Goal: Task Accomplishment & Management: Complete application form

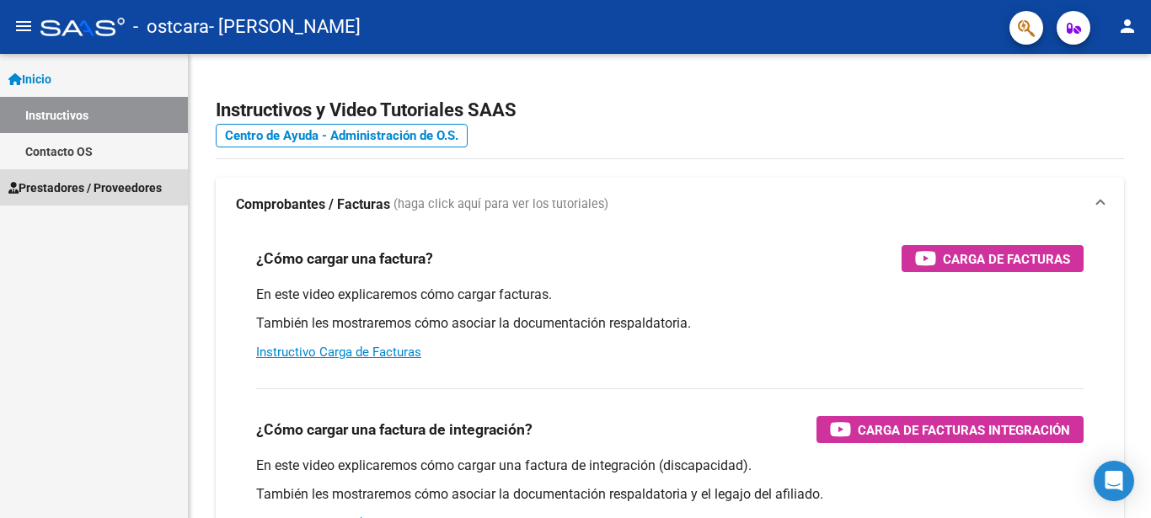
click at [67, 184] on span "Prestadores / Proveedores" at bounding box center [84, 188] width 153 height 19
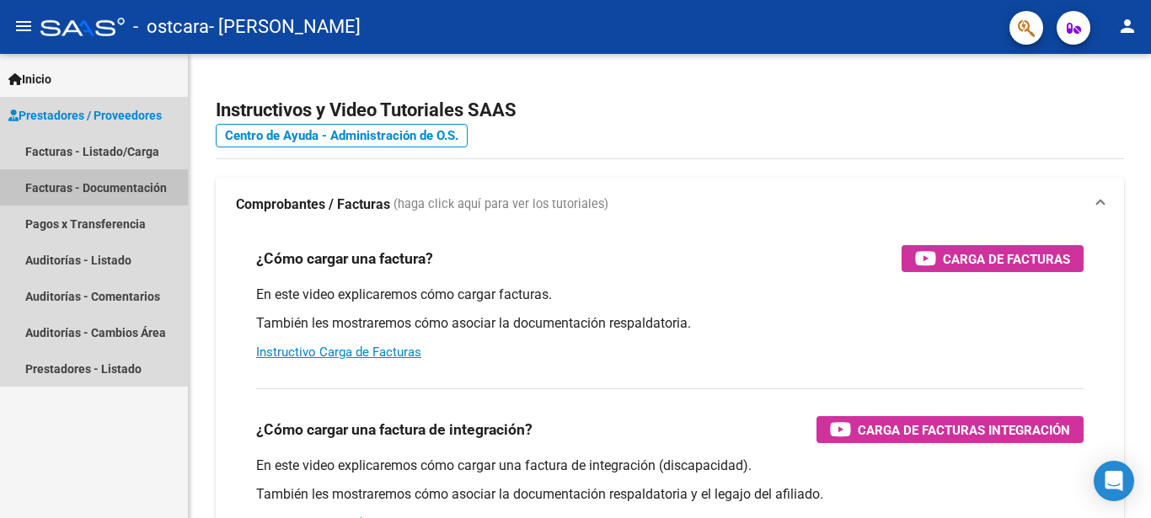
click at [90, 182] on link "Facturas - Documentación" at bounding box center [94, 187] width 188 height 36
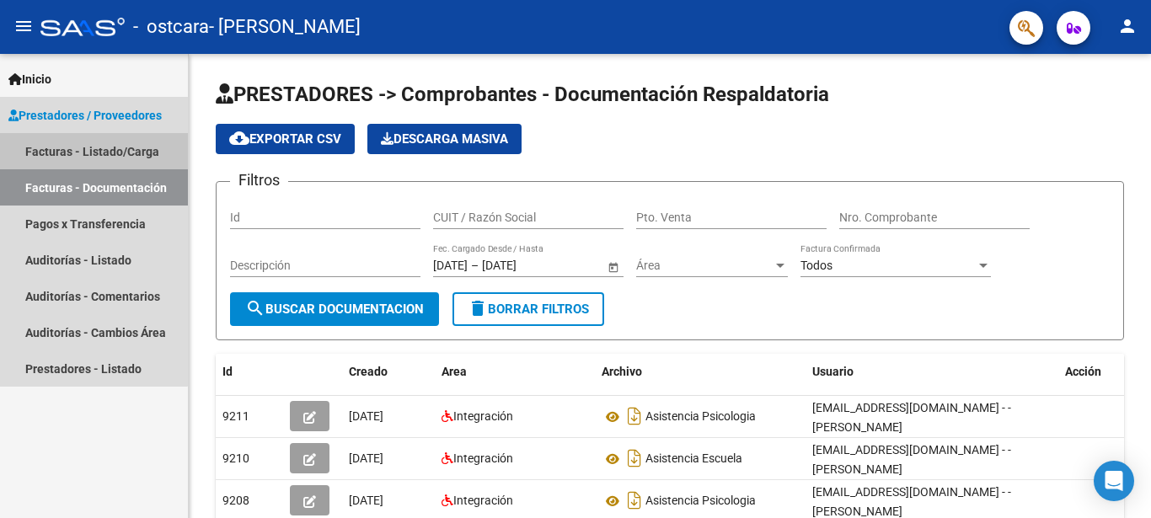
click at [59, 152] on link "Facturas - Listado/Carga" at bounding box center [94, 151] width 188 height 36
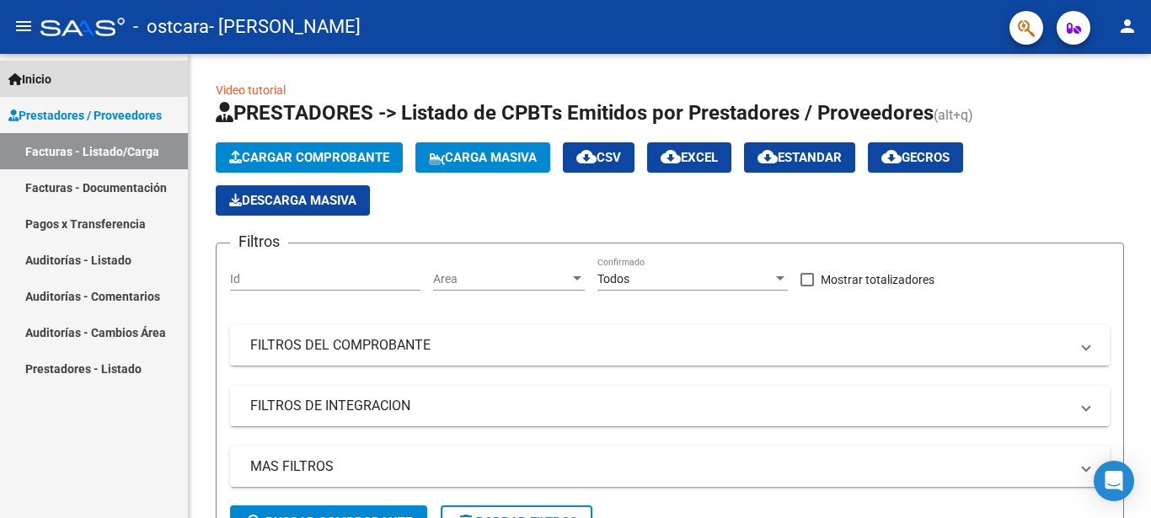
click at [43, 73] on span "Inicio" at bounding box center [29, 79] width 43 height 19
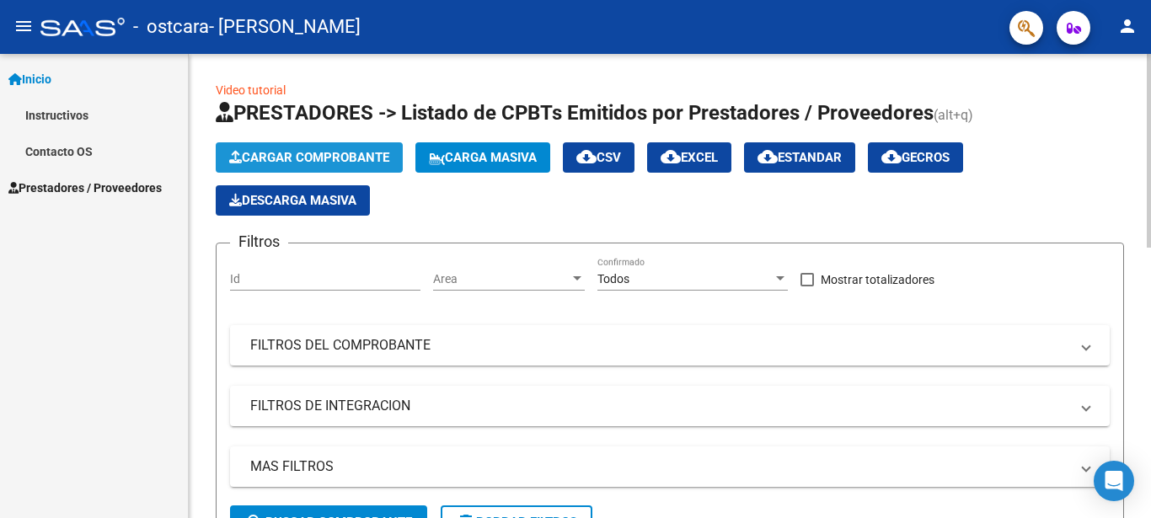
click at [254, 152] on span "Cargar Comprobante" at bounding box center [309, 157] width 160 height 15
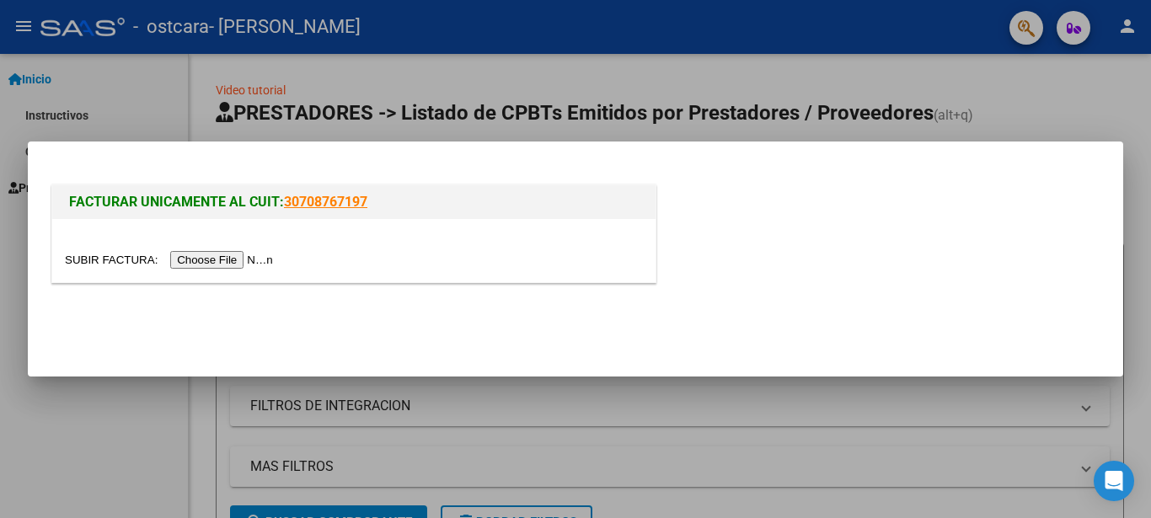
click at [247, 263] on input "file" at bounding box center [171, 260] width 213 height 18
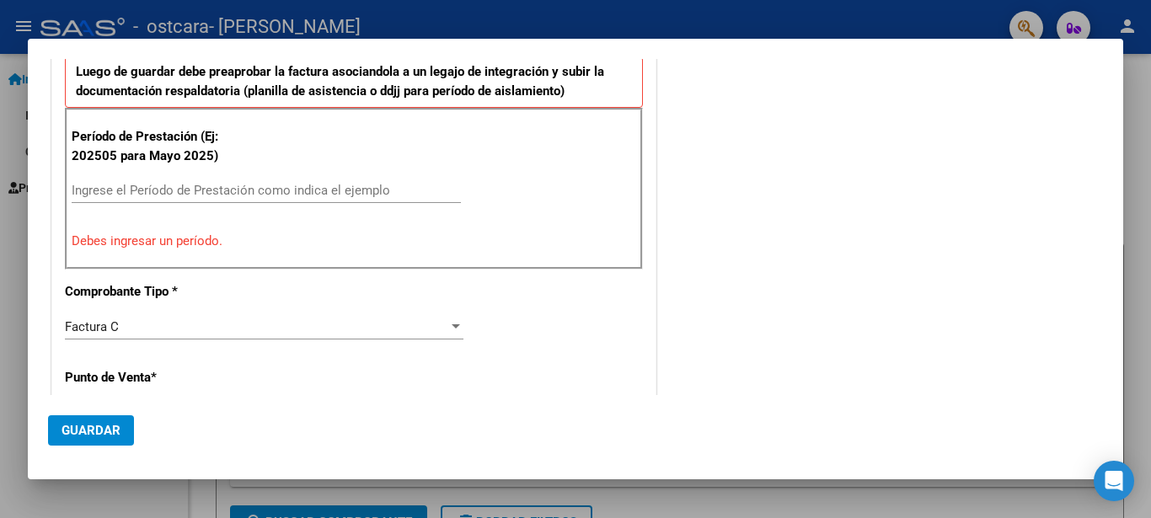
scroll to position [414, 0]
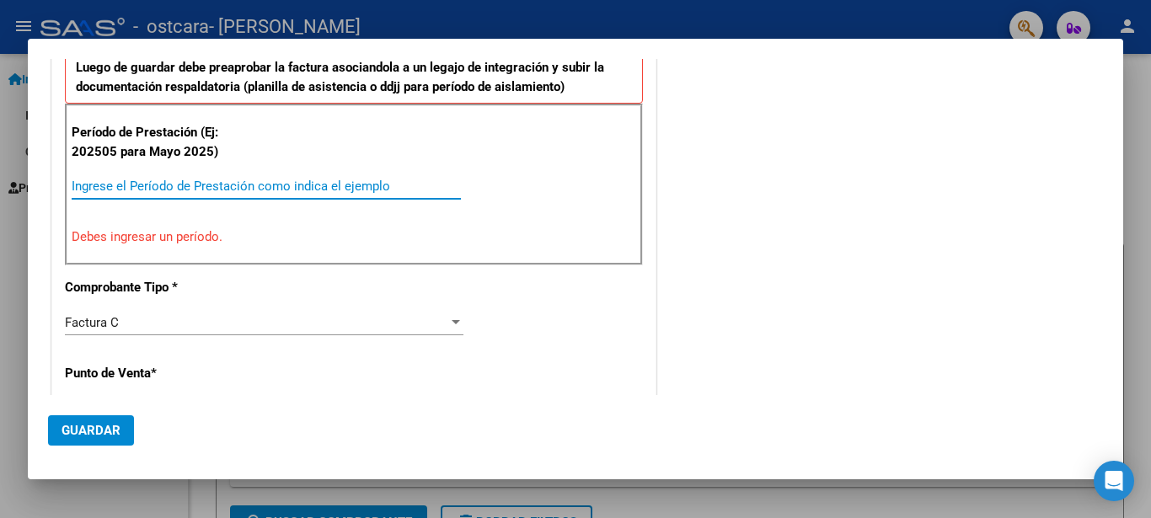
click at [277, 186] on input "Ingrese el Período de Prestación como indica el ejemplo" at bounding box center [266, 186] width 389 height 15
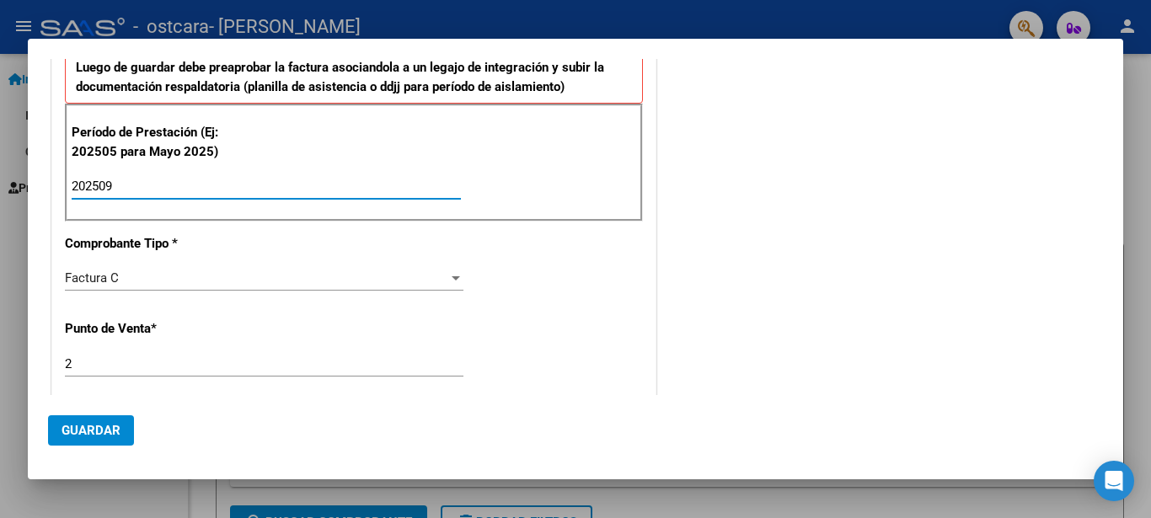
type input "202509"
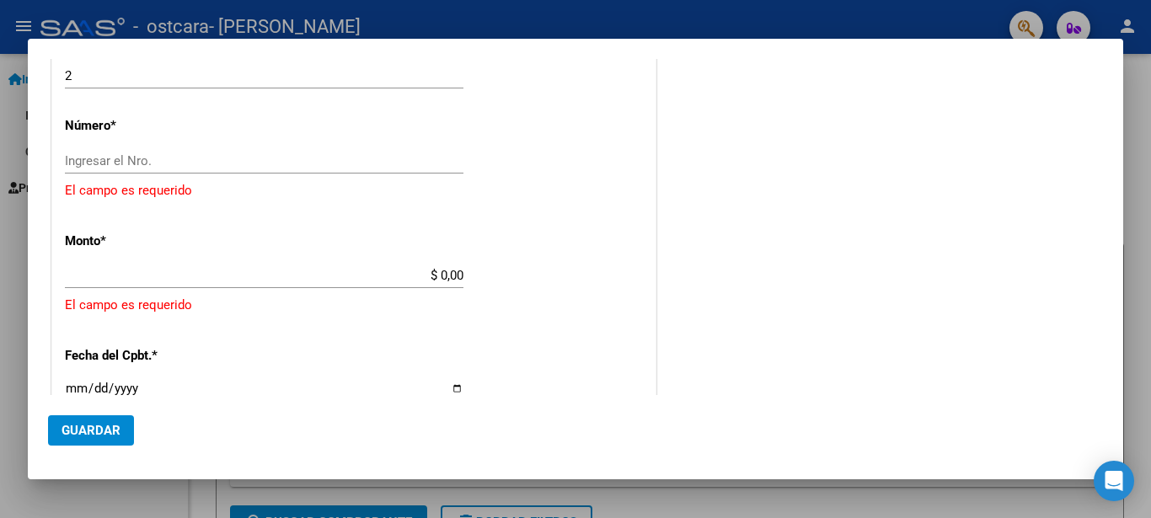
scroll to position [694, 0]
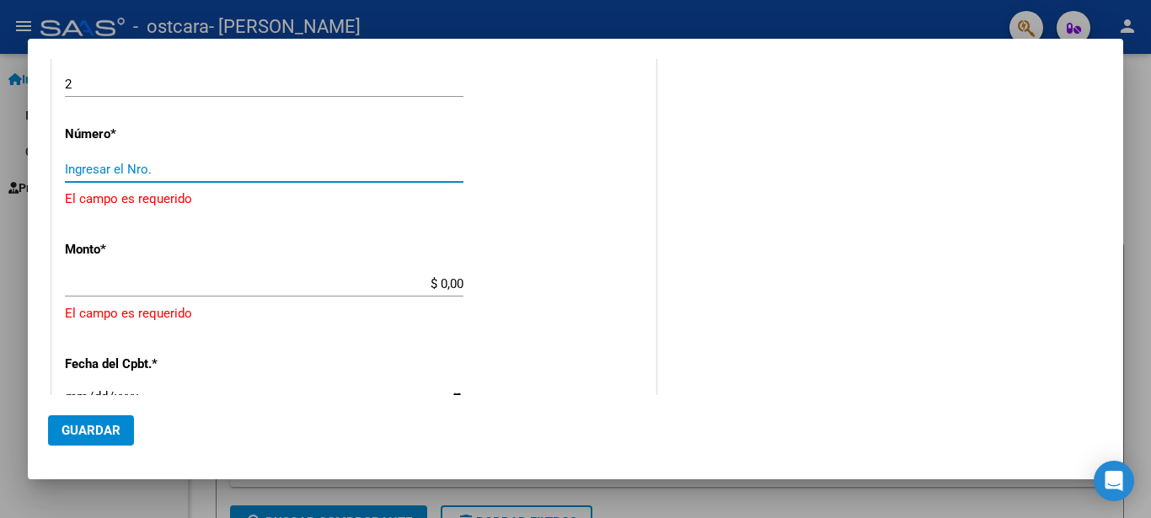
click at [296, 174] on input "Ingresar el Nro." at bounding box center [264, 169] width 398 height 15
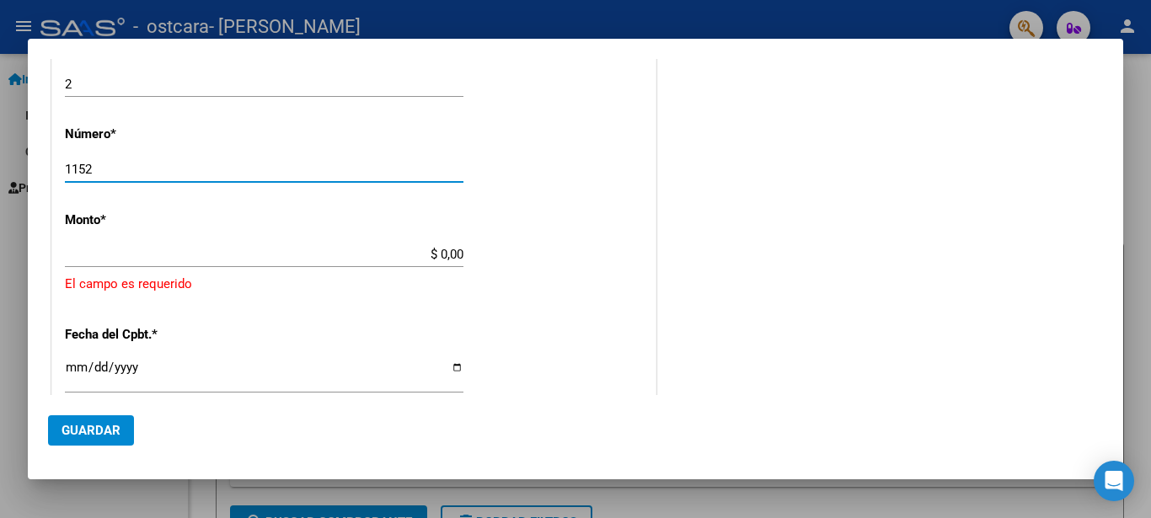
type input "1152"
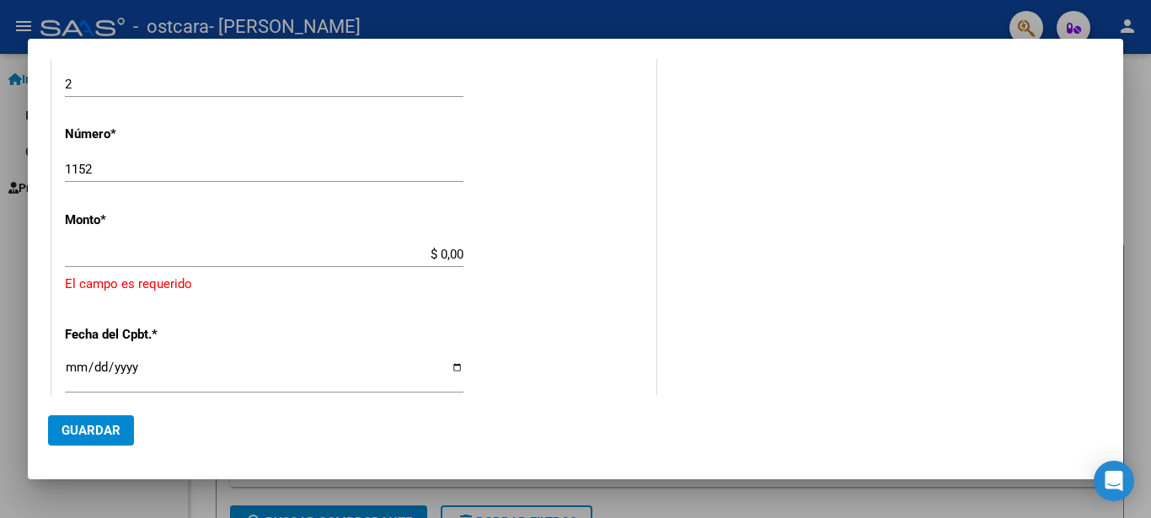
click at [440, 264] on div "$ 0,00 Ingresar el monto" at bounding box center [264, 254] width 398 height 25
type input "$ 342.285,84"
type input "[DATE]"
type input "75404520964411"
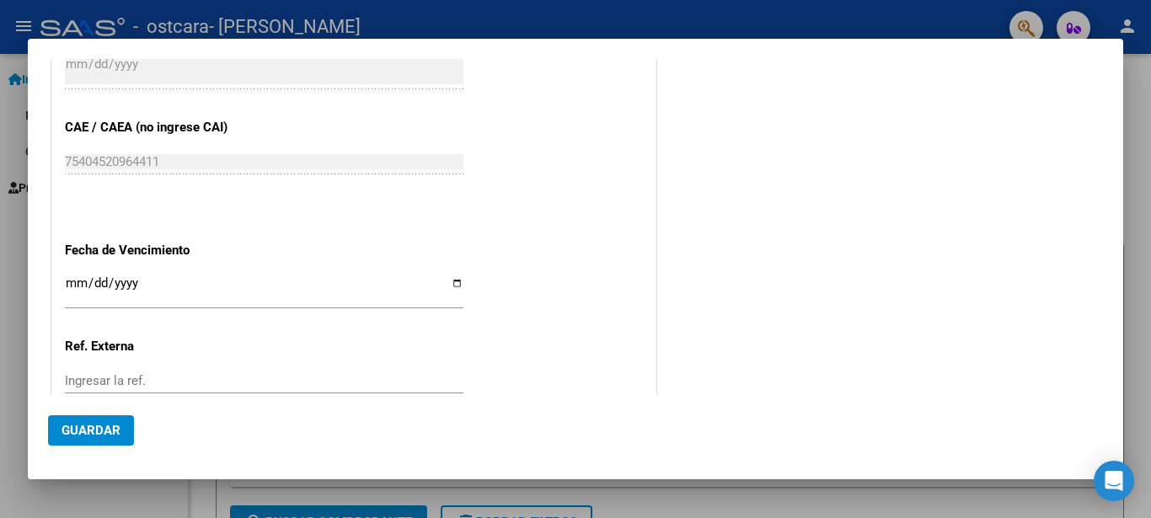
scroll to position [991, 0]
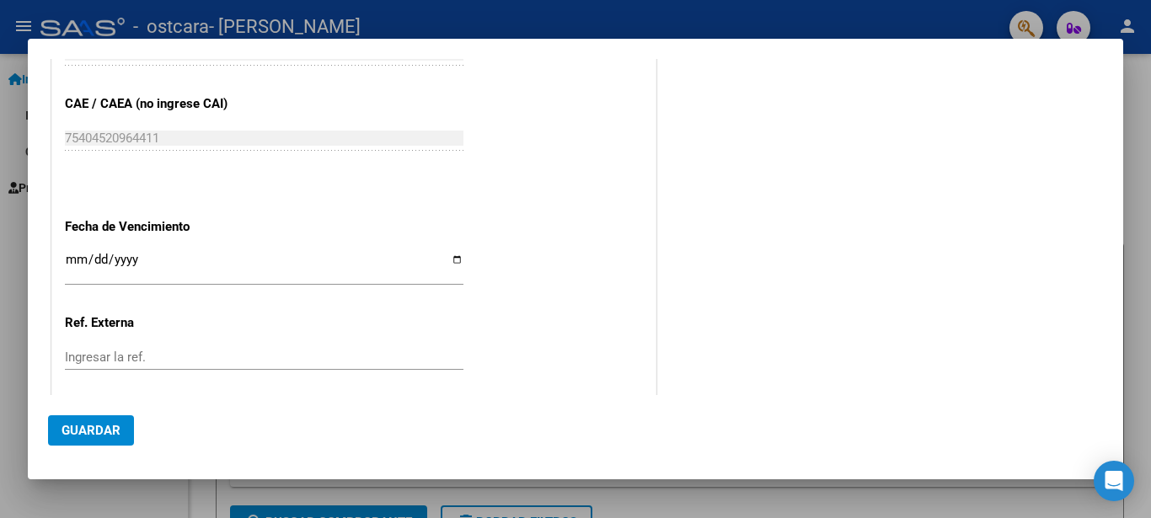
click at [146, 264] on input "Ingresar la fecha" at bounding box center [264, 266] width 398 height 27
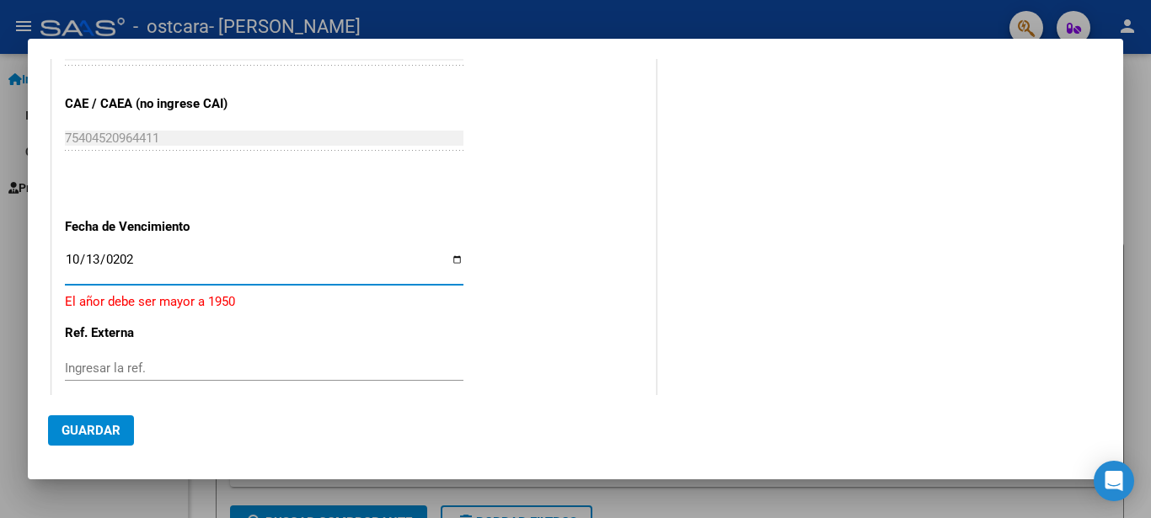
type input "[DATE]"
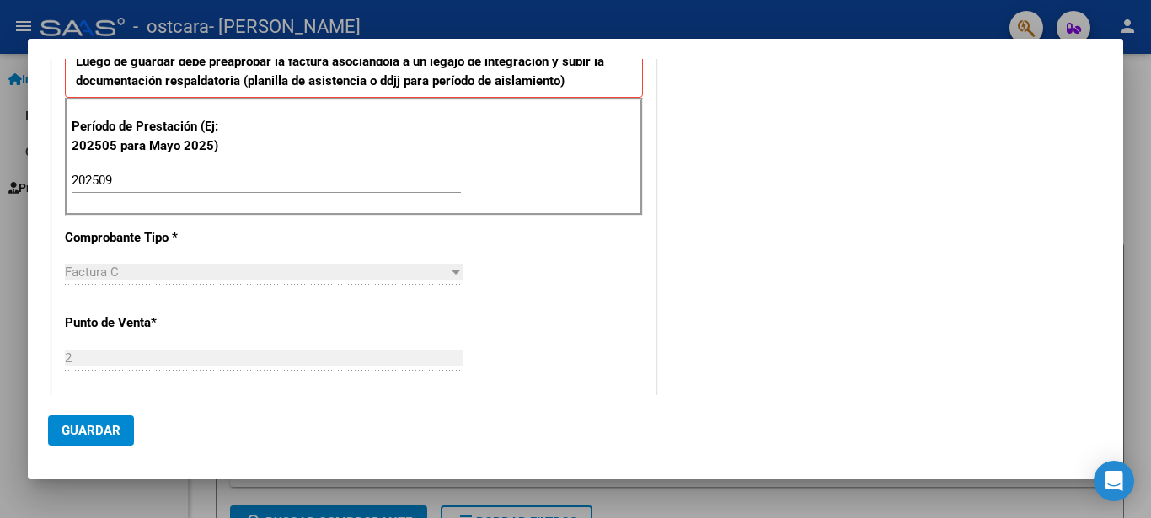
scroll to position [1084, 0]
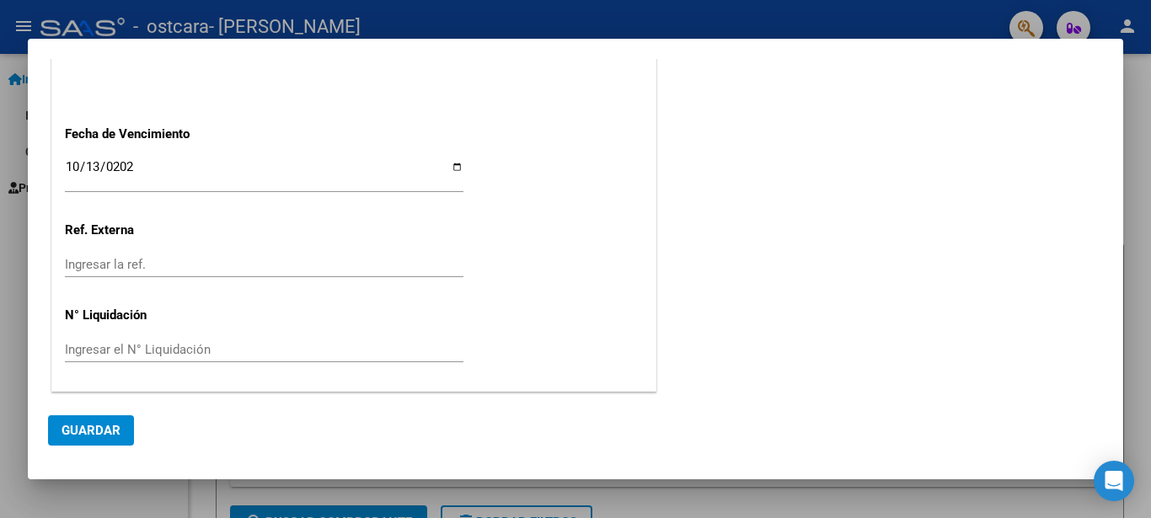
click at [122, 446] on button "Guardar" at bounding box center [91, 430] width 86 height 30
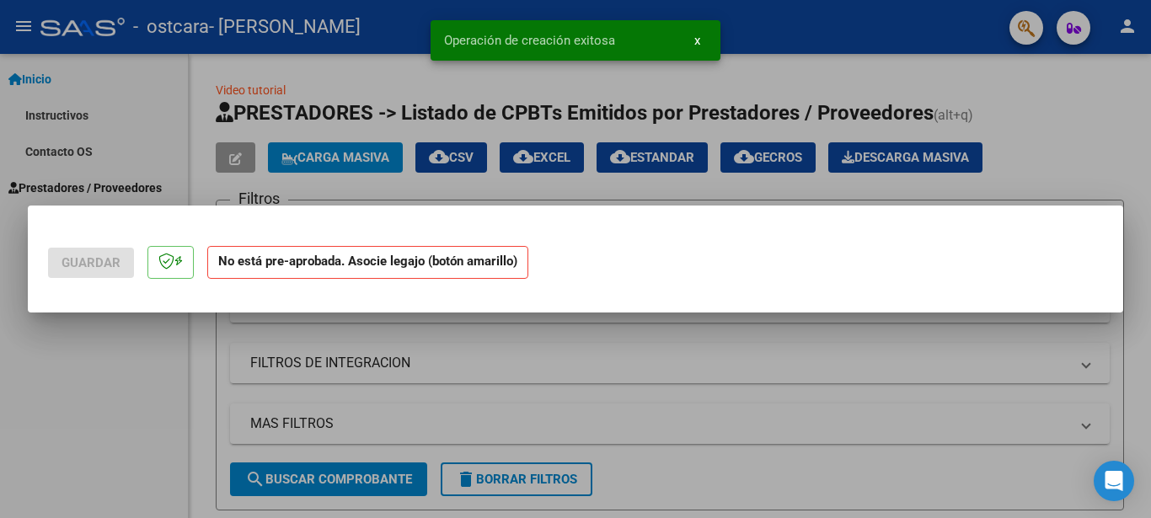
scroll to position [0, 0]
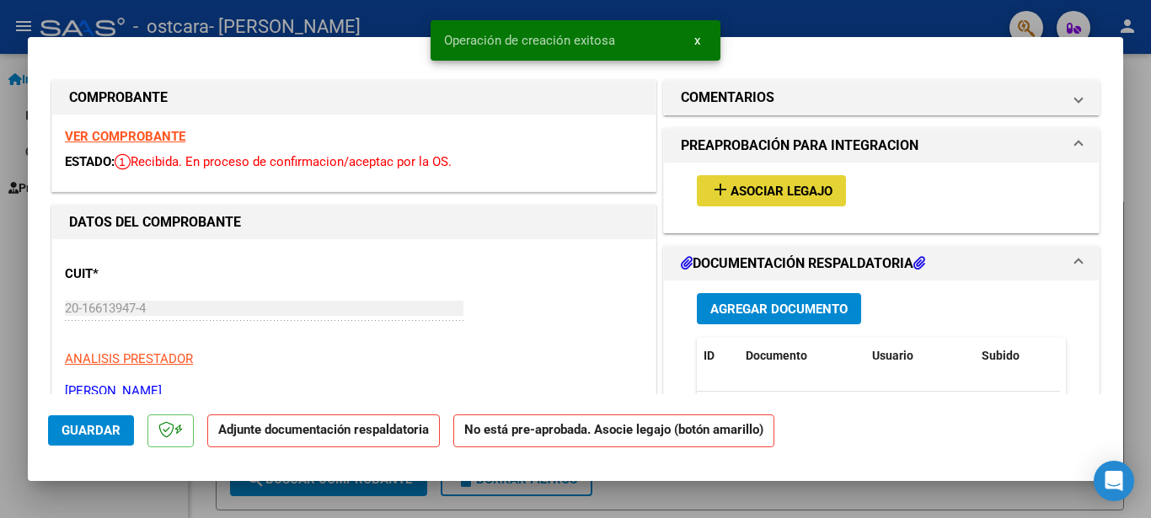
click at [755, 190] on span "Asociar Legajo" at bounding box center [781, 191] width 102 height 15
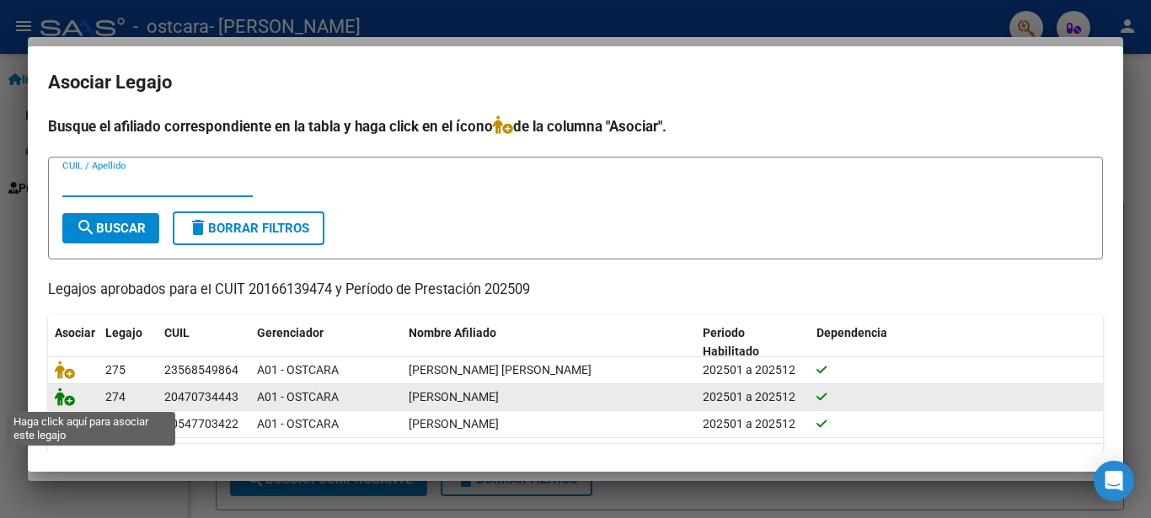
click at [62, 399] on icon at bounding box center [65, 396] width 20 height 19
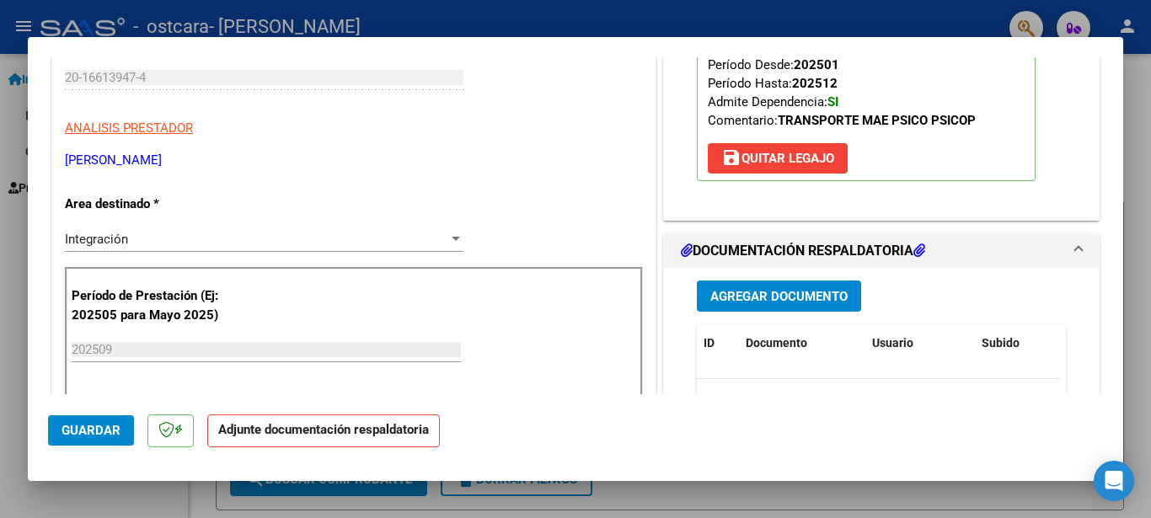
scroll to position [227, 0]
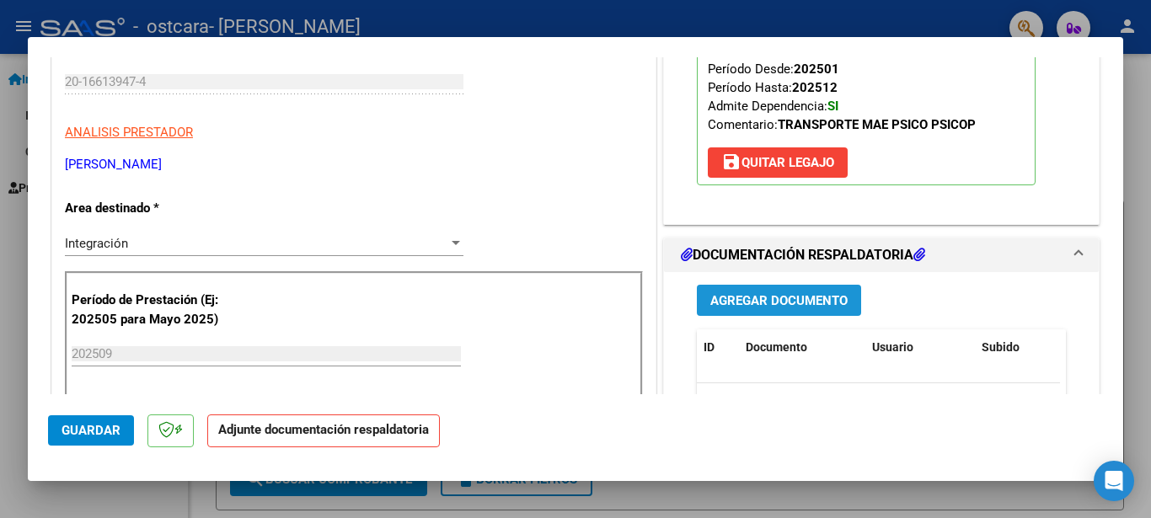
click at [788, 304] on span "Agregar Documento" at bounding box center [778, 300] width 137 height 15
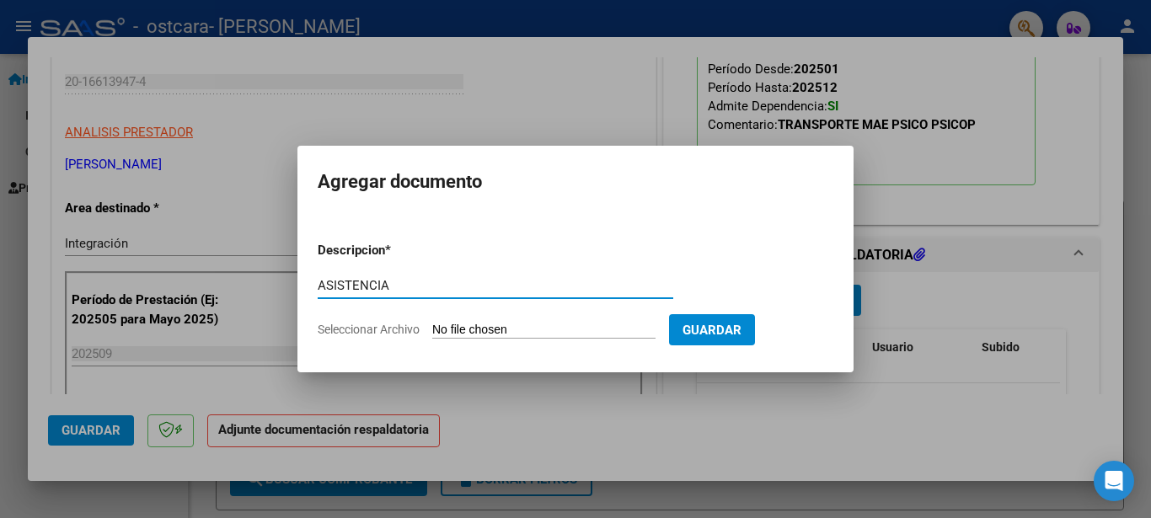
type input "ASISTENCIA"
click at [521, 324] on input "Seleccionar Archivo" at bounding box center [543, 331] width 223 height 16
type input "C:\fakepath\escuela .pdf"
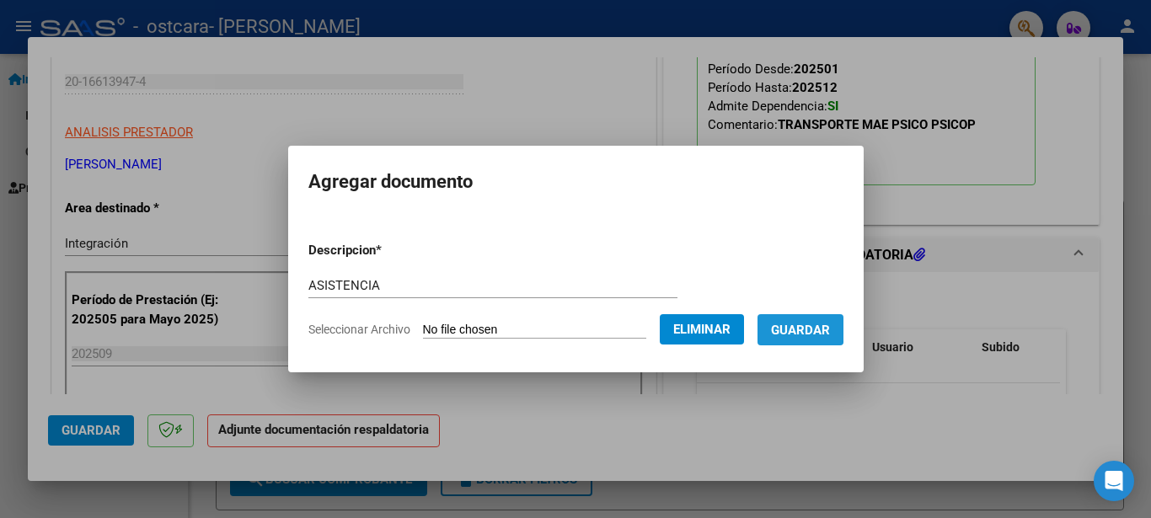
click at [812, 328] on span "Guardar" at bounding box center [800, 330] width 59 height 15
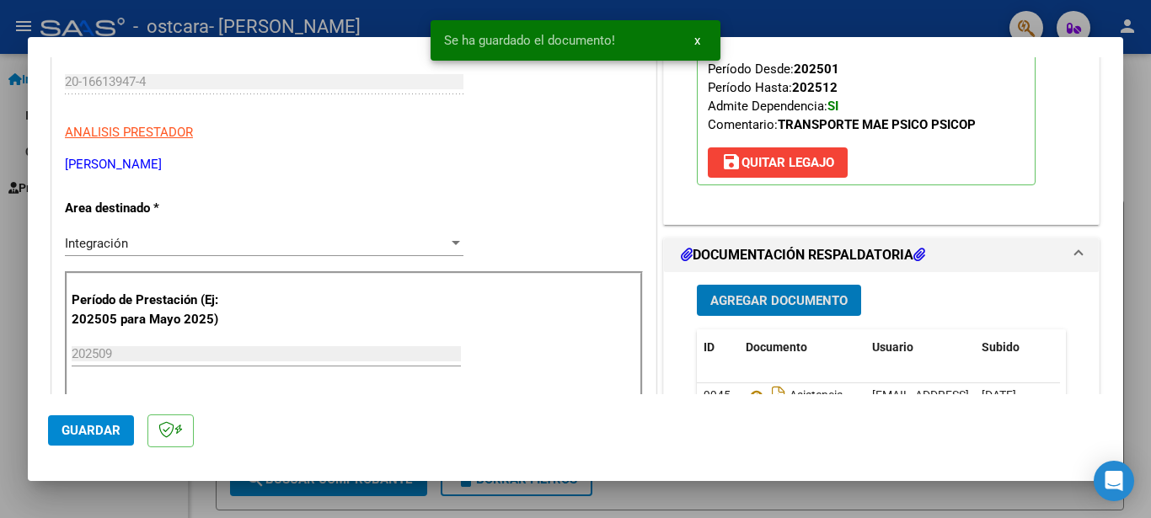
click at [804, 304] on span "Agregar Documento" at bounding box center [778, 300] width 137 height 15
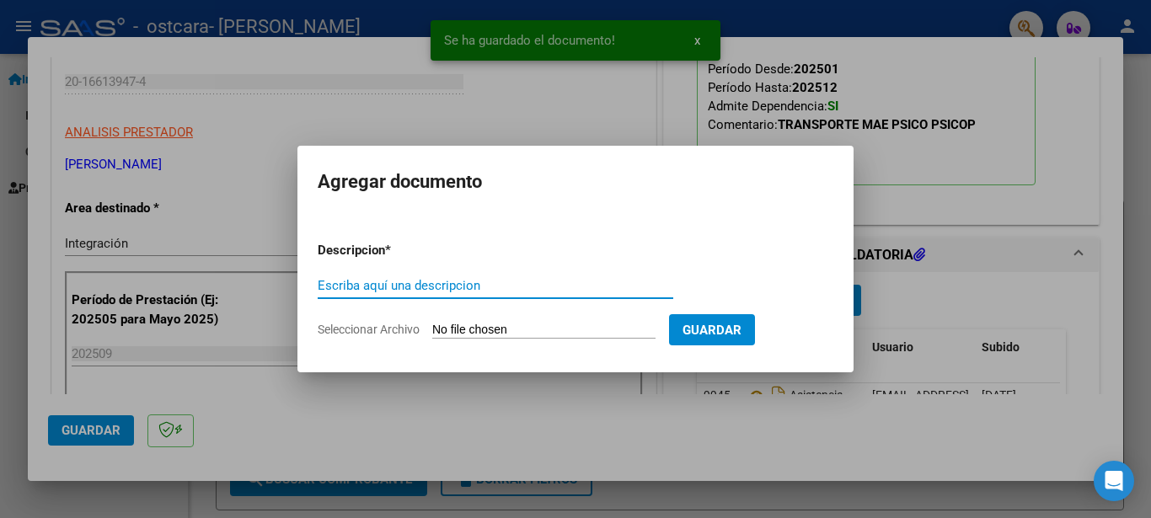
click at [553, 290] on input "Escriba aquí una descripcion" at bounding box center [495, 285] width 355 height 15
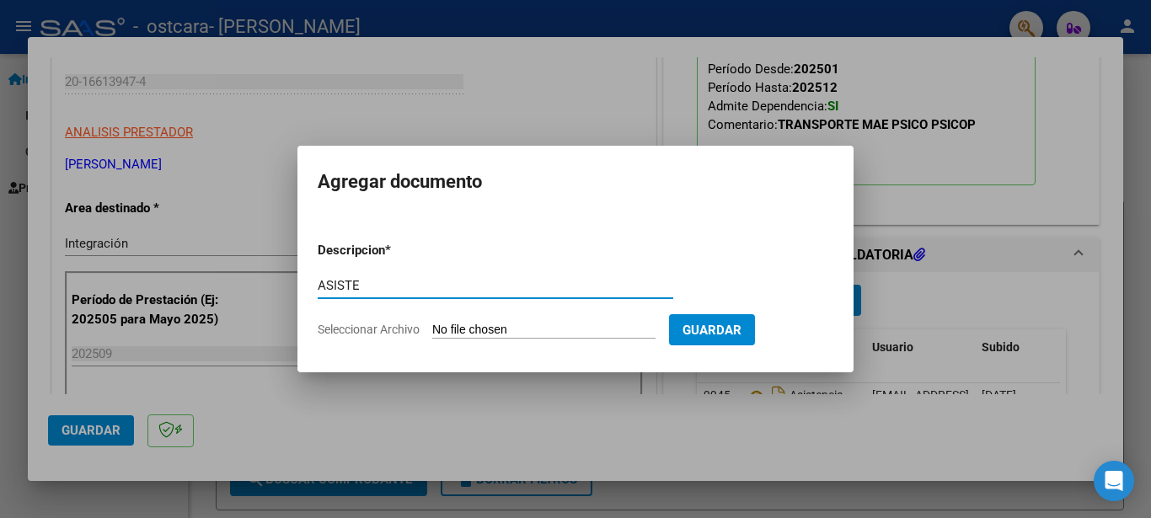
type input "ASISTE"
click at [552, 328] on input "Seleccionar Archivo" at bounding box center [543, 331] width 223 height 16
type input "C:\fakepath\psicóloga .pdf"
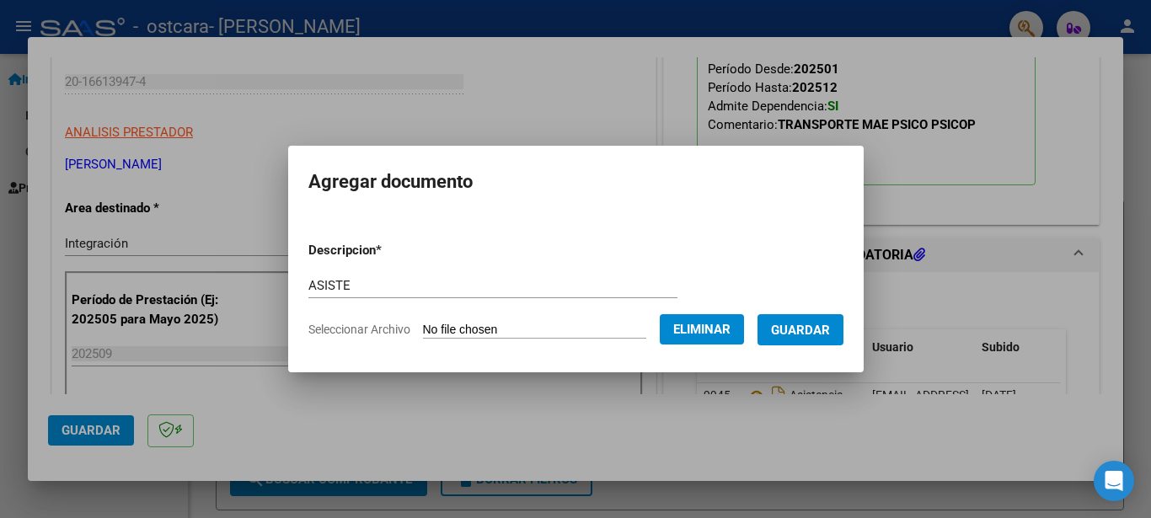
click at [815, 337] on span "Guardar" at bounding box center [800, 330] width 59 height 15
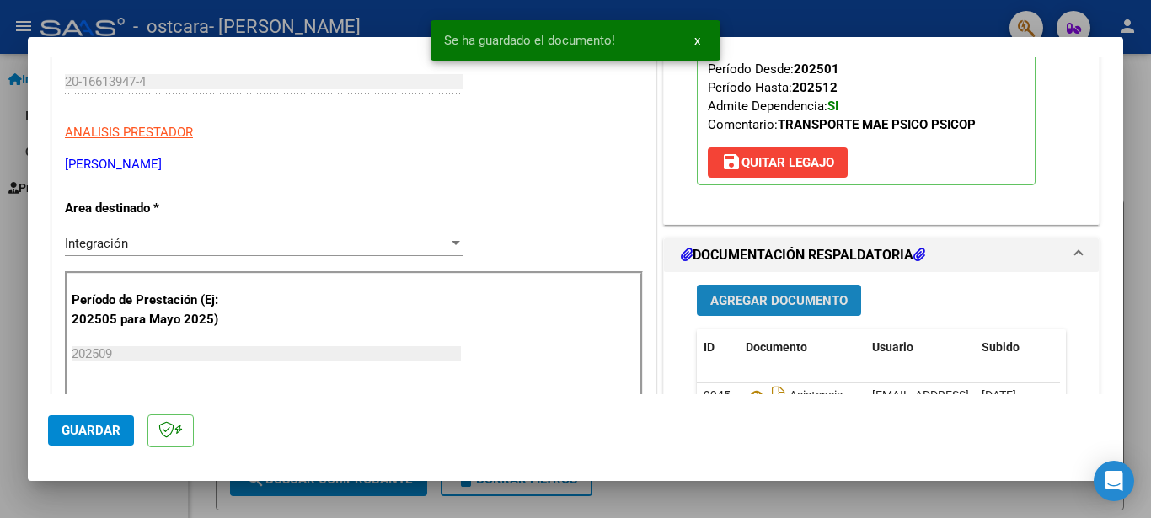
click at [764, 293] on span "Agregar Documento" at bounding box center [778, 300] width 137 height 15
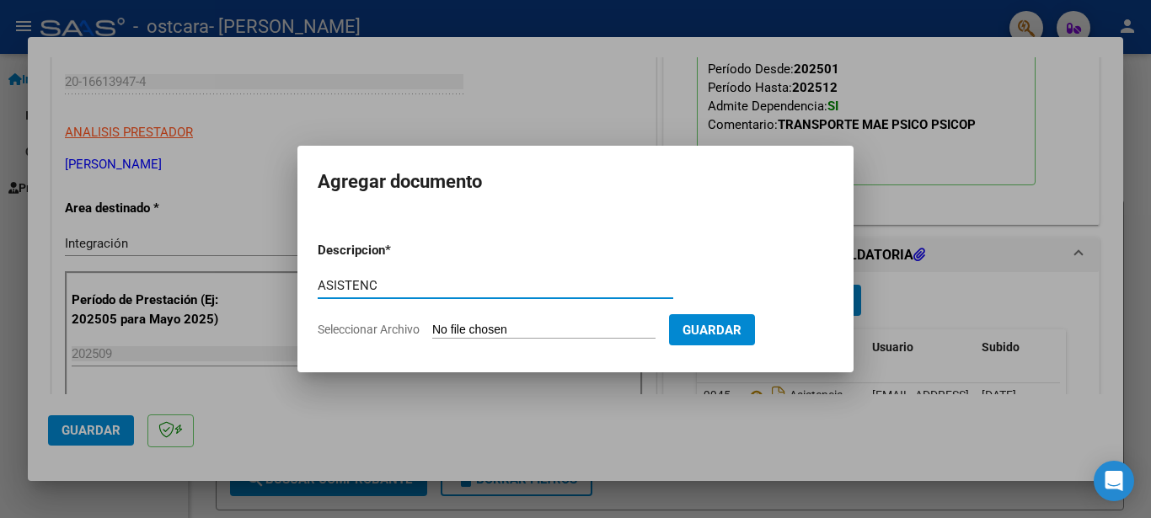
type input "ASISTENC"
click at [455, 325] on input "Seleccionar Archivo" at bounding box center [543, 331] width 223 height 16
type input "C:\fakepath\psicop.pdf"
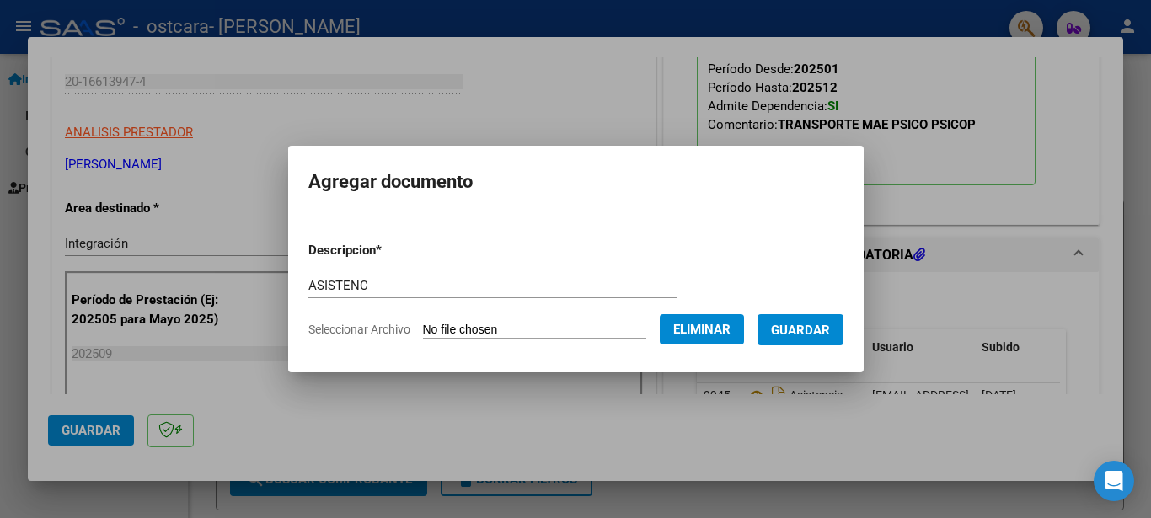
click at [820, 327] on span "Guardar" at bounding box center [800, 330] width 59 height 15
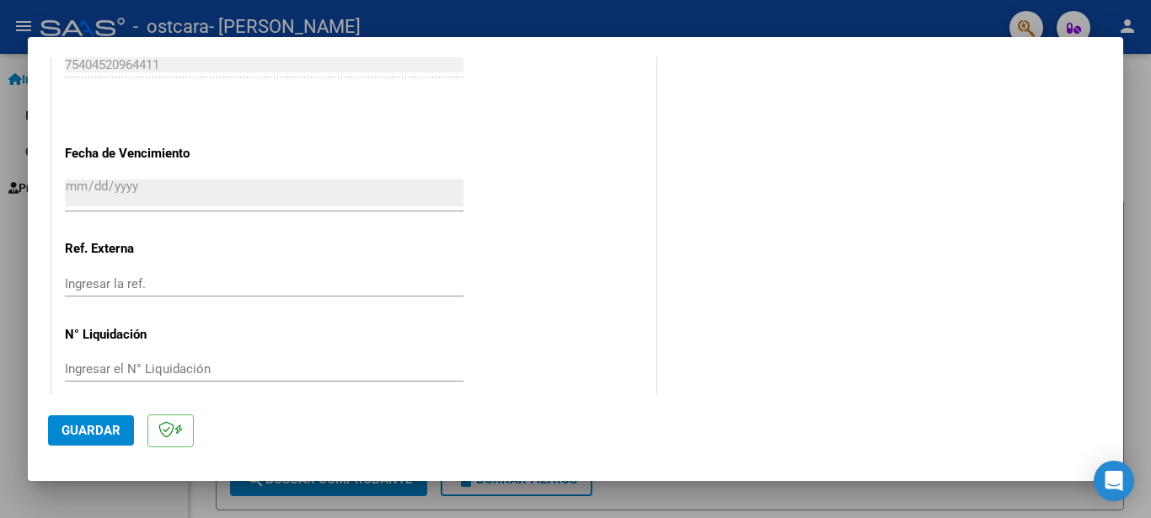
scroll to position [1109, 0]
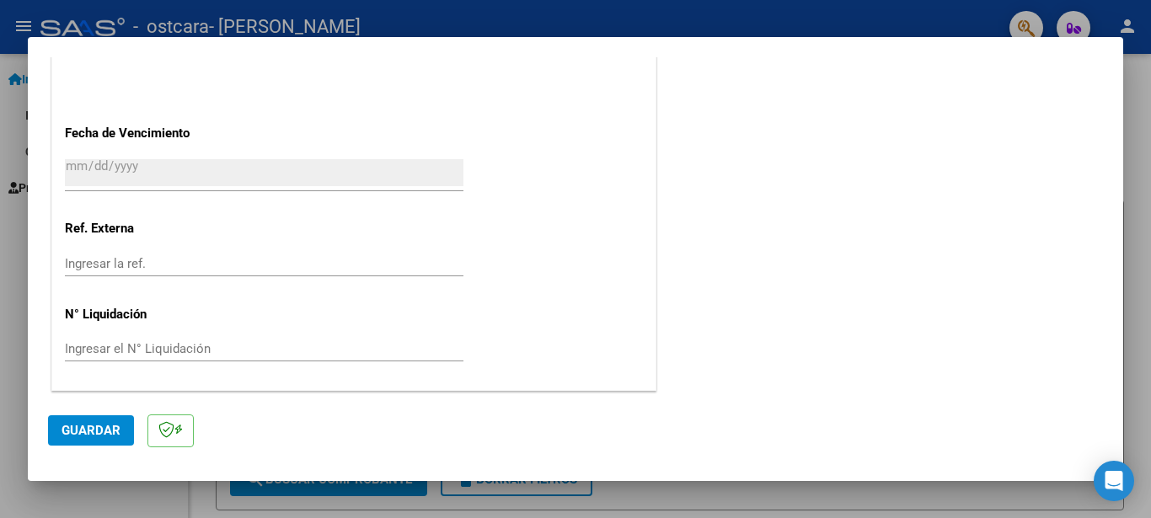
click at [77, 437] on span "Guardar" at bounding box center [90, 430] width 59 height 15
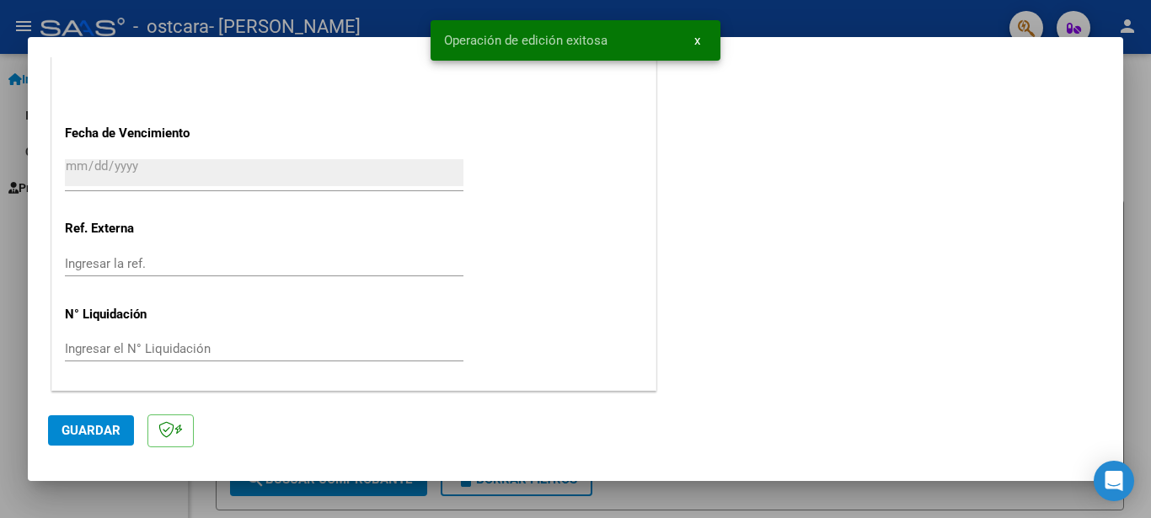
click at [757, 20] on div at bounding box center [575, 259] width 1151 height 518
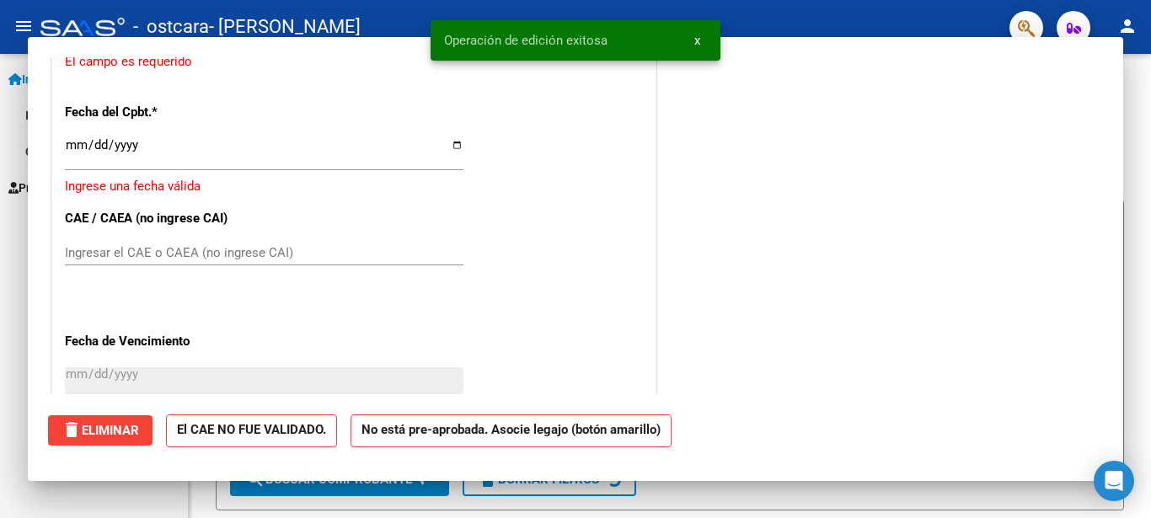
scroll to position [0, 0]
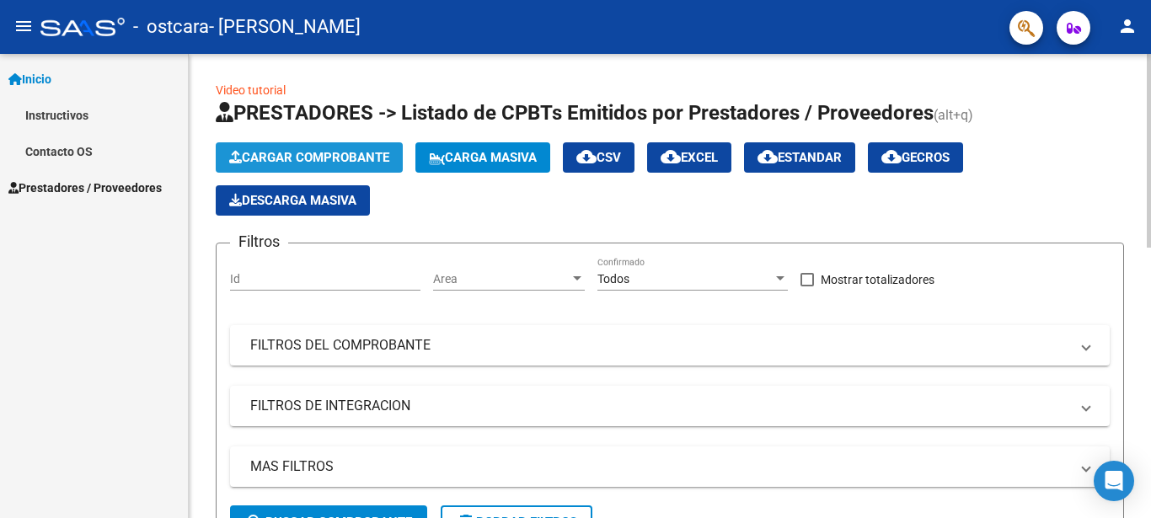
click at [319, 158] on span "Cargar Comprobante" at bounding box center [309, 157] width 160 height 15
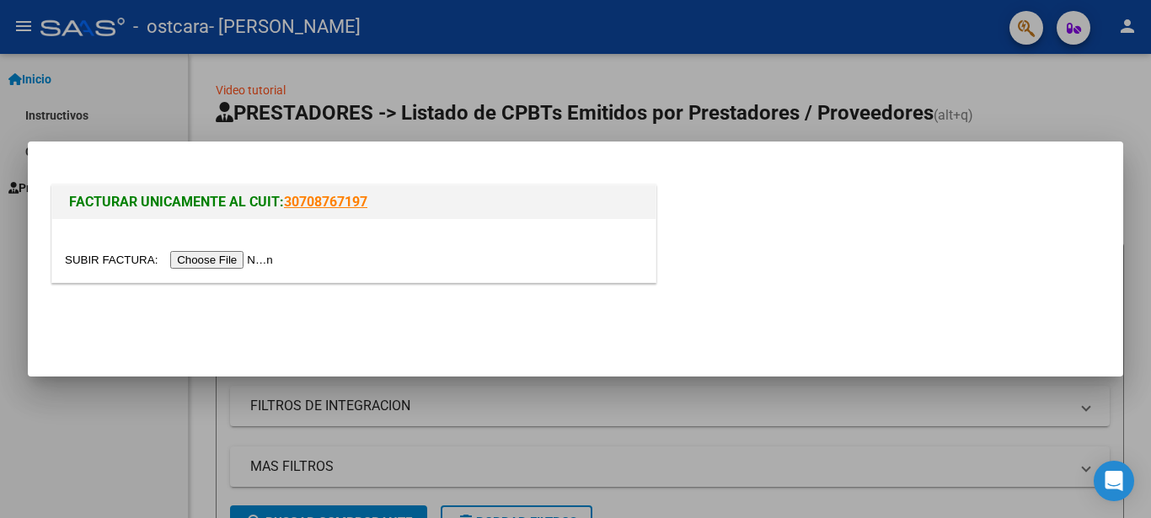
click at [243, 256] on input "file" at bounding box center [171, 260] width 213 height 18
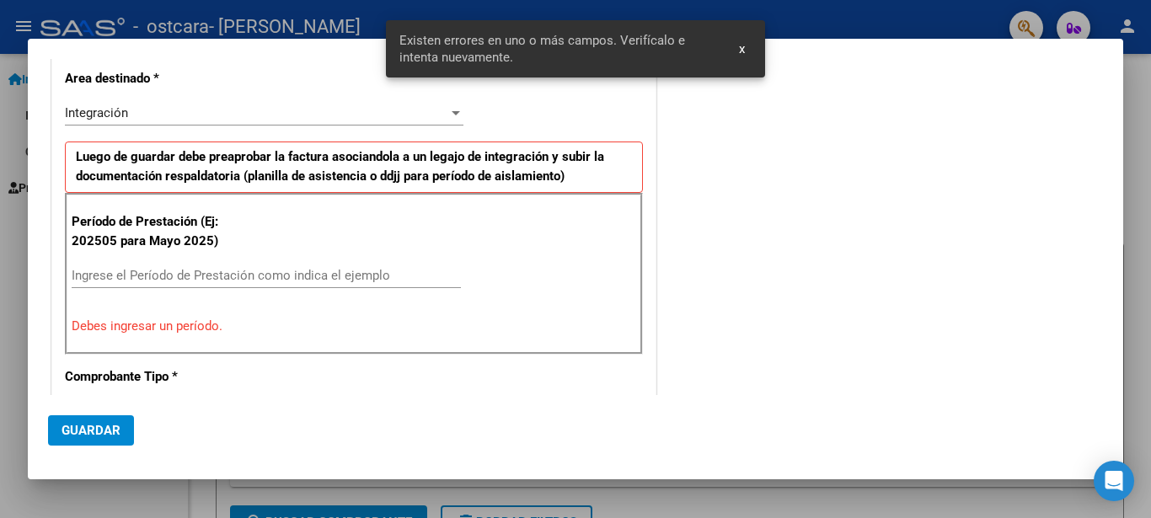
scroll to position [357, 0]
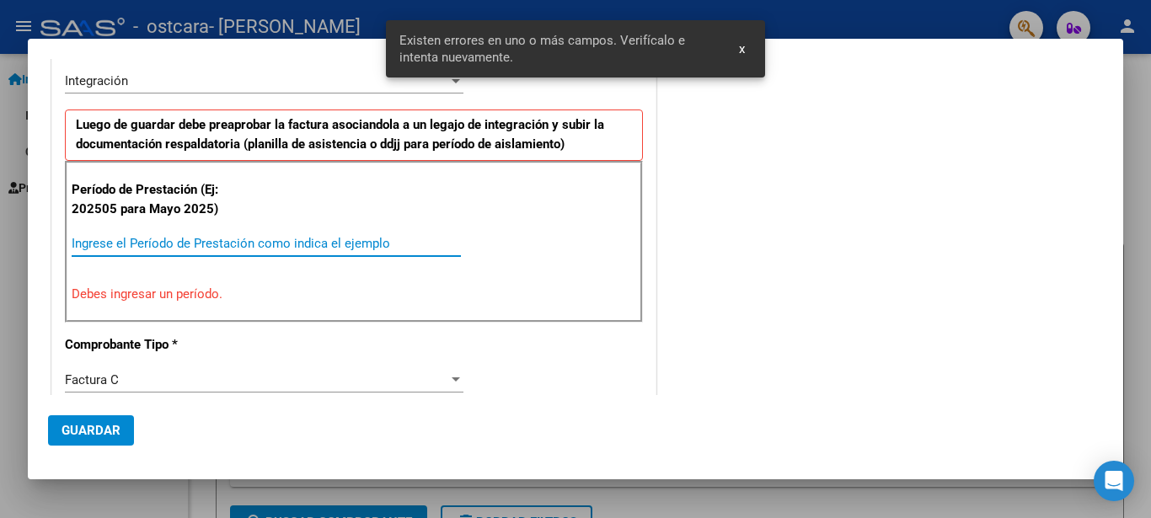
click at [211, 244] on input "Ingrese el Período de Prestación como indica el ejemplo" at bounding box center [266, 243] width 389 height 15
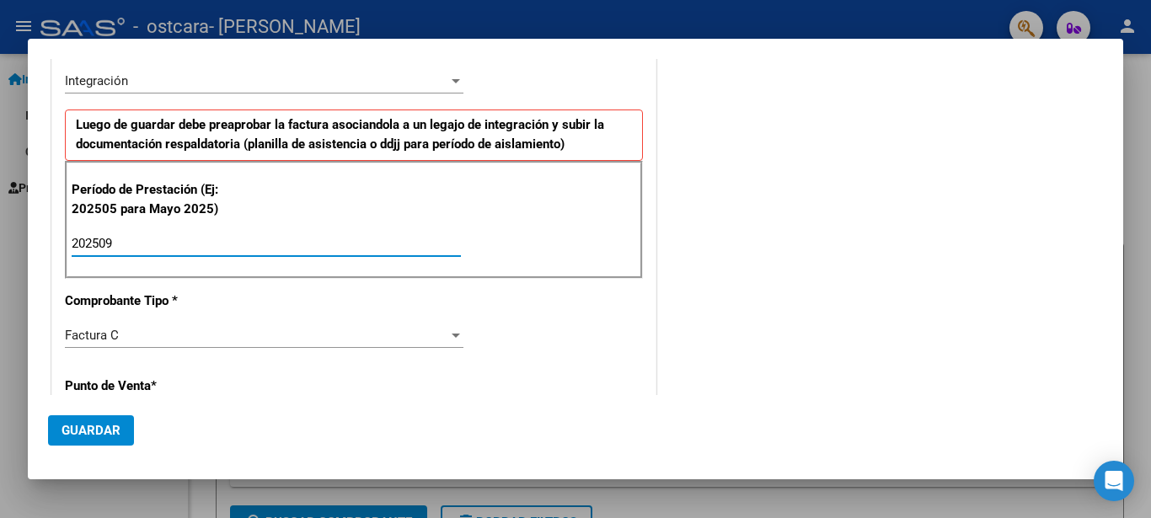
type input "202509"
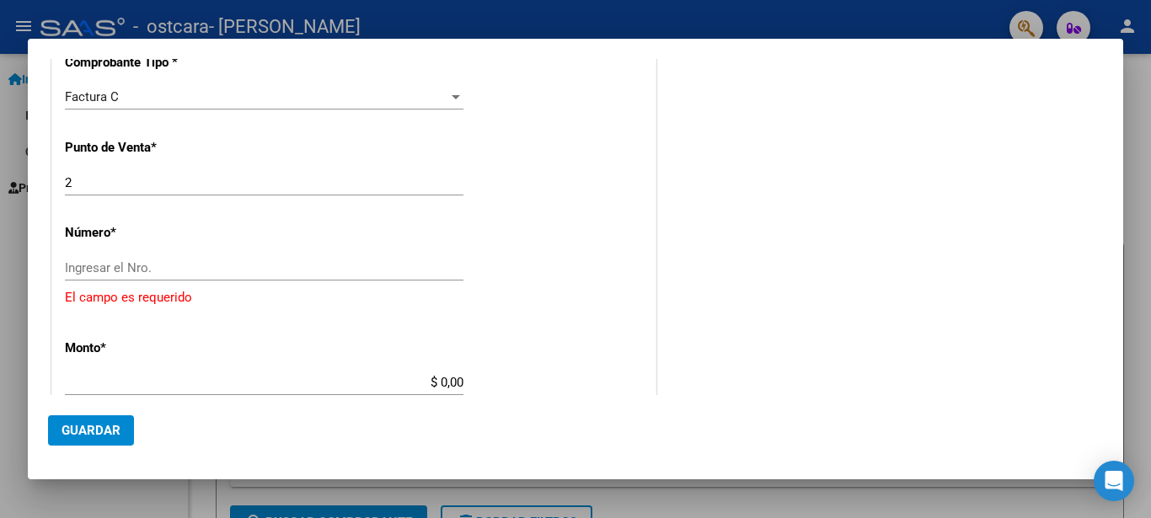
scroll to position [620, 0]
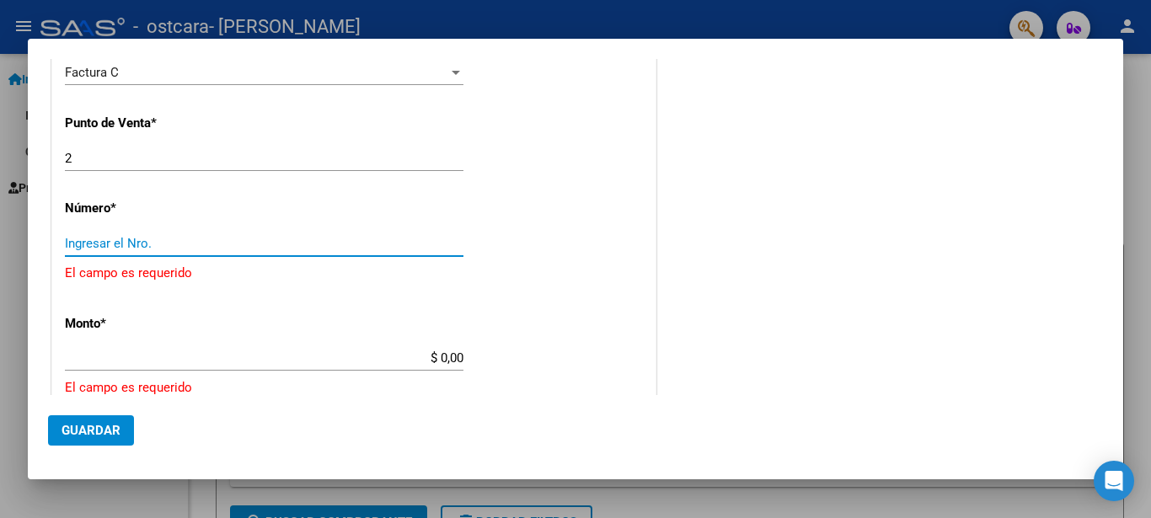
click at [282, 246] on input "Ingresar el Nro." at bounding box center [264, 243] width 398 height 15
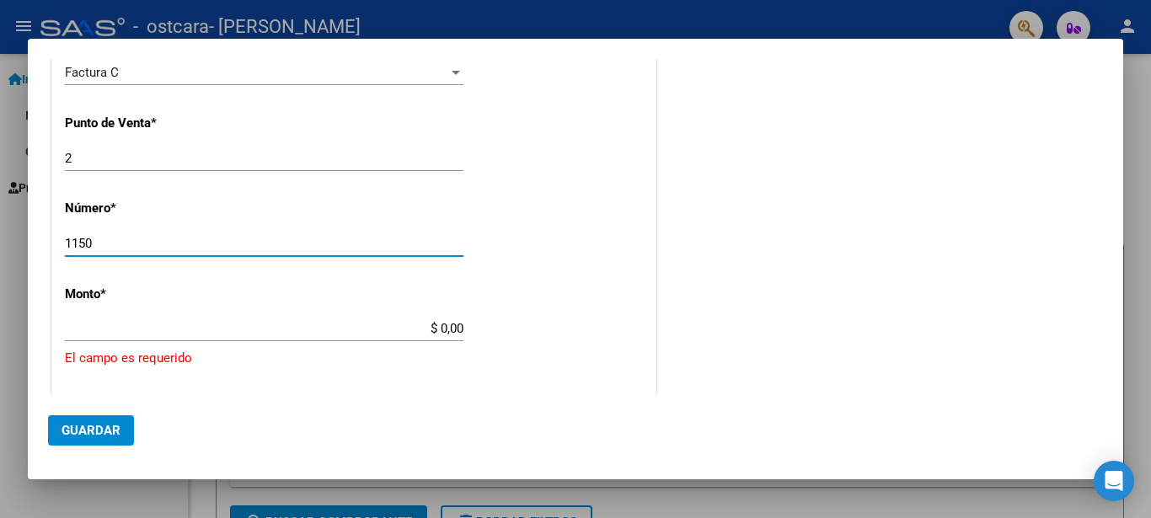
type input "1150"
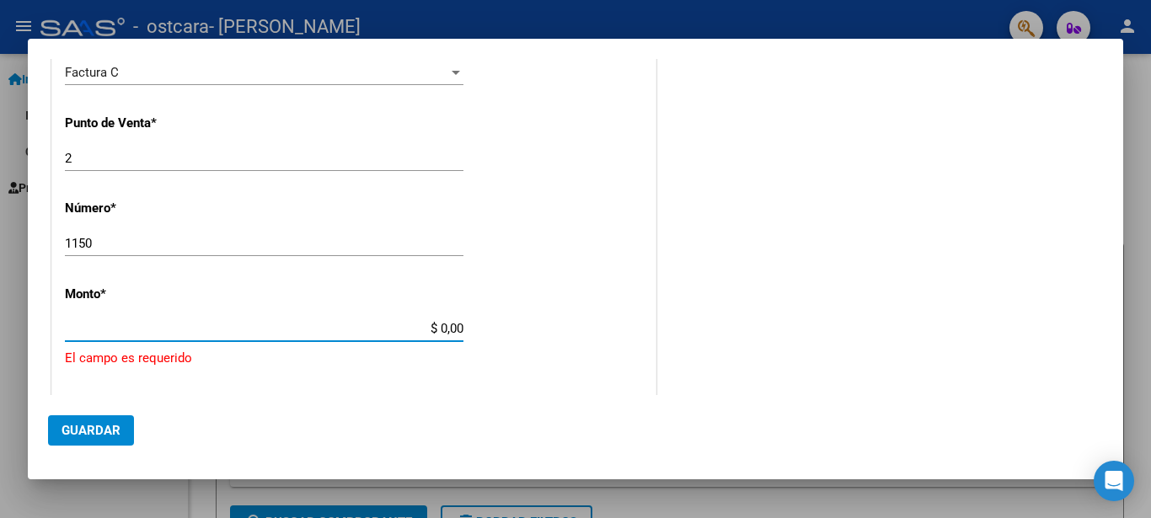
click at [448, 332] on input "$ 0,00" at bounding box center [264, 328] width 398 height 15
type input "$ 430.051,44"
type input "[DATE]"
type input "75404519874584"
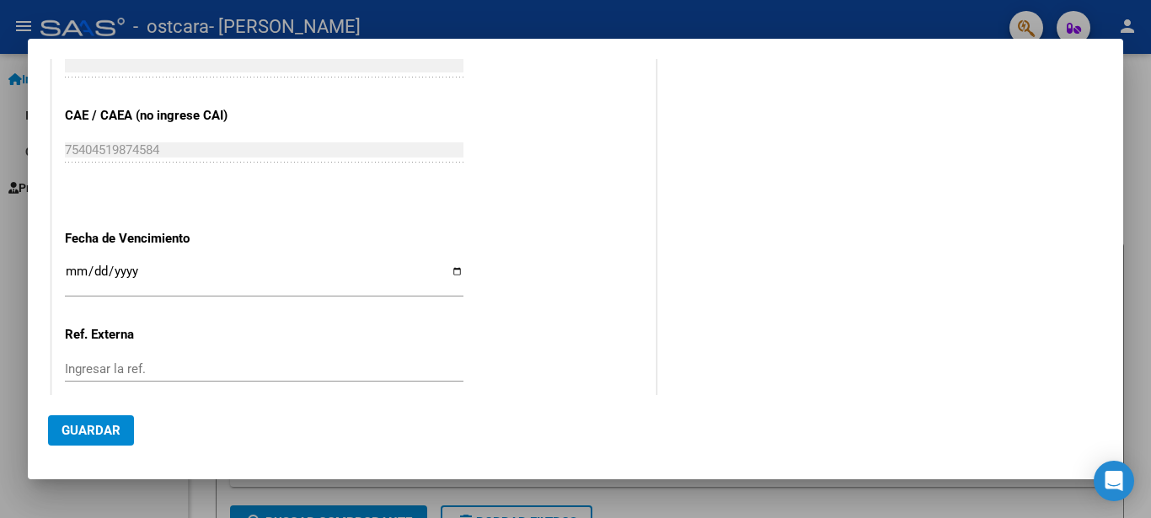
scroll to position [984, 0]
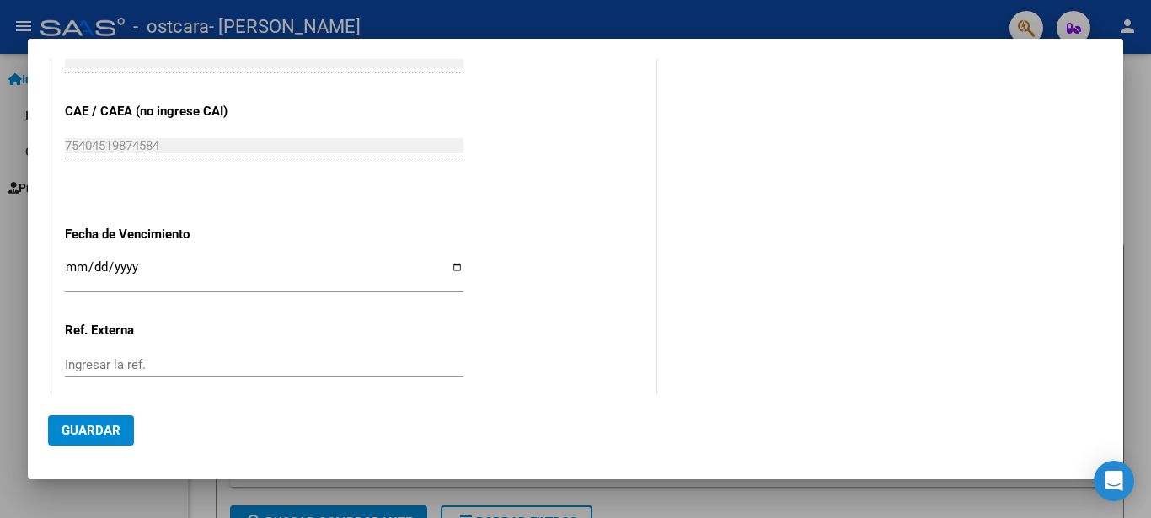
click at [73, 272] on input "Ingresar la fecha" at bounding box center [264, 273] width 398 height 27
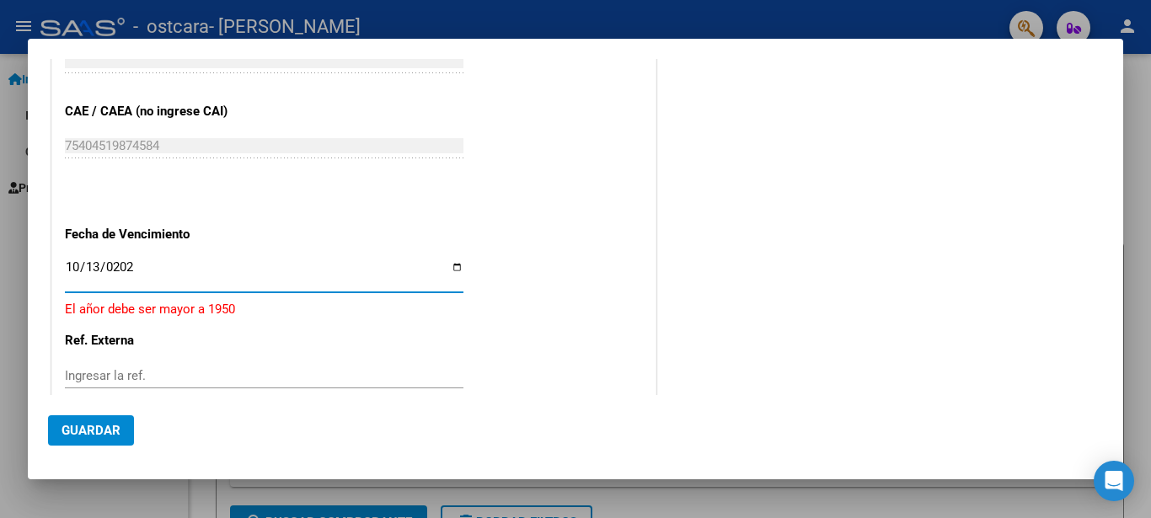
type input "[DATE]"
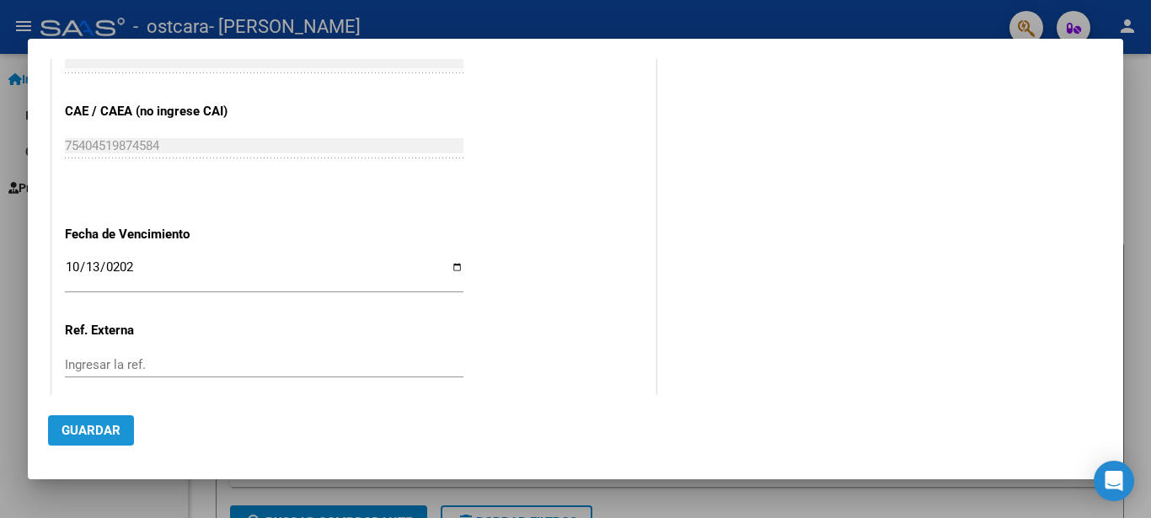
click at [104, 427] on span "Guardar" at bounding box center [90, 430] width 59 height 15
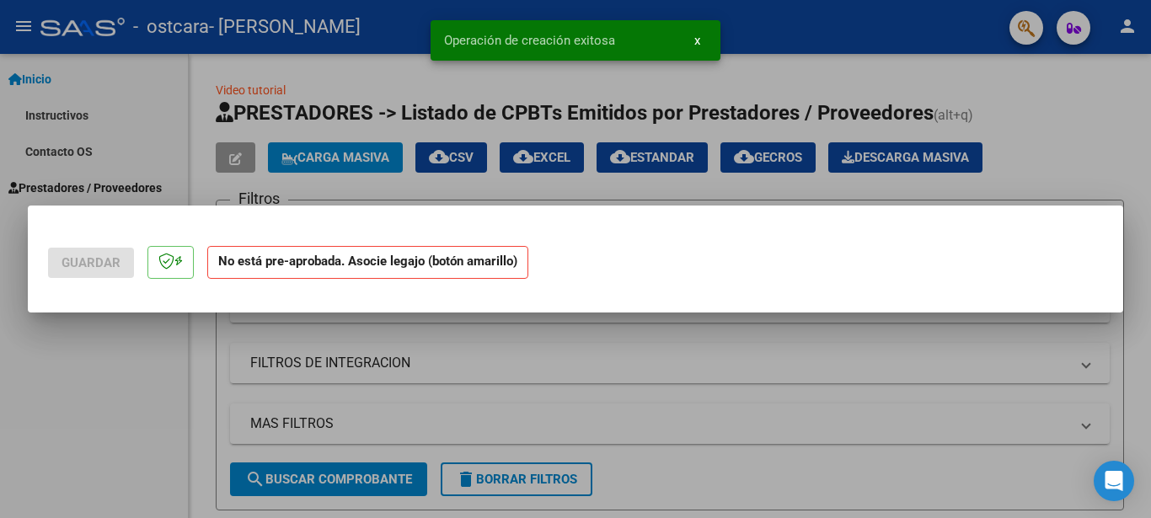
scroll to position [0, 0]
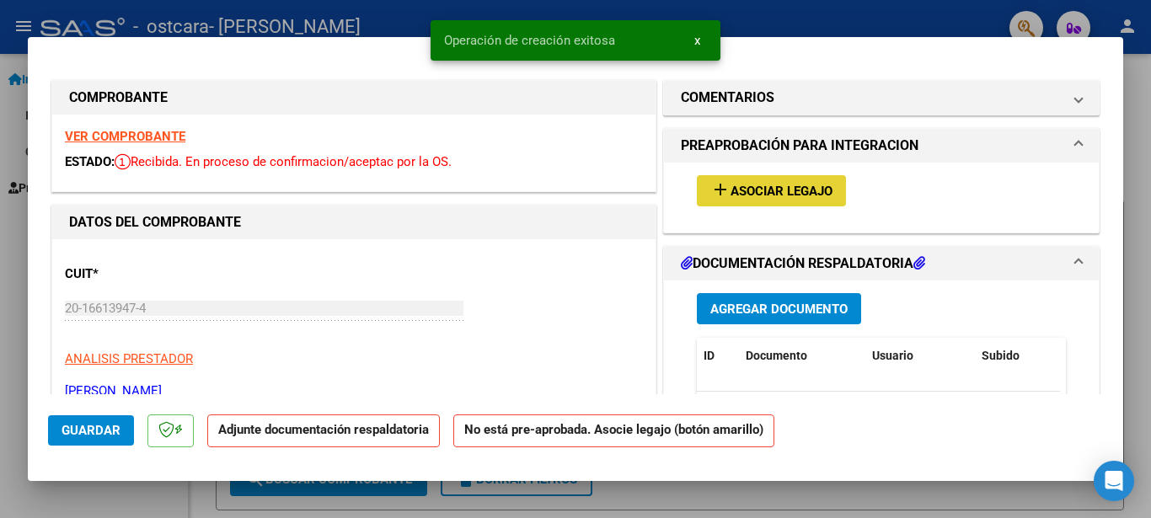
click at [807, 194] on span "Asociar Legajo" at bounding box center [781, 191] width 102 height 15
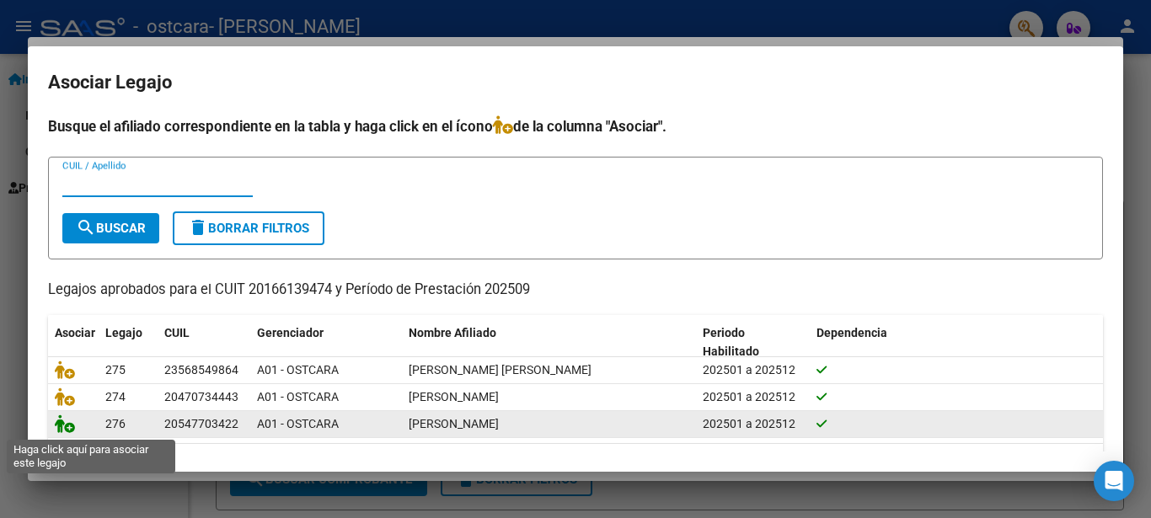
click at [59, 432] on icon at bounding box center [65, 423] width 20 height 19
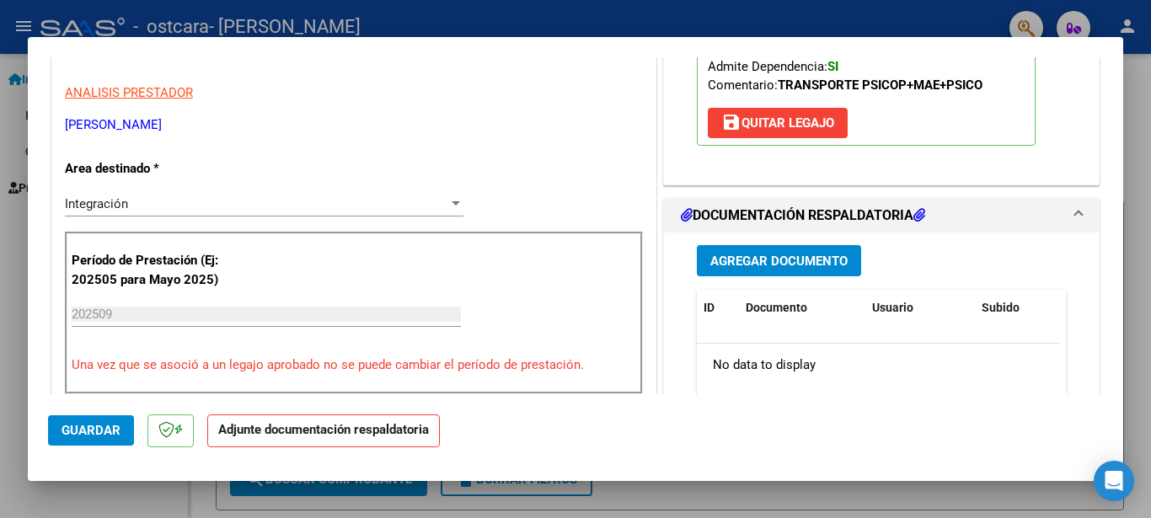
scroll to position [286, 0]
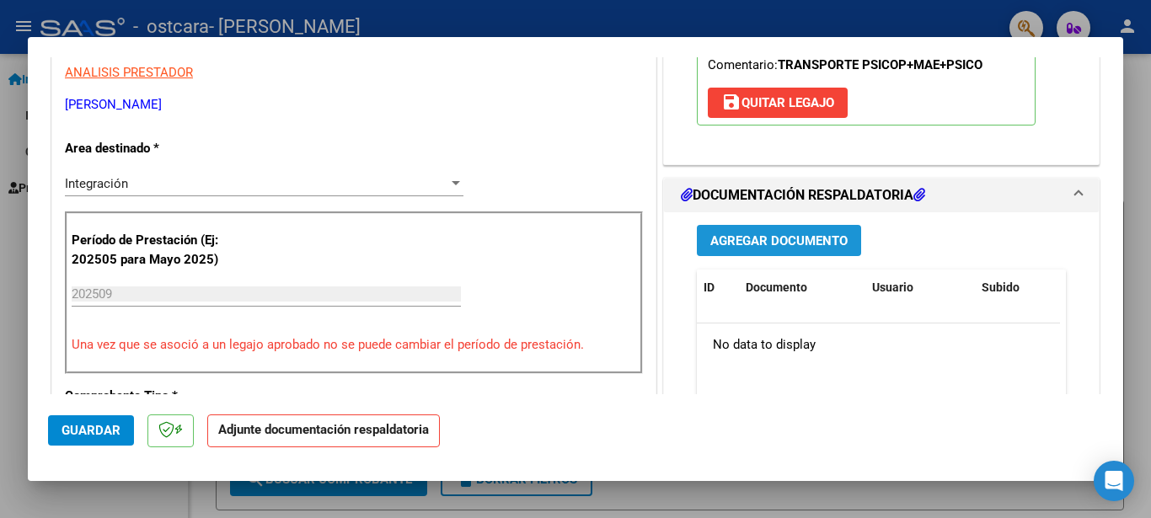
click at [793, 253] on button "Agregar Documento" at bounding box center [779, 240] width 164 height 31
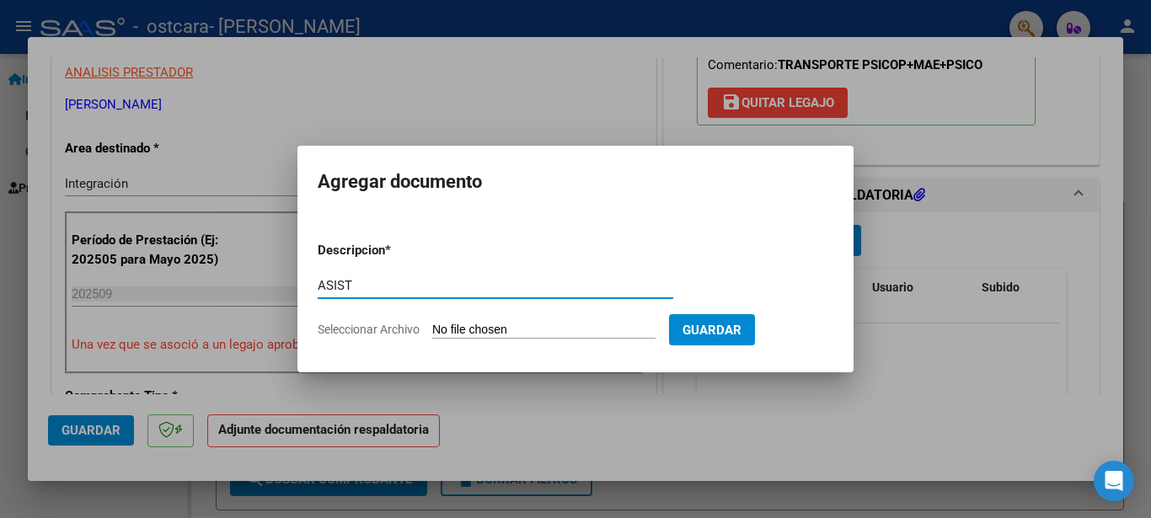
type input "ASIST"
click at [497, 334] on input "Seleccionar Archivo" at bounding box center [543, 331] width 223 height 16
type input "C:\fakepath\escuela .pdf"
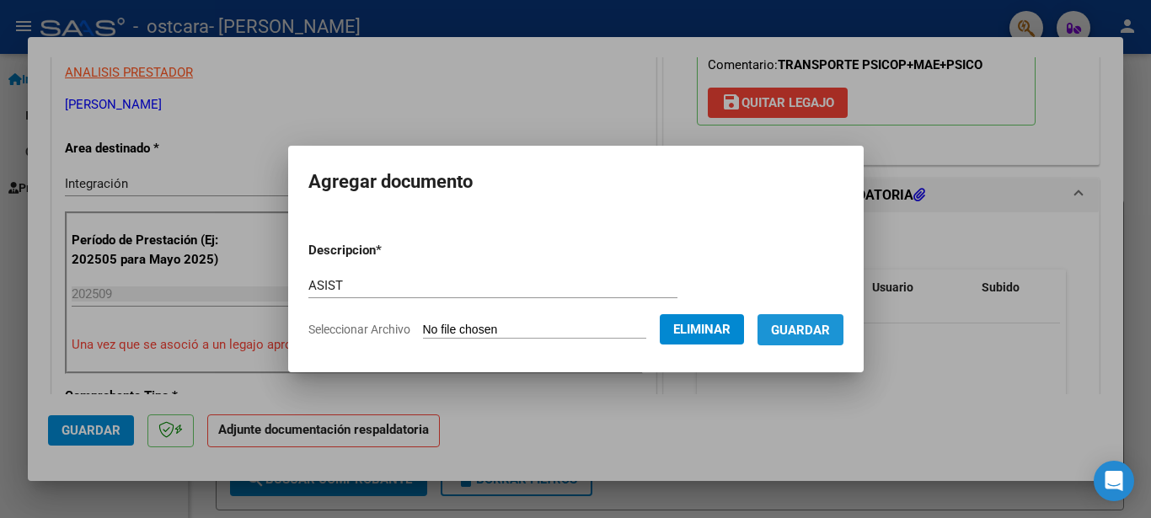
click at [801, 331] on span "Guardar" at bounding box center [800, 330] width 59 height 15
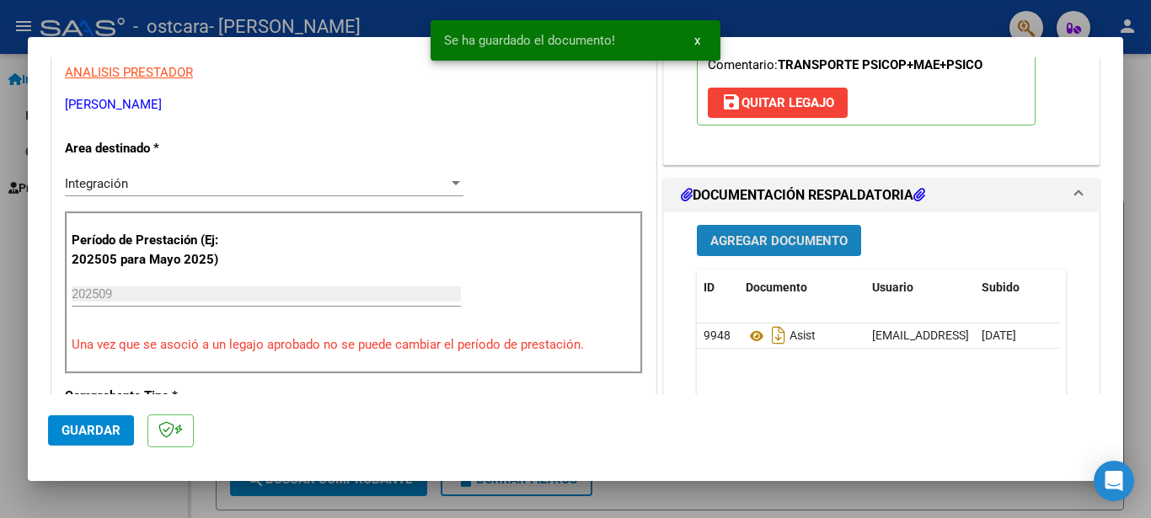
click at [804, 244] on span "Agregar Documento" at bounding box center [778, 240] width 137 height 15
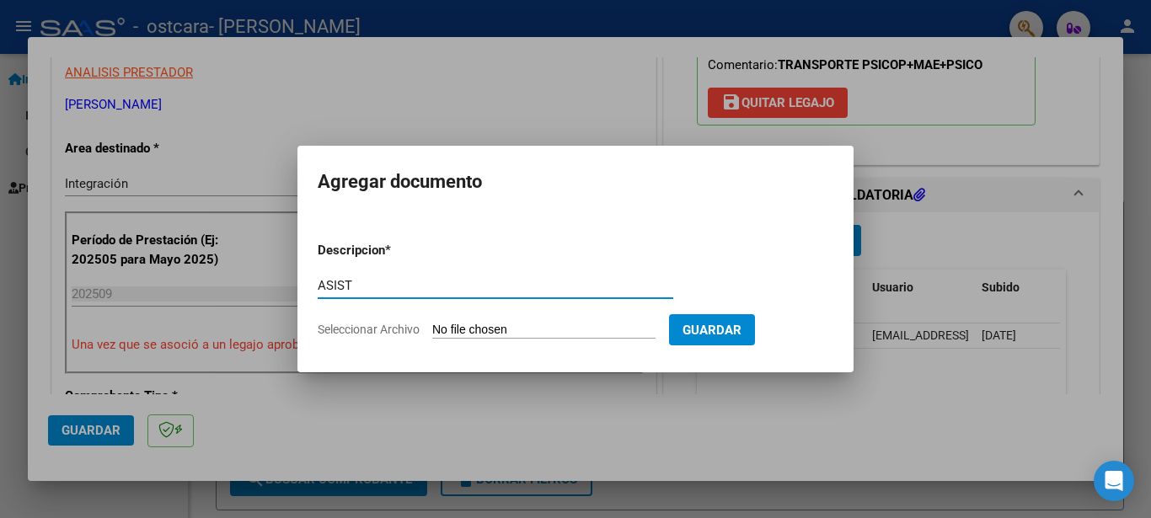
type input "ASIST"
click at [469, 330] on input "Seleccionar Archivo" at bounding box center [543, 331] width 223 height 16
type input "C:\fakepath\psicóloga .pdf"
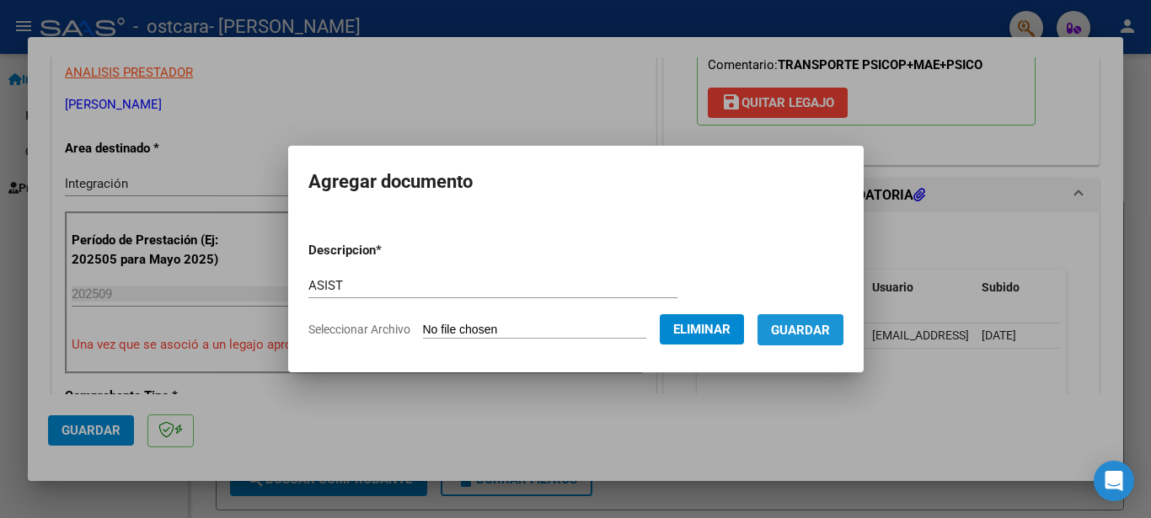
click at [804, 329] on span "Guardar" at bounding box center [800, 330] width 59 height 15
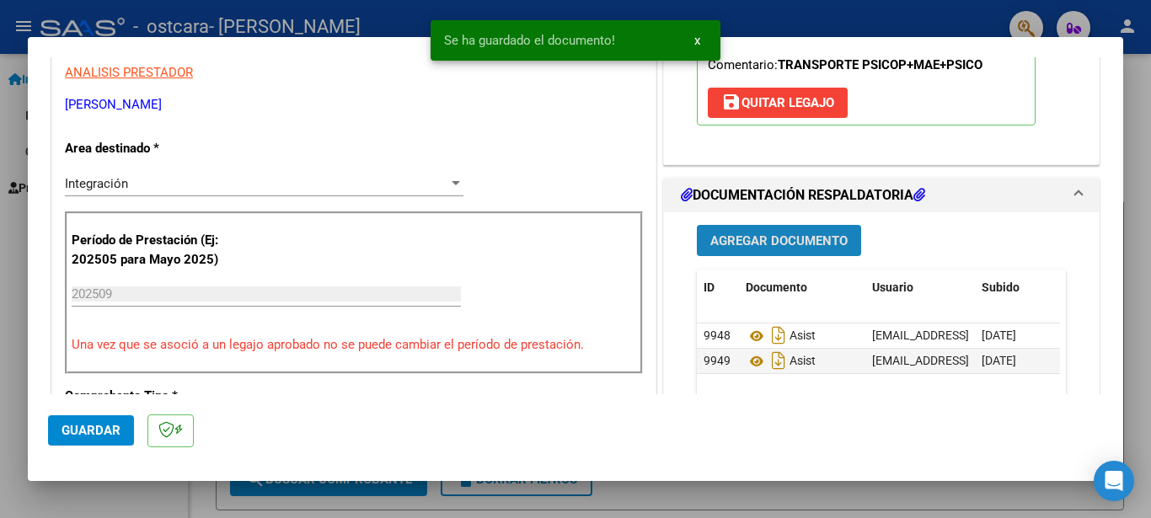
click at [806, 243] on span "Agregar Documento" at bounding box center [778, 240] width 137 height 15
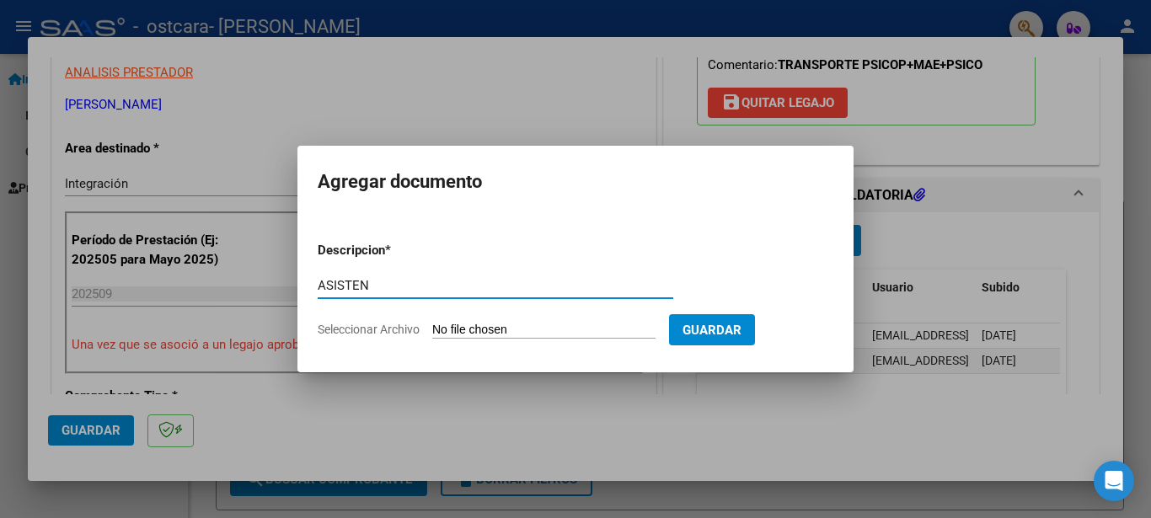
type input "ASISTEN"
click at [542, 323] on input "Seleccionar Archivo" at bounding box center [543, 331] width 223 height 16
click at [556, 115] on div at bounding box center [575, 259] width 1151 height 518
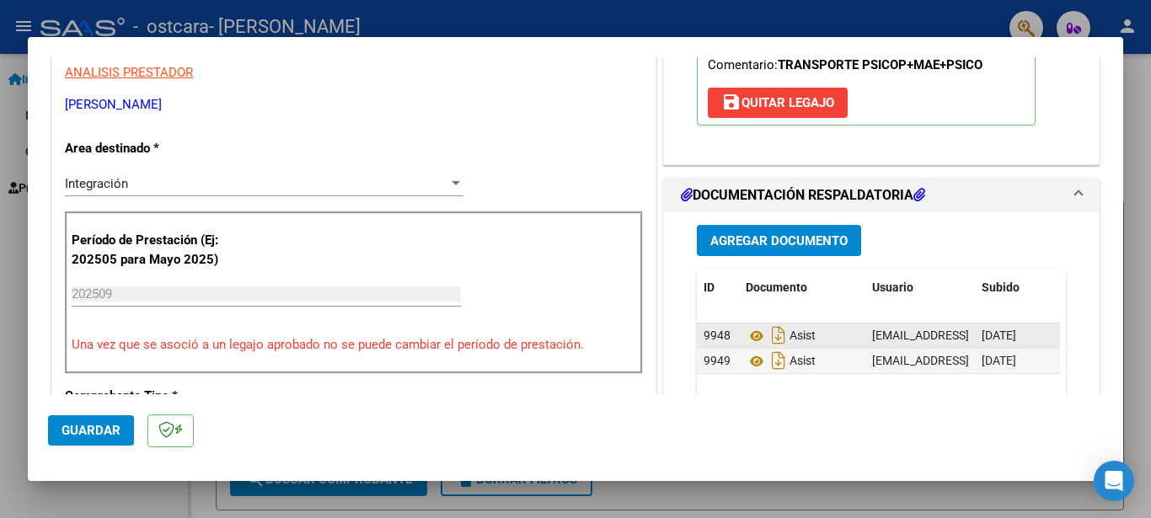
drag, startPoint x: 936, startPoint y: 334, endPoint x: 966, endPoint y: 334, distance: 30.3
click at [966, 334] on datatable-body-cell "[EMAIL_ADDRESS][DOMAIN_NAME] - - [PERSON_NAME]" at bounding box center [919, 335] width 109 height 24
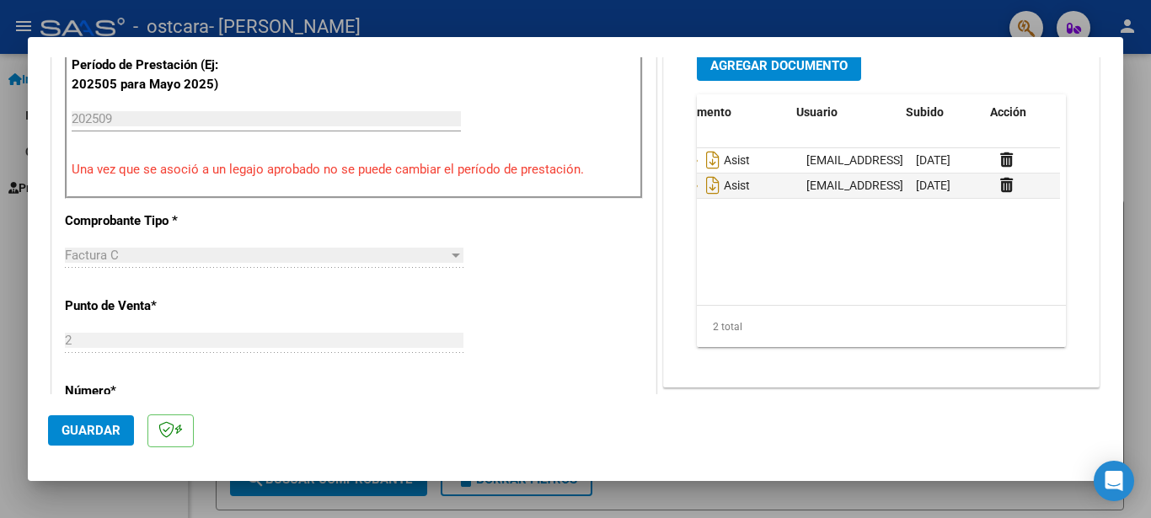
scroll to position [0, 83]
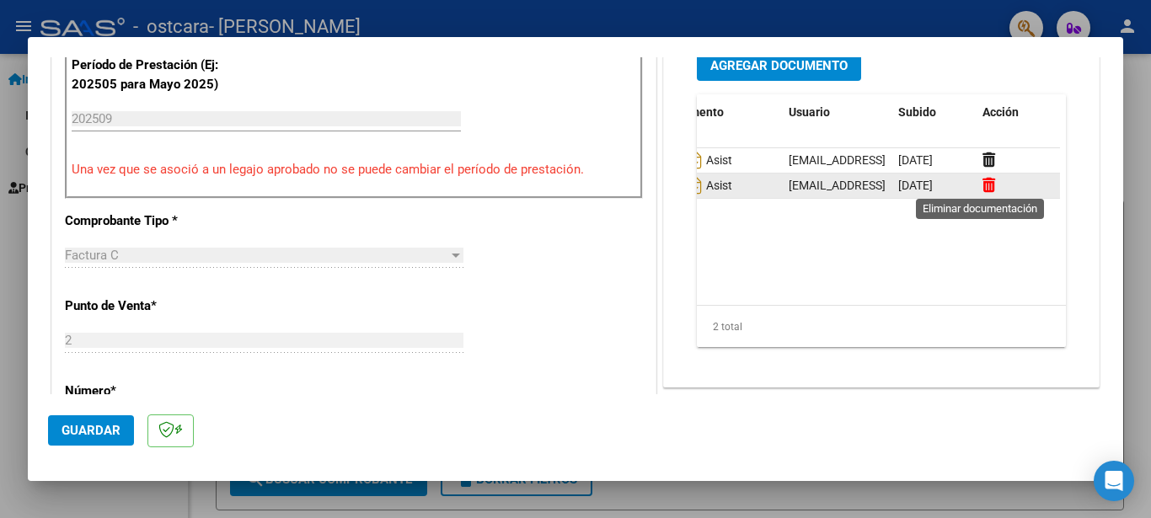
click at [982, 184] on icon at bounding box center [988, 185] width 13 height 16
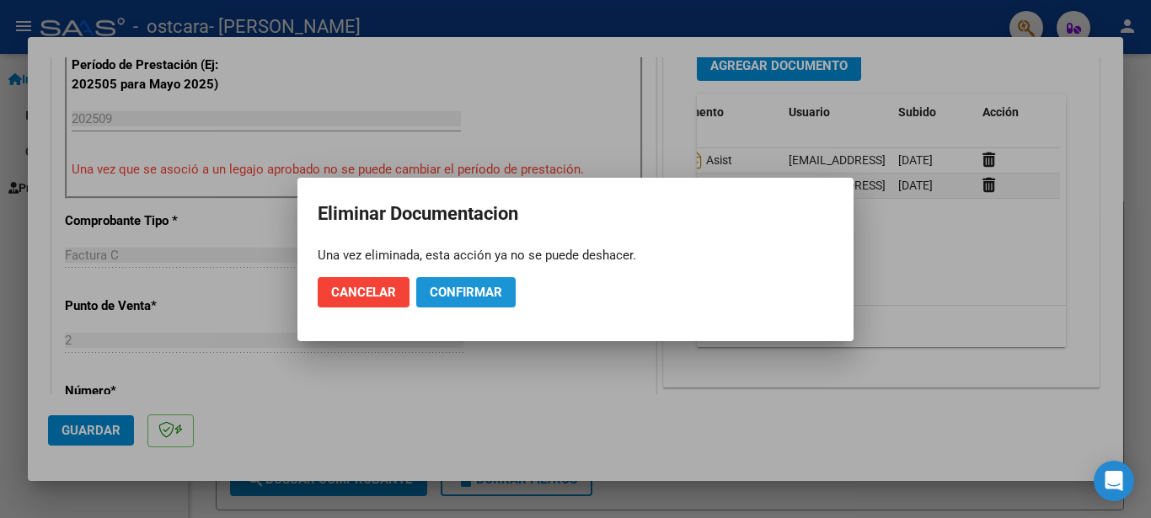
click at [445, 296] on span "Confirmar" at bounding box center [466, 292] width 72 height 15
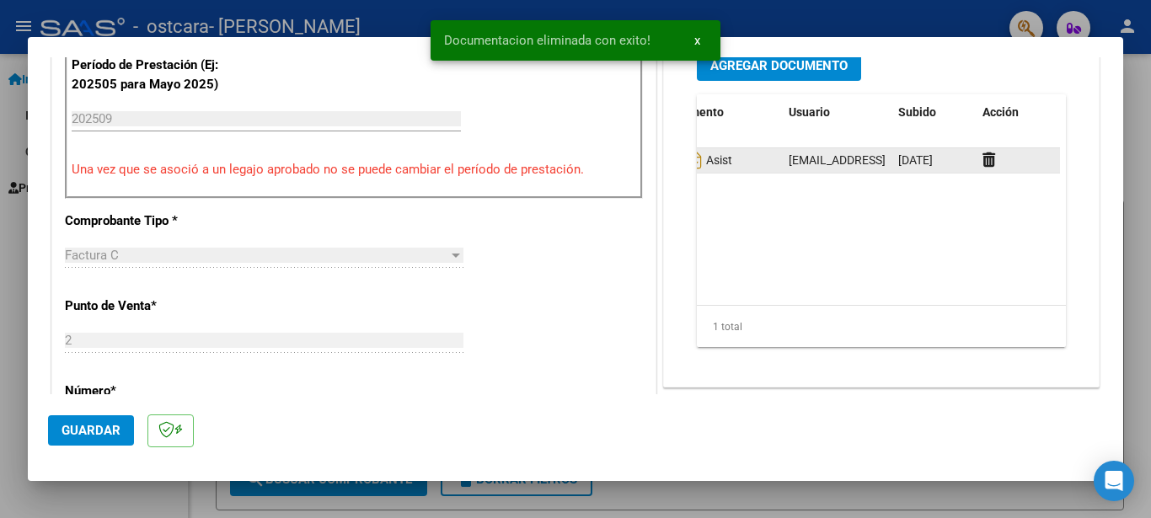
click at [982, 169] on div at bounding box center [1017, 160] width 71 height 19
click at [982, 162] on icon at bounding box center [988, 160] width 13 height 16
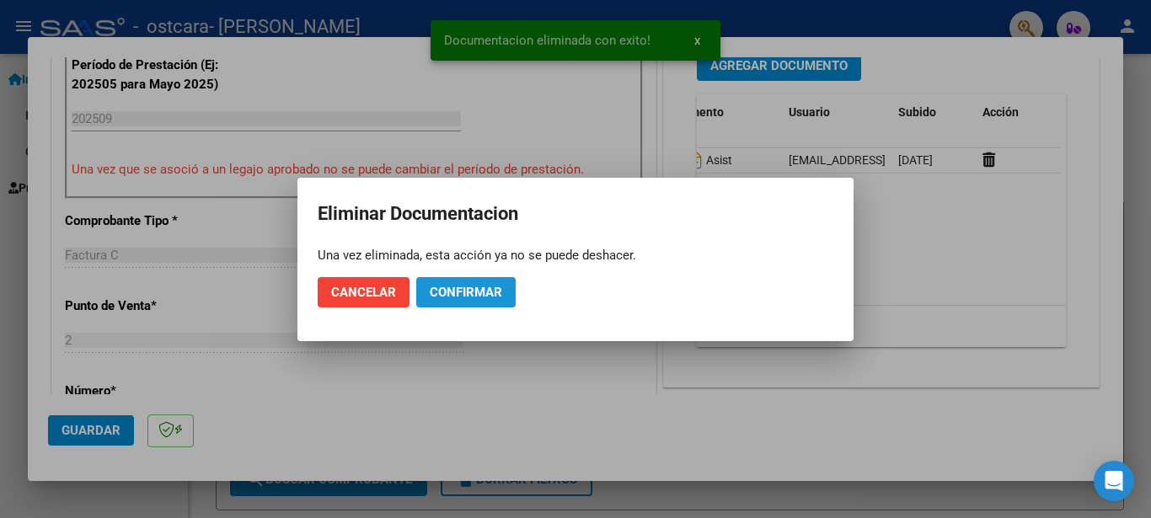
click at [497, 286] on span "Confirmar" at bounding box center [466, 292] width 72 height 15
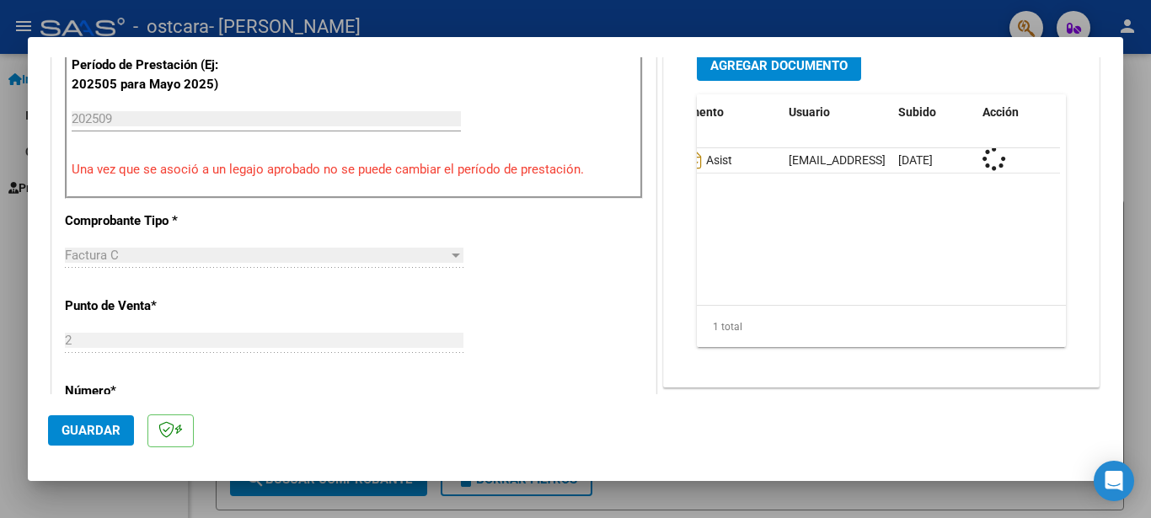
scroll to position [0, 0]
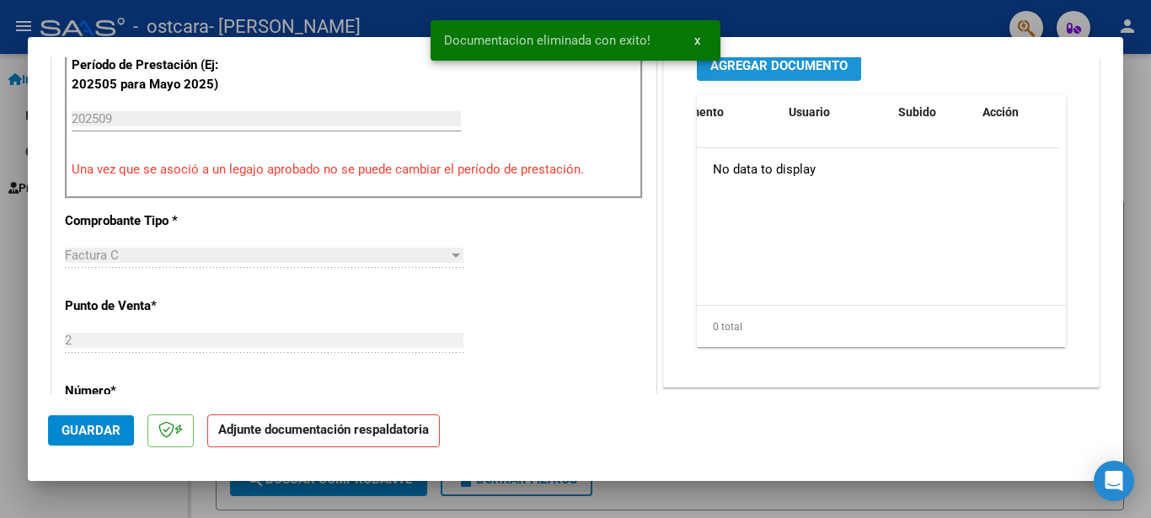
click at [791, 62] on span "Agregar Documento" at bounding box center [778, 65] width 137 height 15
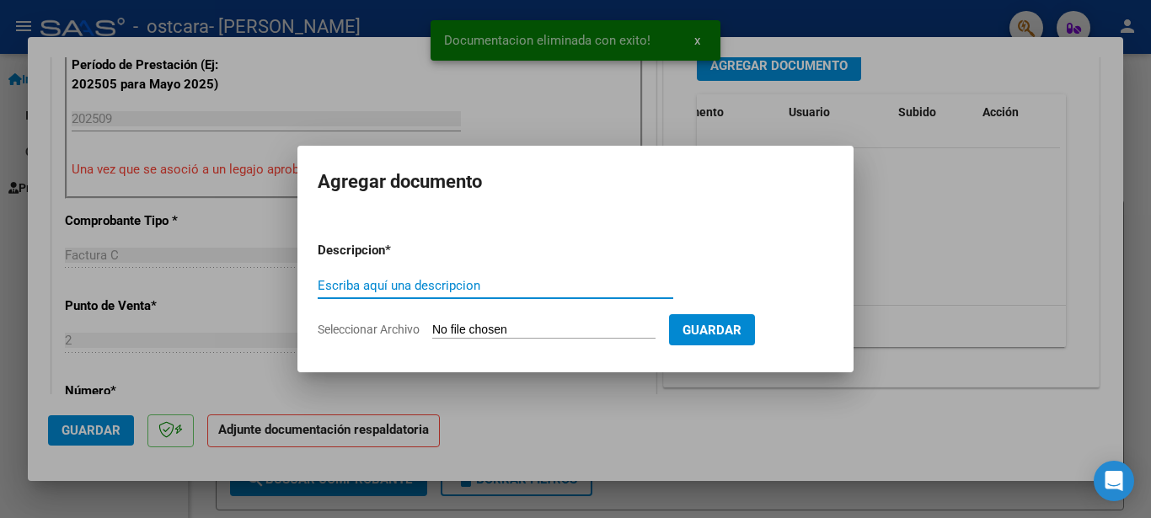
click at [502, 279] on input "Escriba aquí una descripcion" at bounding box center [495, 285] width 355 height 15
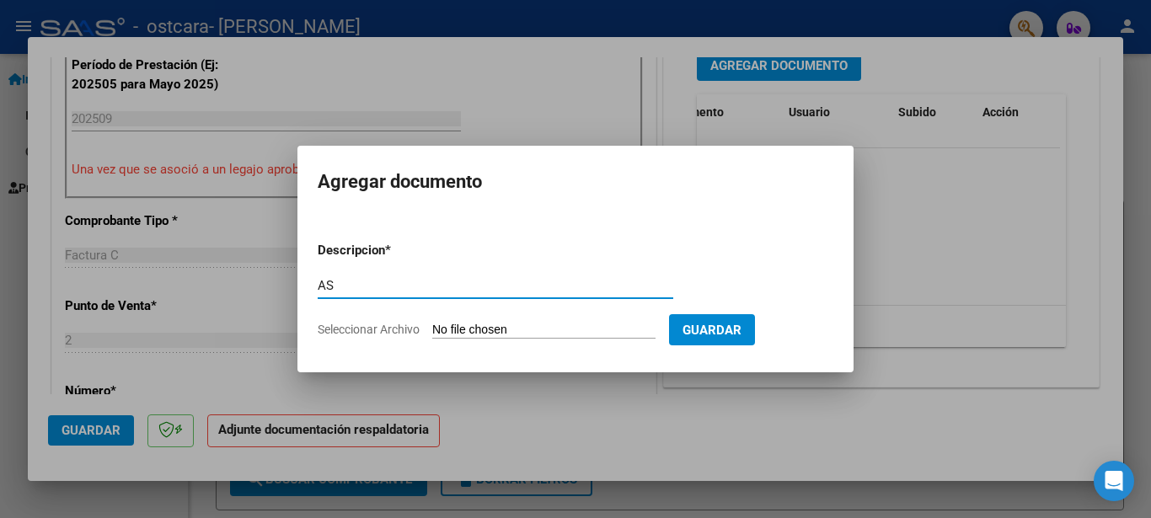
type input "A"
type input "ESCUELA"
click at [500, 326] on input "Seleccionar Archivo" at bounding box center [543, 331] width 223 height 16
type input "C:\fakepath\escuela .pdf"
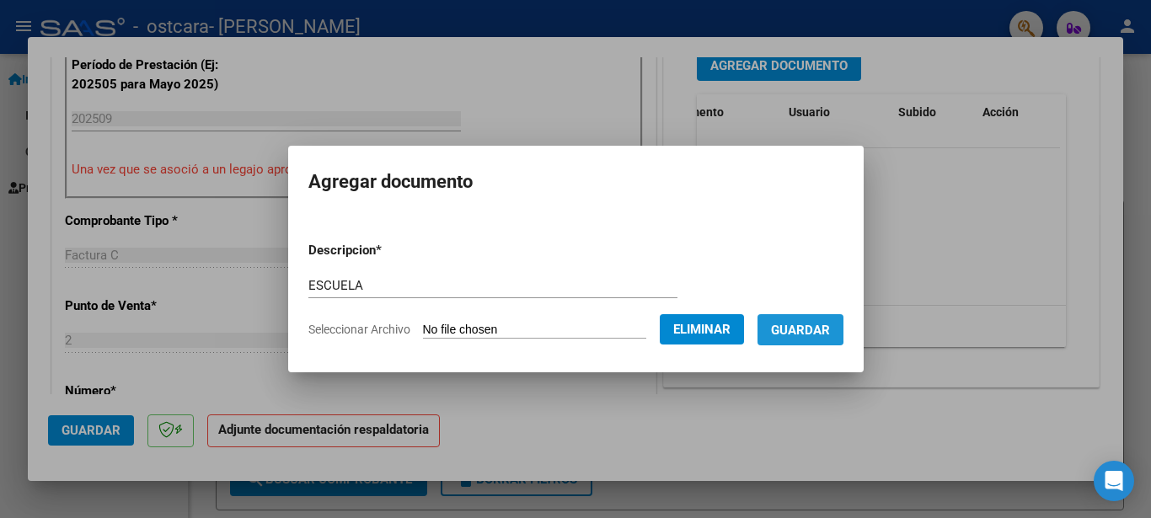
click at [812, 328] on span "Guardar" at bounding box center [800, 330] width 59 height 15
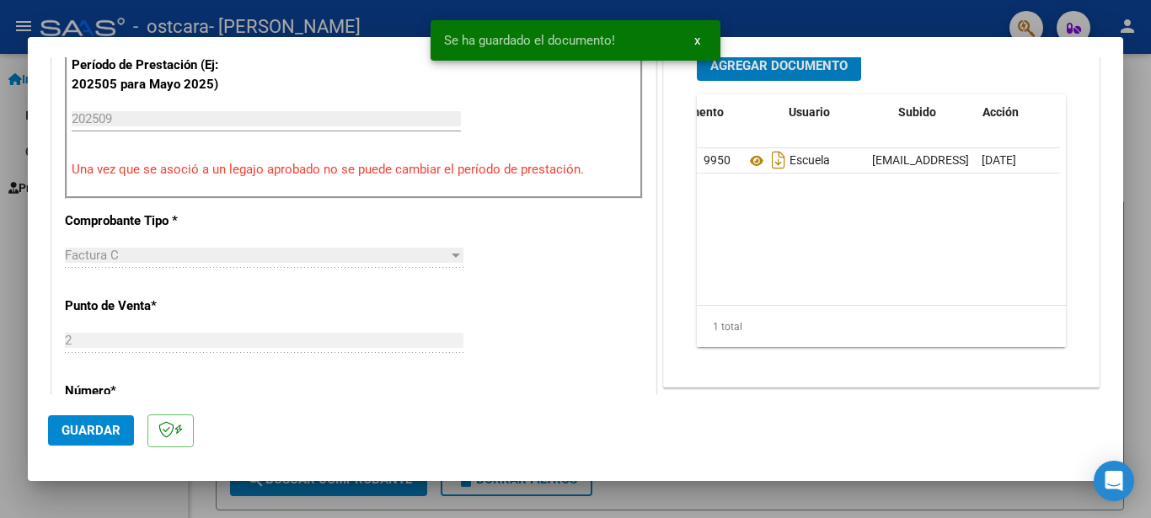
scroll to position [454, 0]
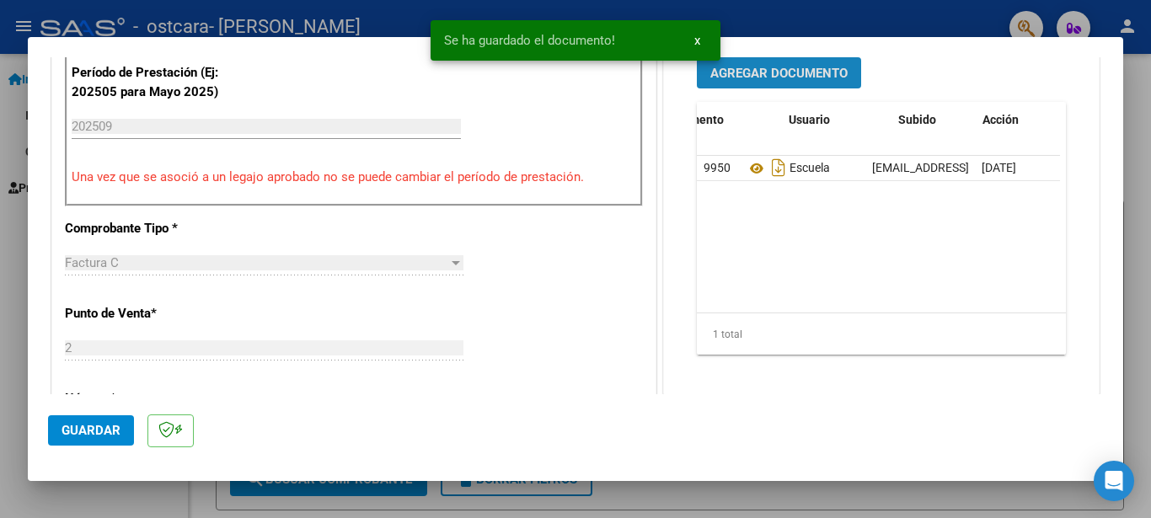
click at [773, 74] on span "Agregar Documento" at bounding box center [778, 73] width 137 height 15
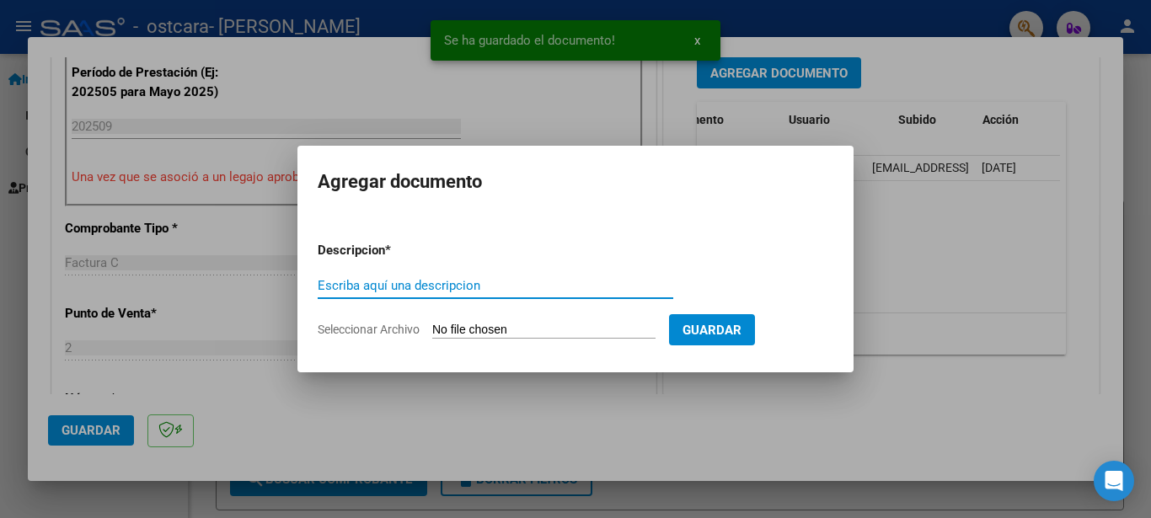
click at [457, 279] on input "Escriba aquí una descripcion" at bounding box center [495, 285] width 355 height 15
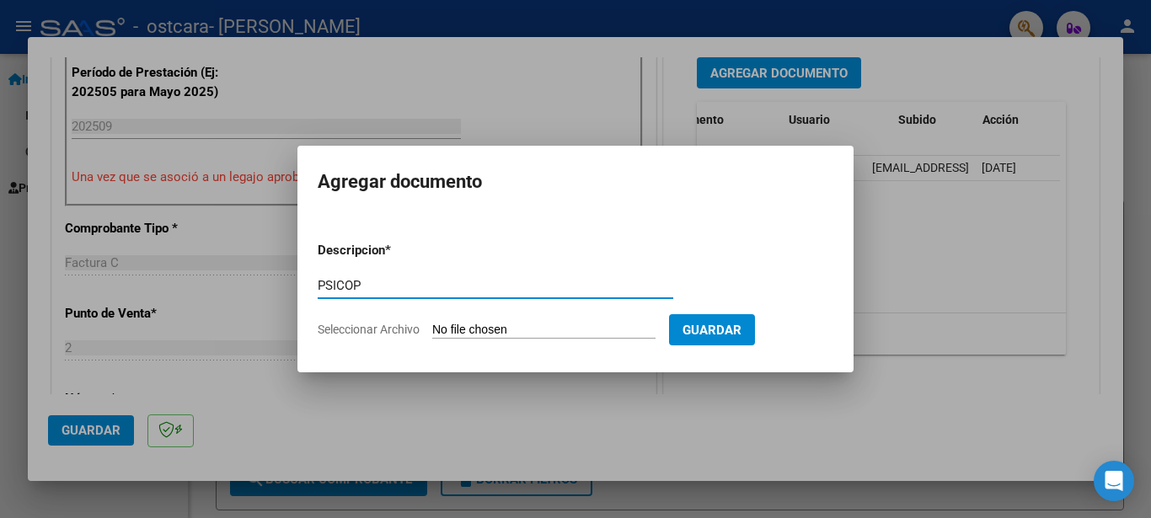
type input "PSICOP"
click at [480, 327] on input "Seleccionar Archivo" at bounding box center [543, 331] width 223 height 16
type input "C:\fakepath\psicop.pdf"
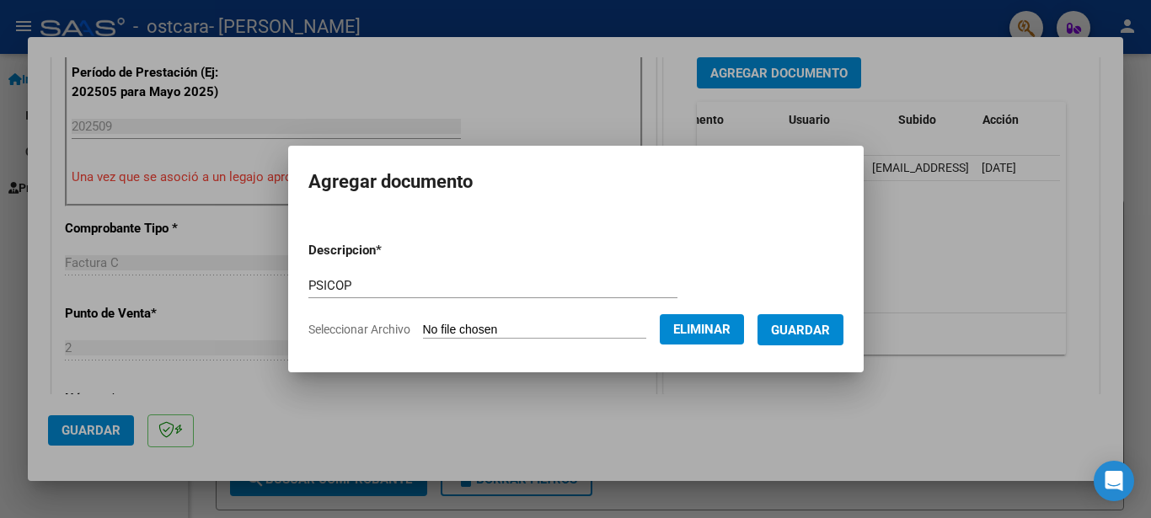
click at [783, 329] on button "Guardar" at bounding box center [800, 329] width 86 height 31
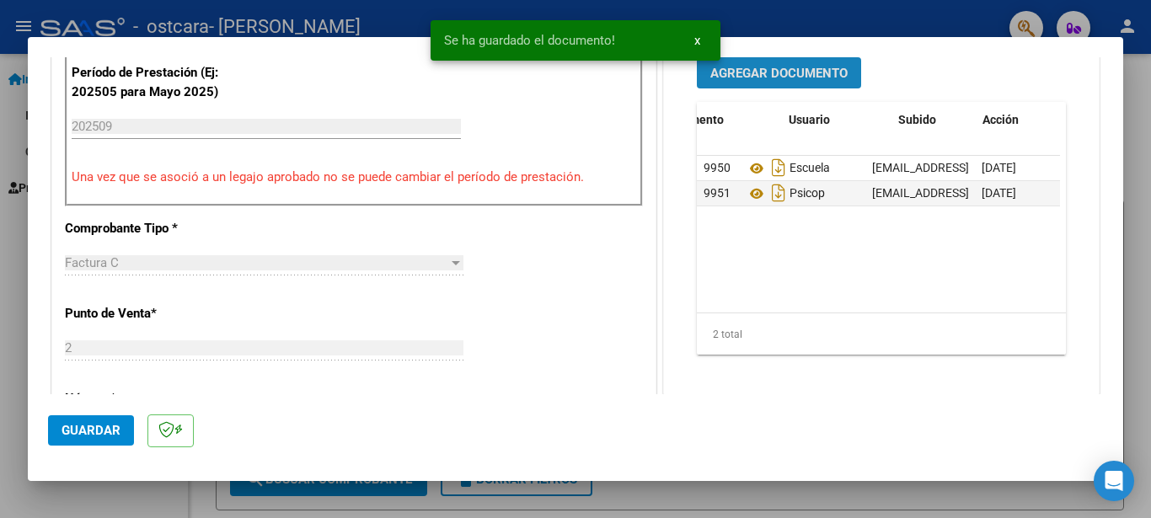
click at [740, 67] on span "Agregar Documento" at bounding box center [778, 73] width 137 height 15
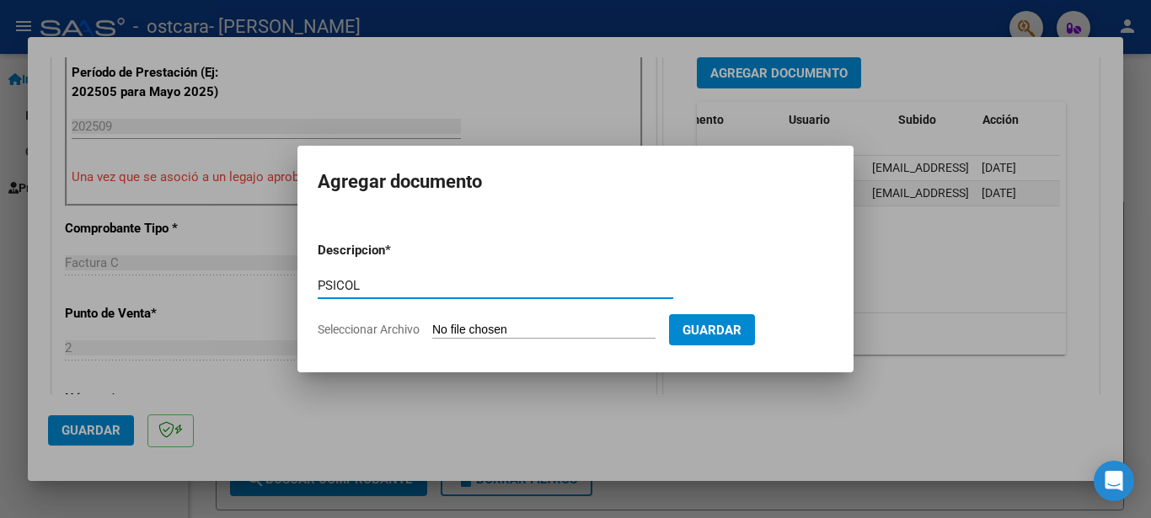
type input "PSICOL"
click at [479, 329] on input "Seleccionar Archivo" at bounding box center [543, 331] width 223 height 16
type input "C:\fakepath\psicol.pdf"
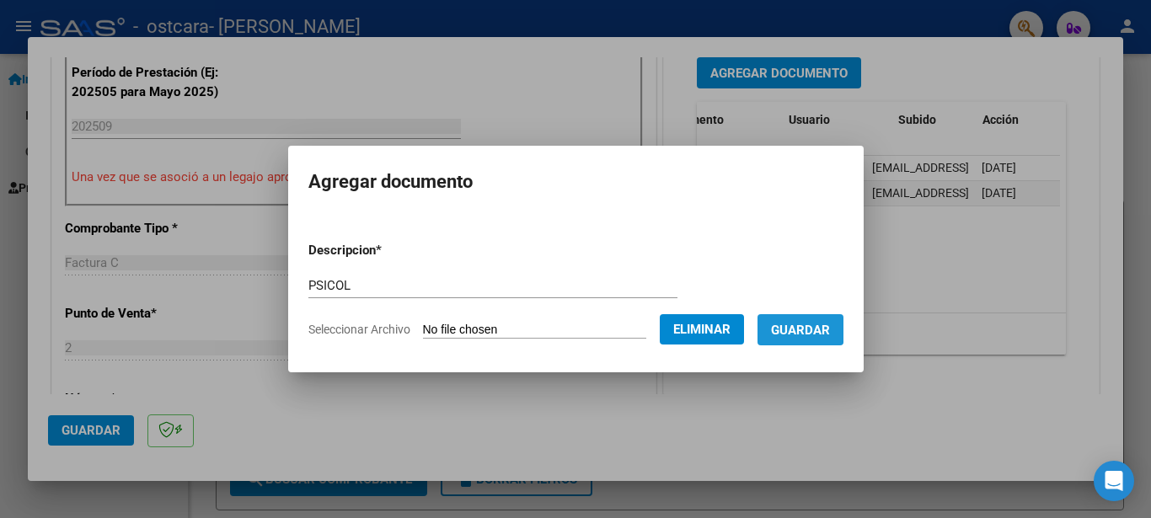
click at [798, 323] on span "Guardar" at bounding box center [800, 330] width 59 height 15
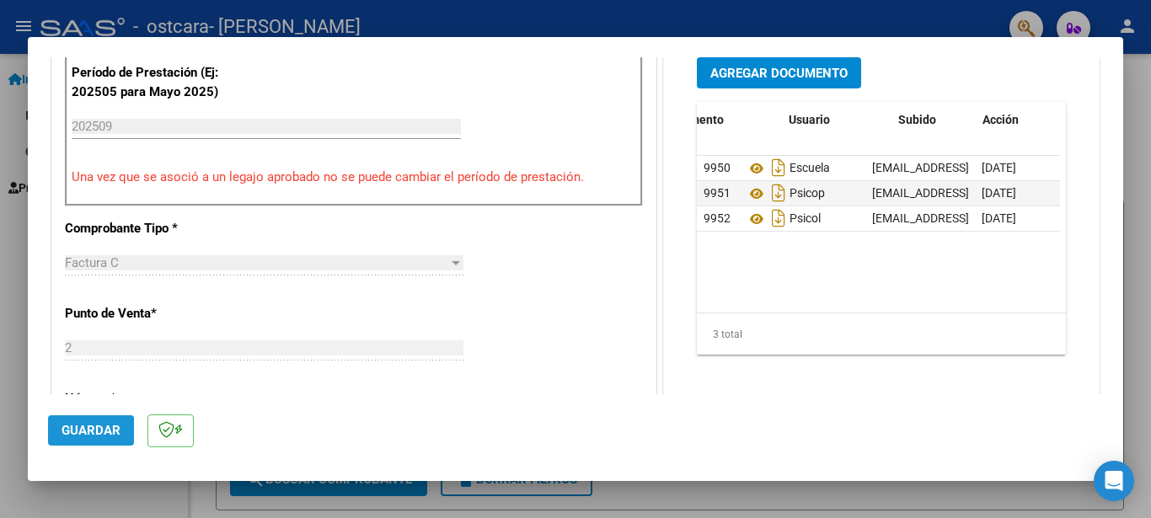
click at [101, 428] on span "Guardar" at bounding box center [90, 430] width 59 height 15
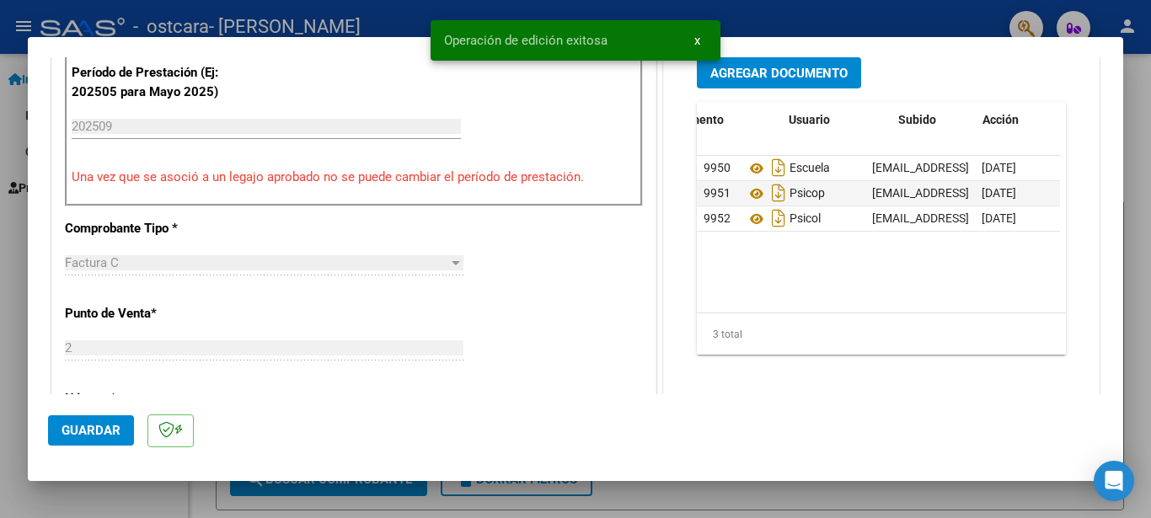
click at [13, 133] on div at bounding box center [575, 259] width 1151 height 518
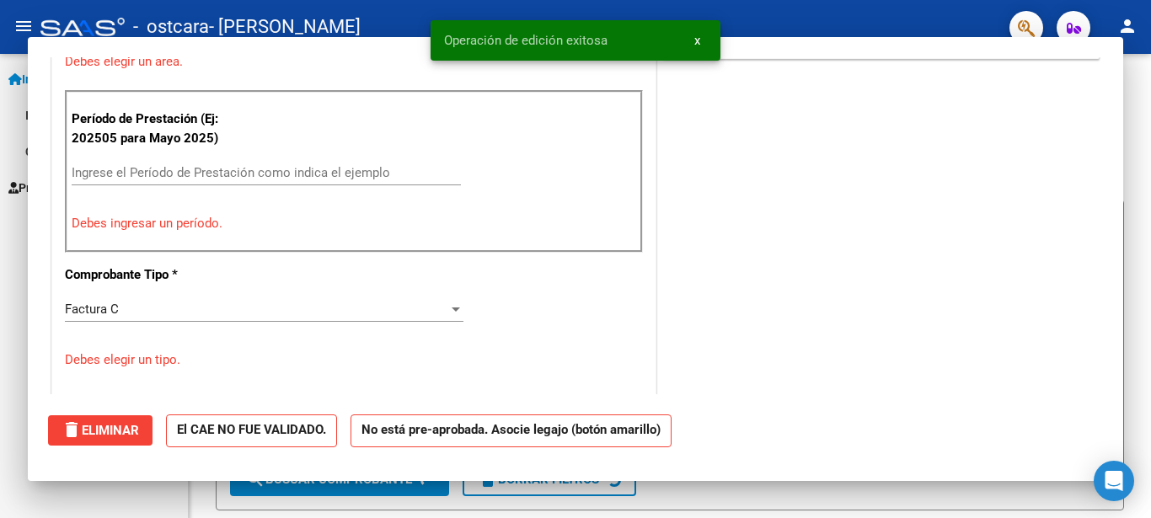
scroll to position [0, 0]
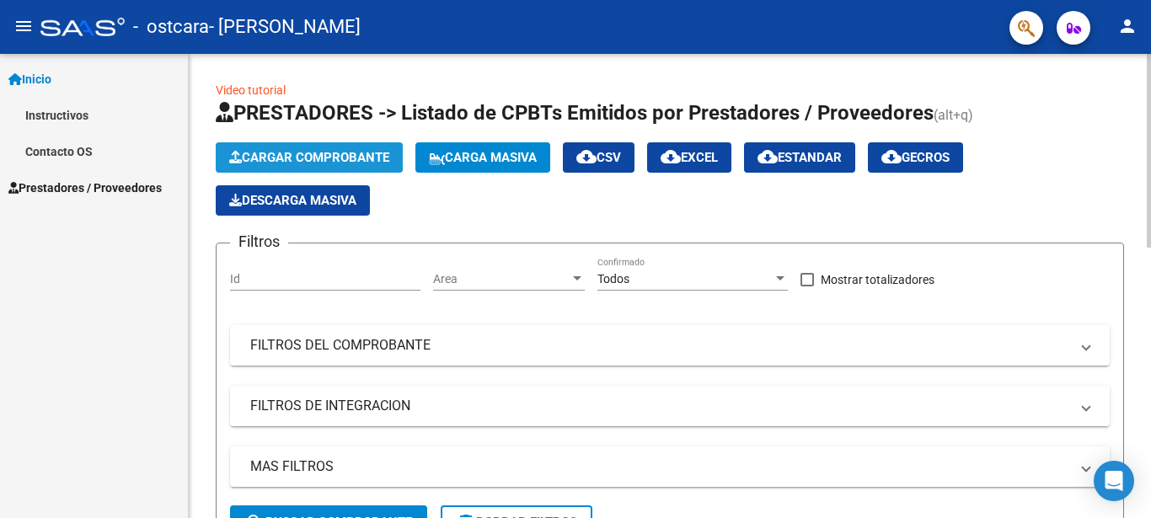
click at [283, 159] on span "Cargar Comprobante" at bounding box center [309, 157] width 160 height 15
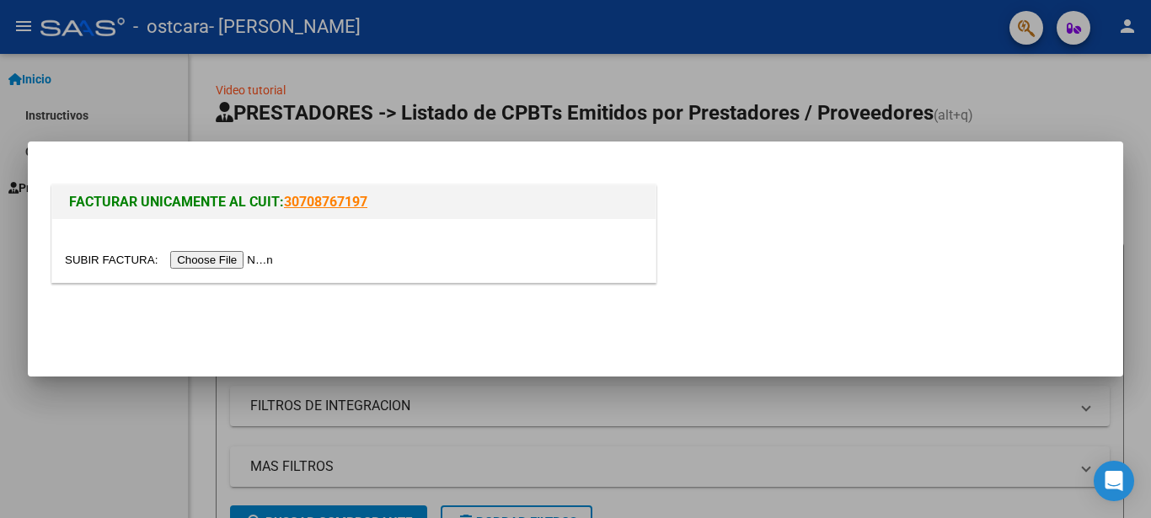
click at [238, 256] on input "file" at bounding box center [171, 260] width 213 height 18
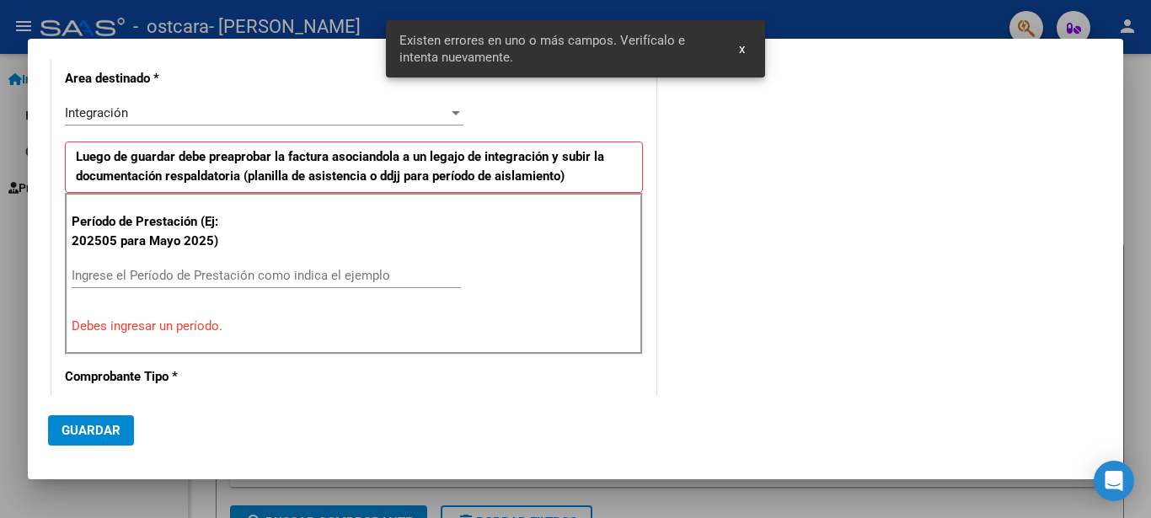
scroll to position [357, 0]
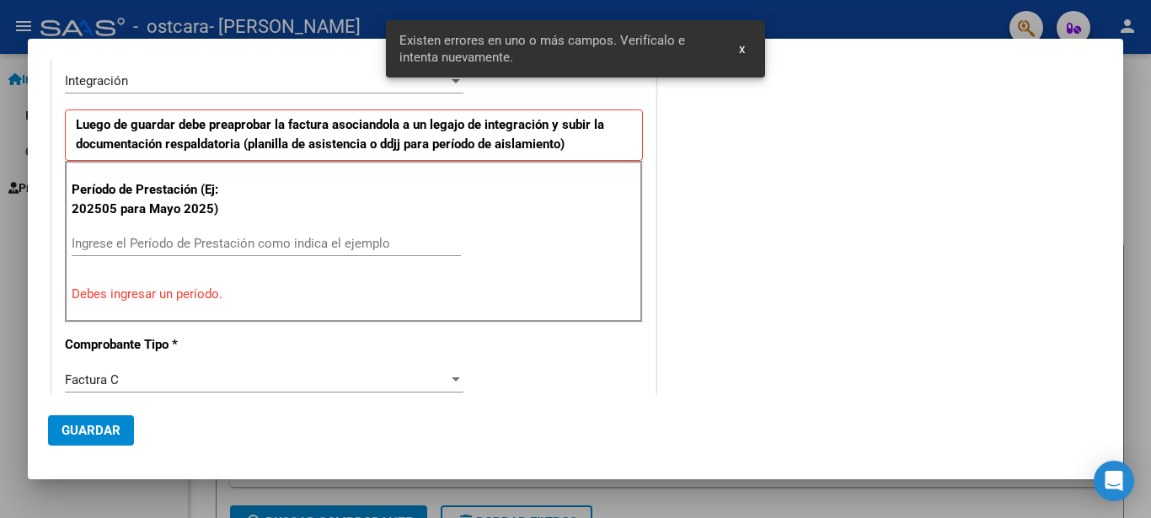
click at [194, 244] on input "Ingrese el Período de Prestación como indica el ejemplo" at bounding box center [266, 243] width 389 height 15
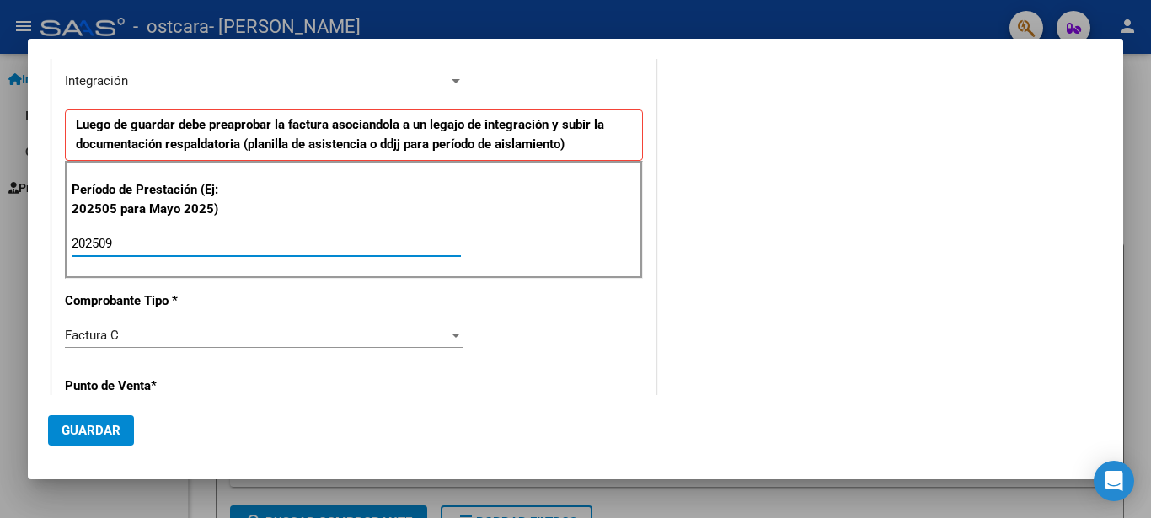
type input "202509"
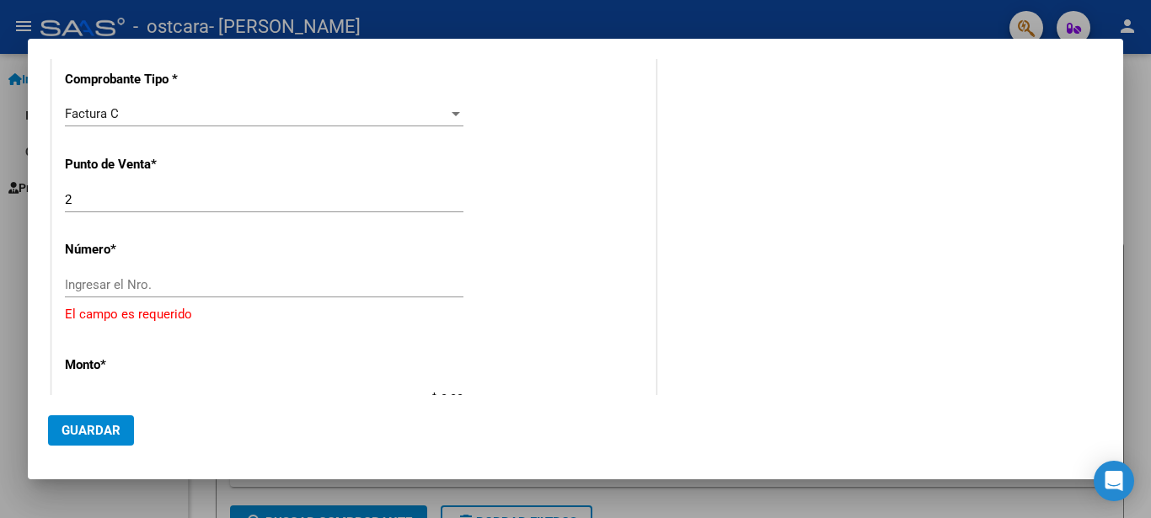
scroll to position [620, 0]
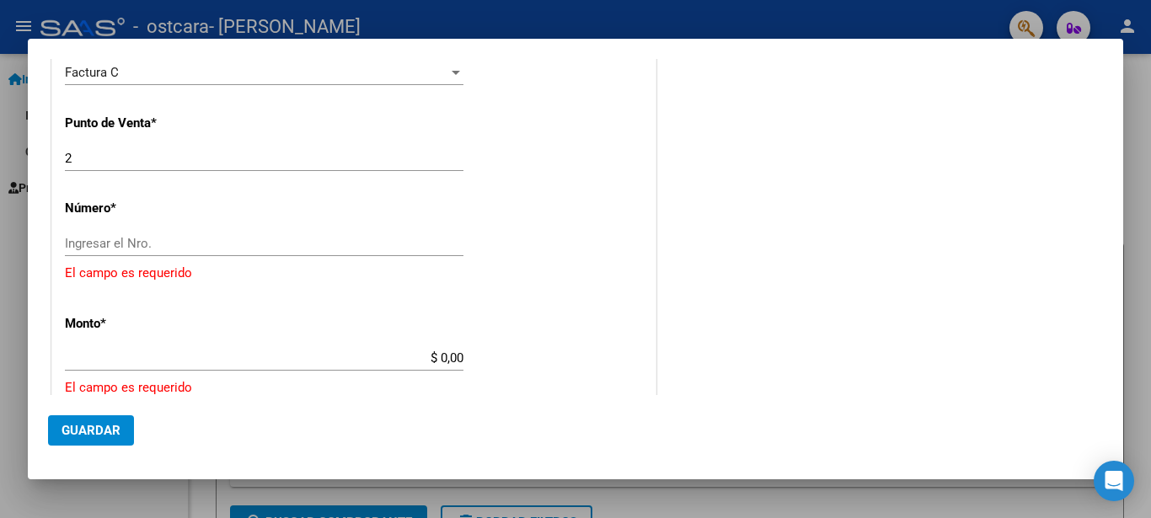
click at [221, 238] on input "Ingresar el Nro." at bounding box center [264, 243] width 398 height 15
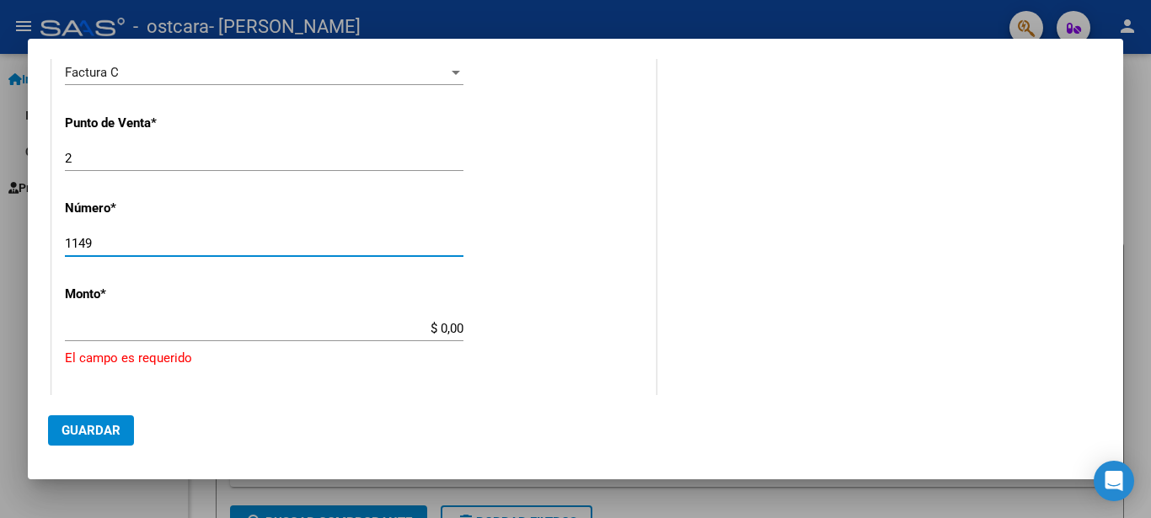
type input "1149"
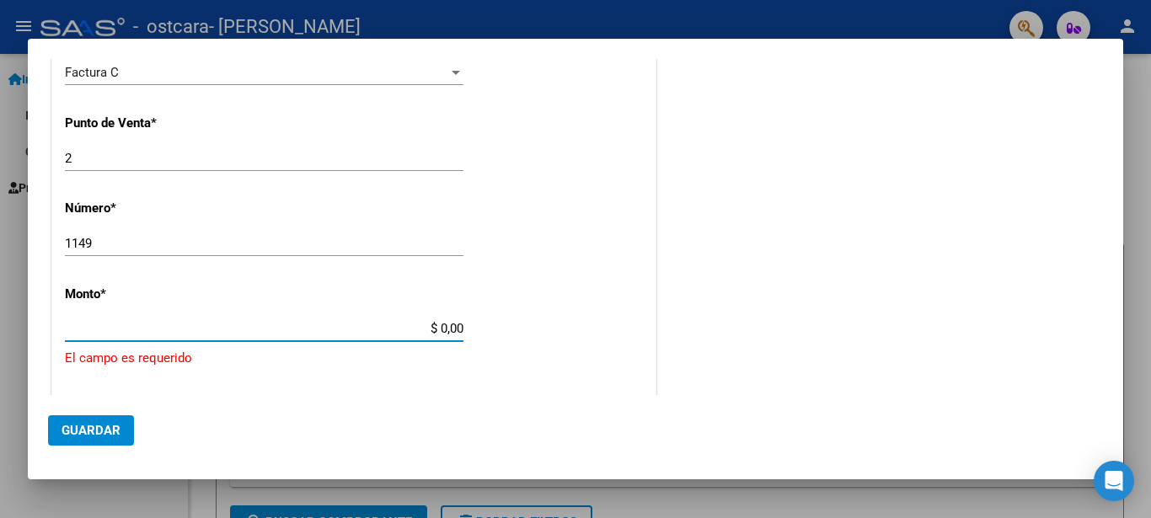
click at [214, 334] on input "$ 0,00" at bounding box center [264, 328] width 398 height 15
type input "$ 272.073,36"
type input "[DATE]"
type input "75404518933053"
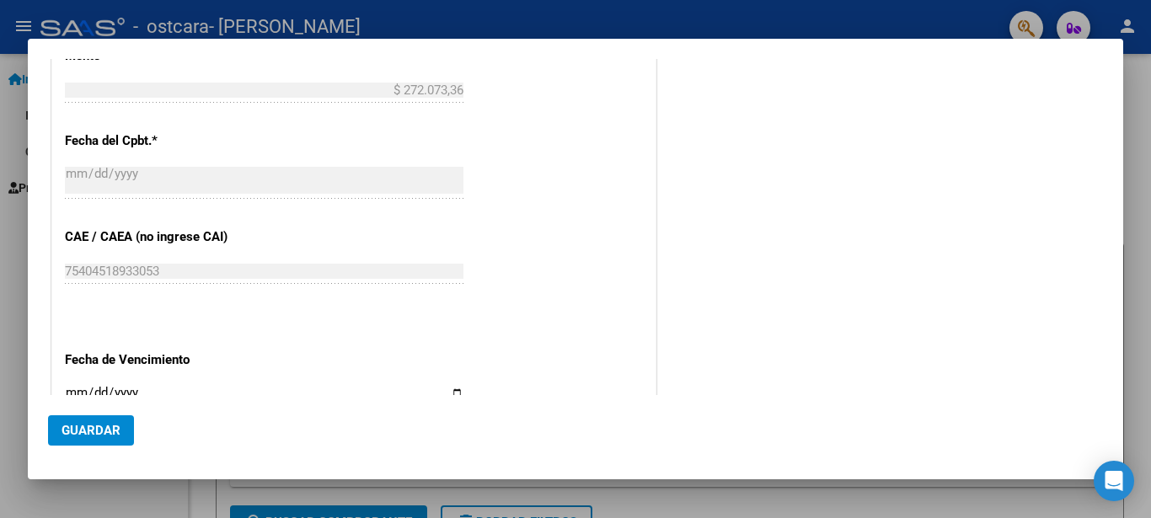
scroll to position [972, 0]
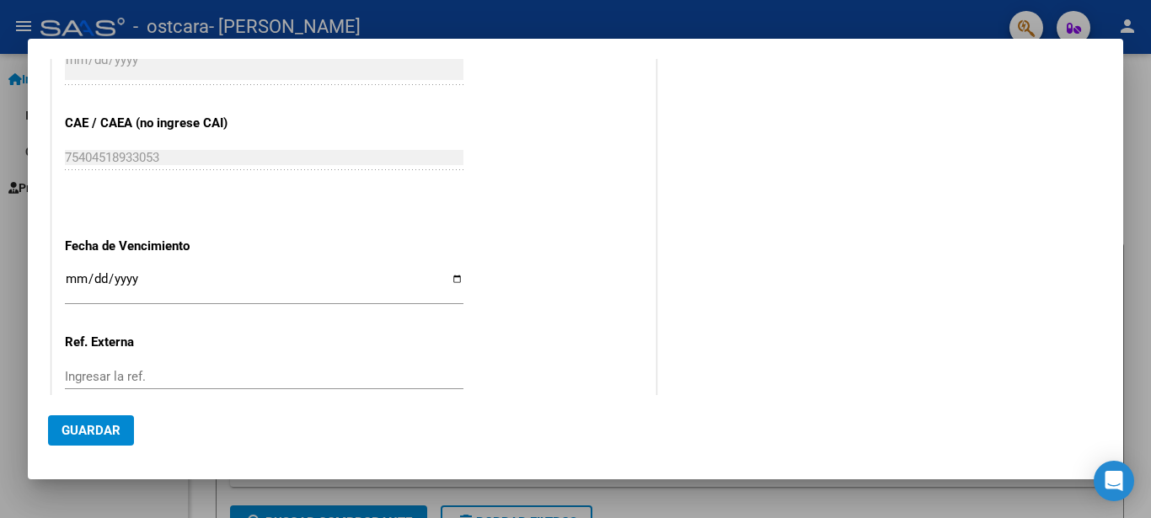
click at [72, 272] on input "Ingresar la fecha" at bounding box center [264, 285] width 398 height 27
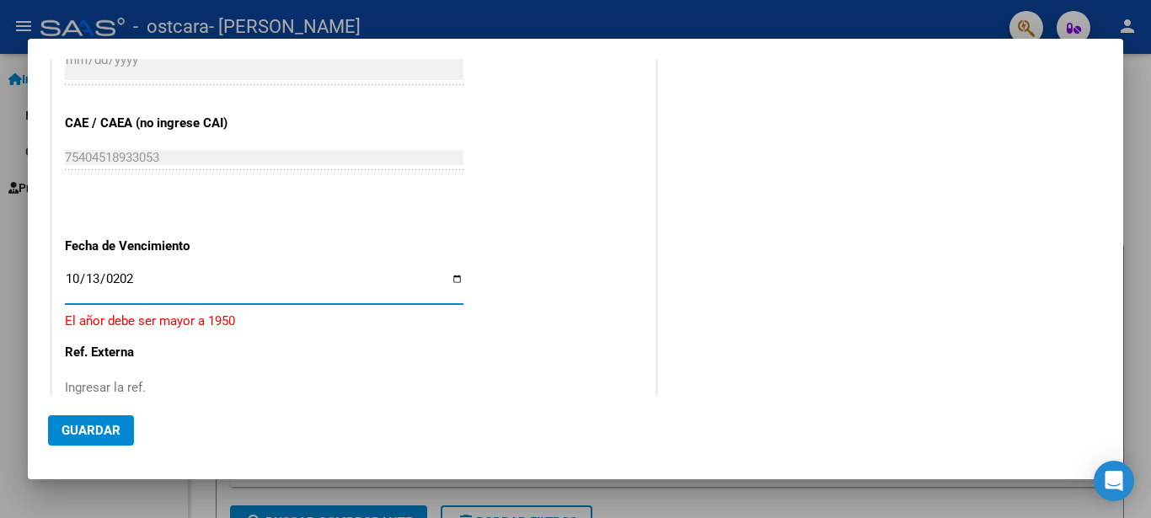
type input "[DATE]"
click at [103, 446] on button "Guardar" at bounding box center [91, 430] width 86 height 30
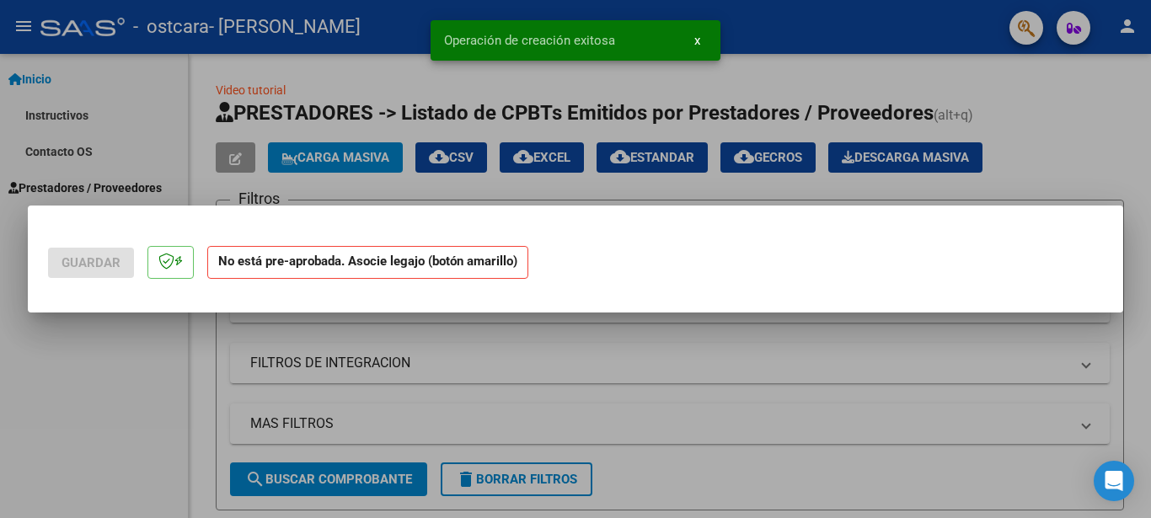
scroll to position [0, 0]
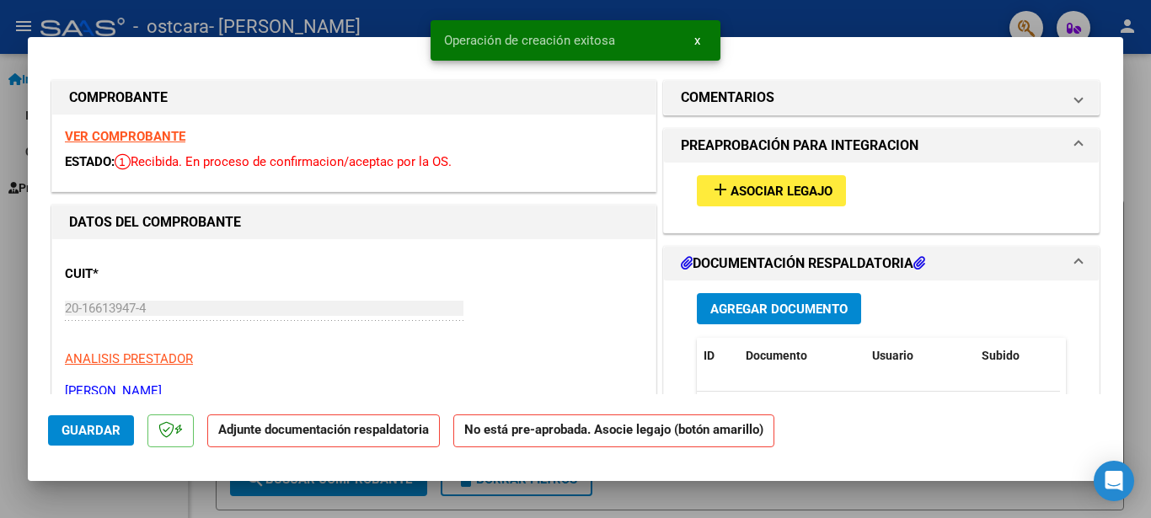
click at [815, 199] on button "add Asociar Legajo" at bounding box center [771, 190] width 149 height 31
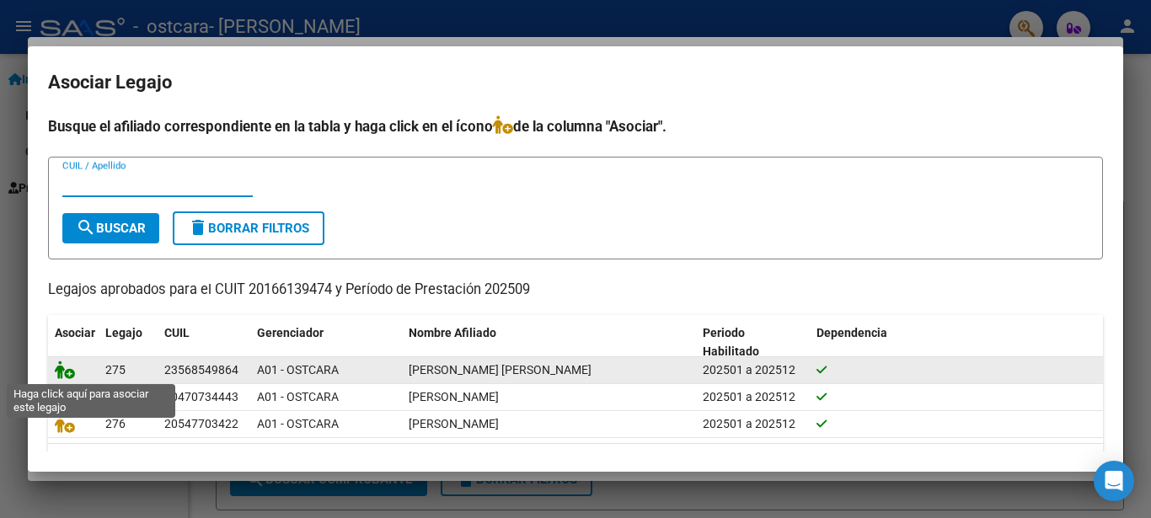
click at [66, 371] on icon at bounding box center [65, 370] width 20 height 19
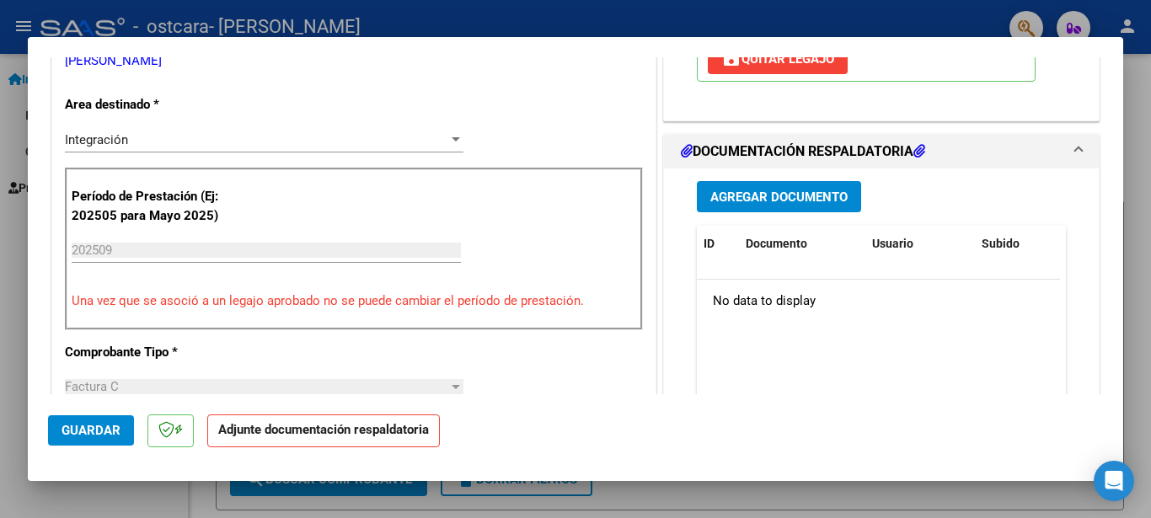
scroll to position [334, 0]
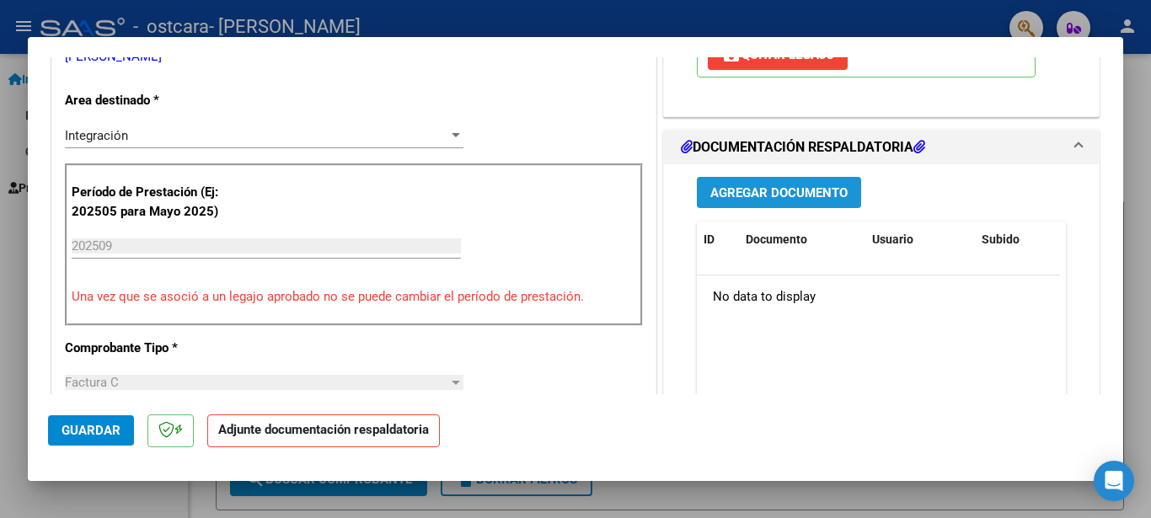
click at [797, 191] on span "Agregar Documento" at bounding box center [778, 192] width 137 height 15
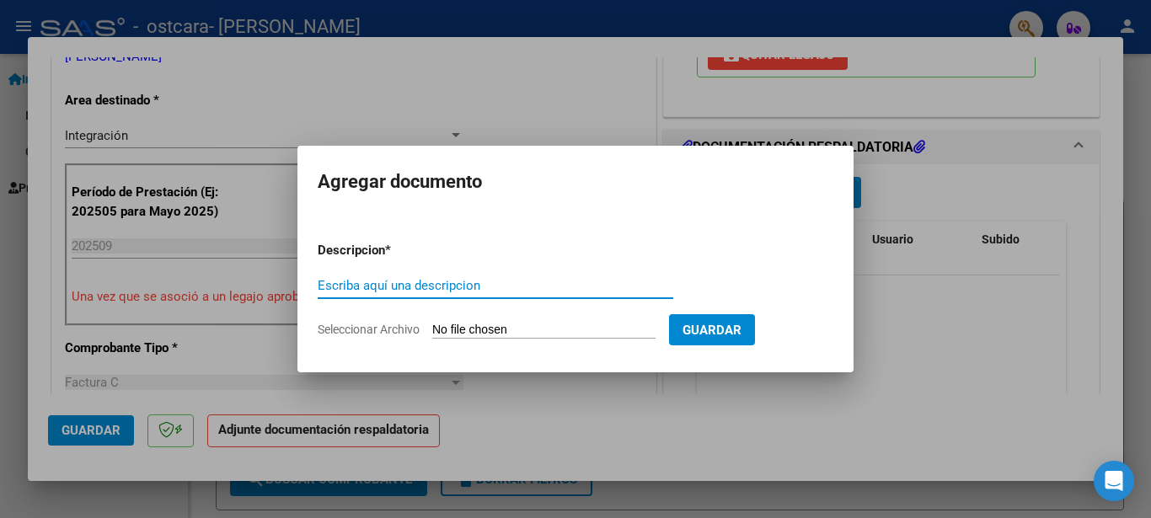
click at [536, 288] on input "Escriba aquí una descripcion" at bounding box center [495, 285] width 355 height 15
type input "ESCUELA"
click at [531, 324] on input "Seleccionar Archivo" at bounding box center [543, 331] width 223 height 16
type input "C:\fakepath\esc.pdf"
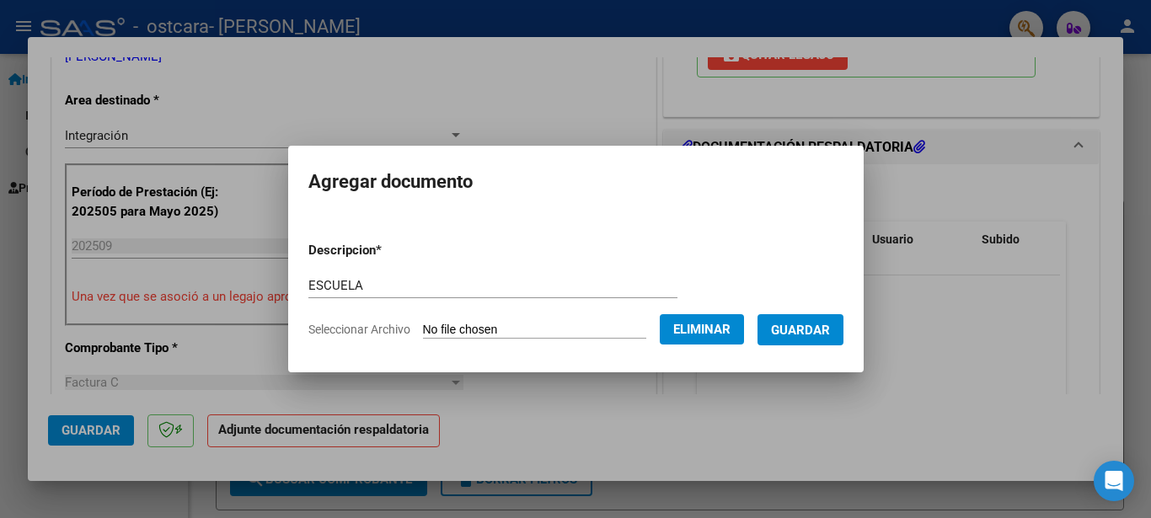
click at [789, 325] on span "Guardar" at bounding box center [800, 330] width 59 height 15
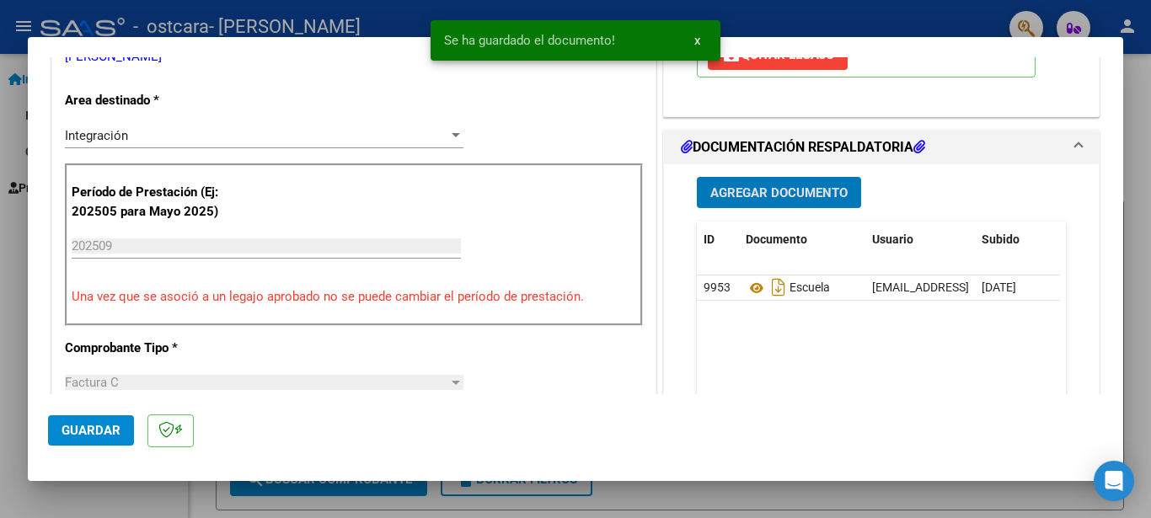
click at [809, 198] on span "Agregar Documento" at bounding box center [778, 192] width 137 height 15
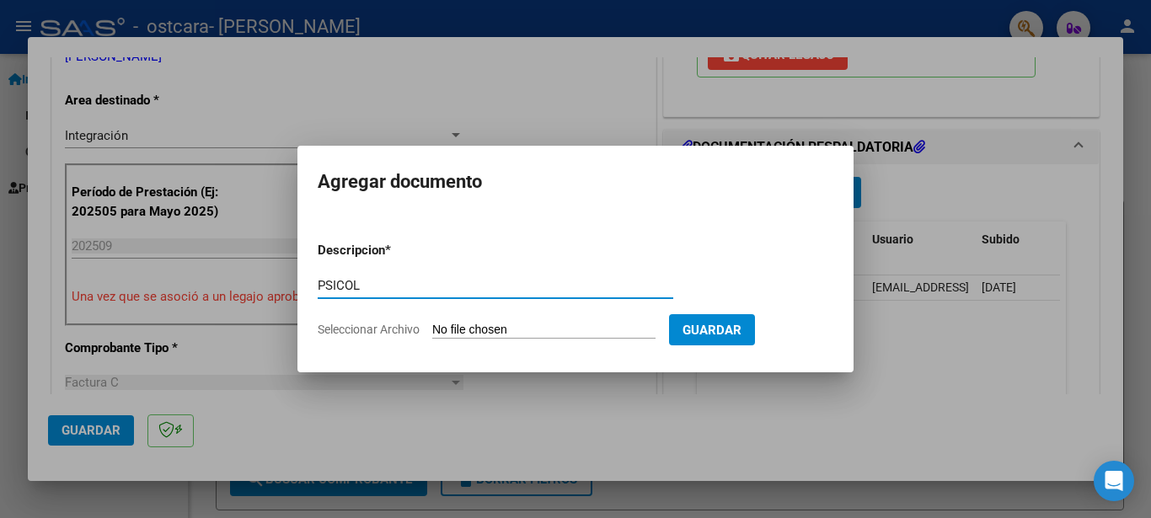
type input "PSICOL"
click at [548, 324] on input "Seleccionar Archivo" at bounding box center [543, 331] width 223 height 16
type input "C:\fakepath\psicol.pdf"
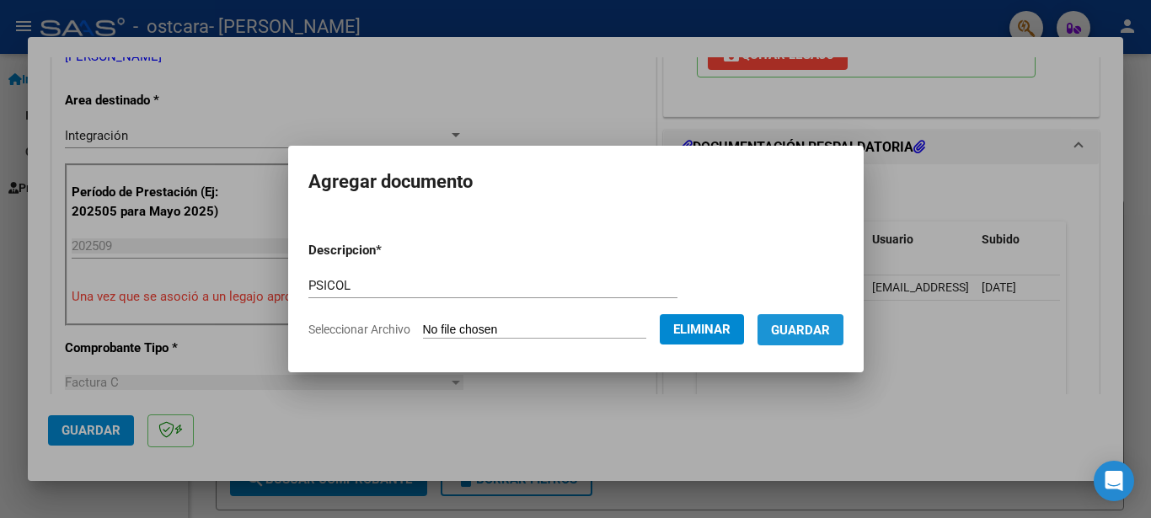
click at [796, 334] on span "Guardar" at bounding box center [800, 330] width 59 height 15
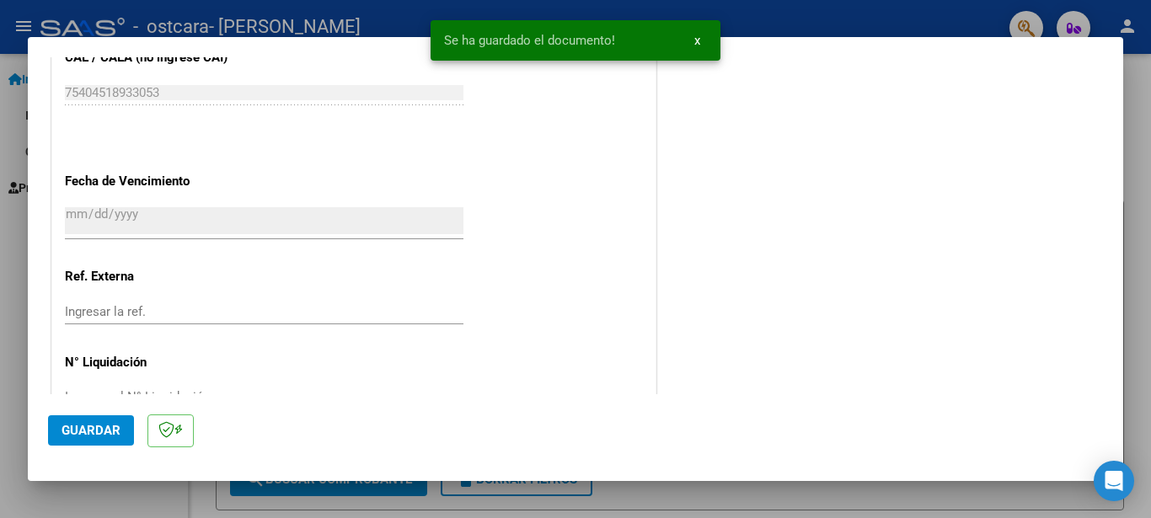
scroll to position [1109, 0]
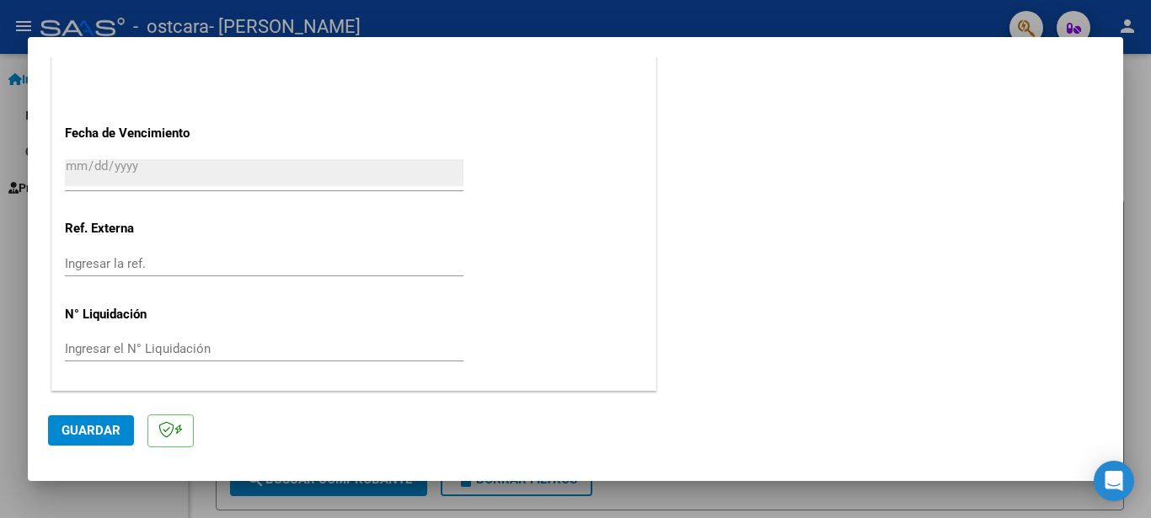
click at [104, 425] on span "Guardar" at bounding box center [90, 430] width 59 height 15
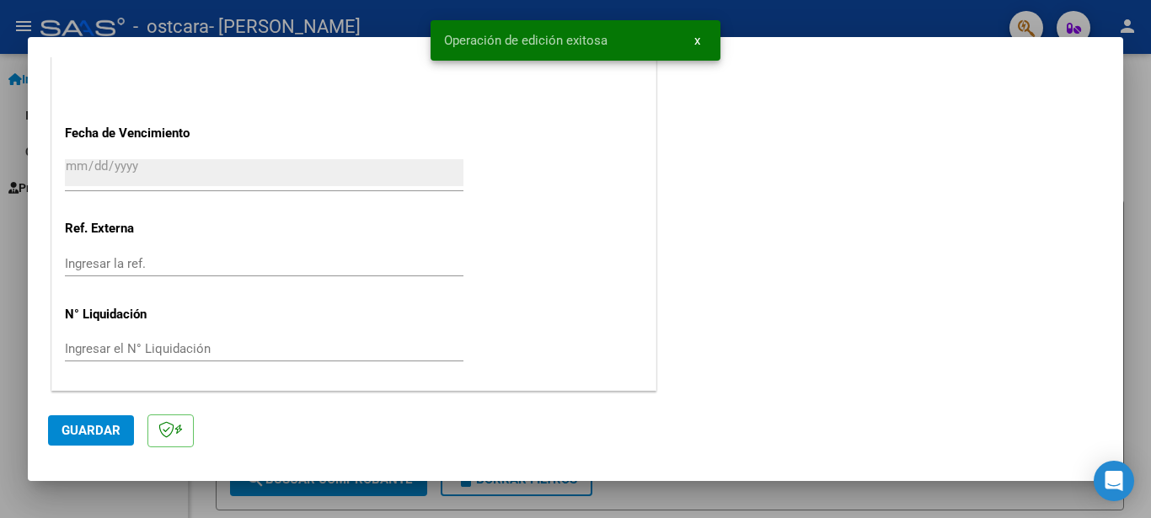
click at [5, 299] on div at bounding box center [575, 259] width 1151 height 518
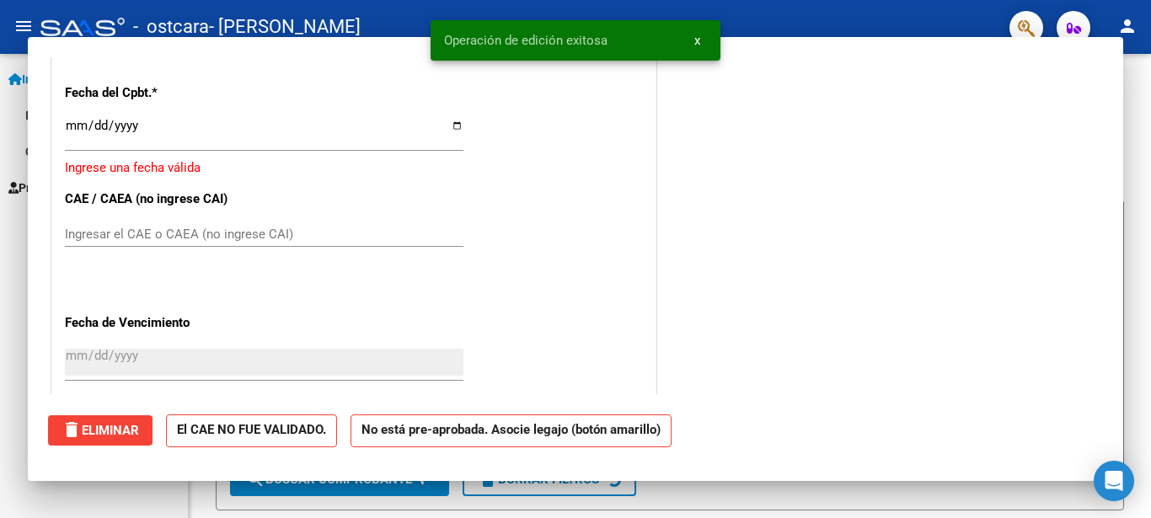
scroll to position [0, 0]
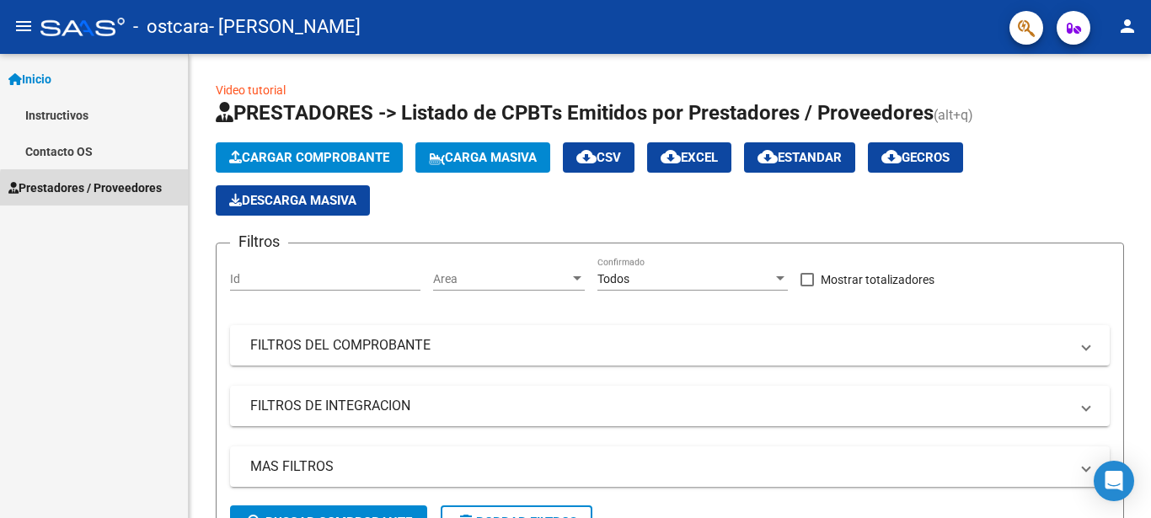
click at [124, 192] on span "Prestadores / Proveedores" at bounding box center [84, 188] width 153 height 19
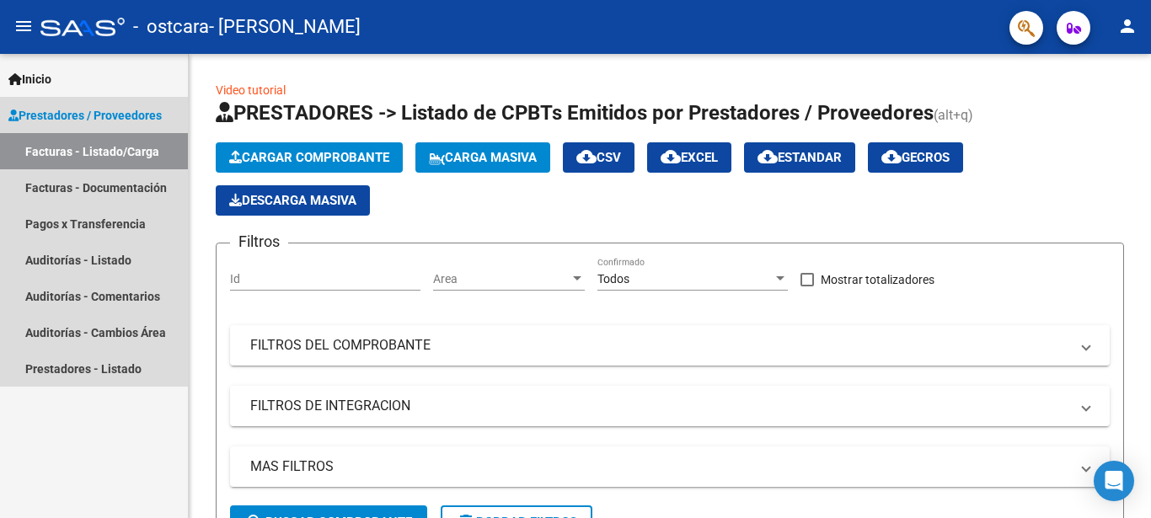
click at [115, 158] on link "Facturas - Listado/Carga" at bounding box center [94, 151] width 188 height 36
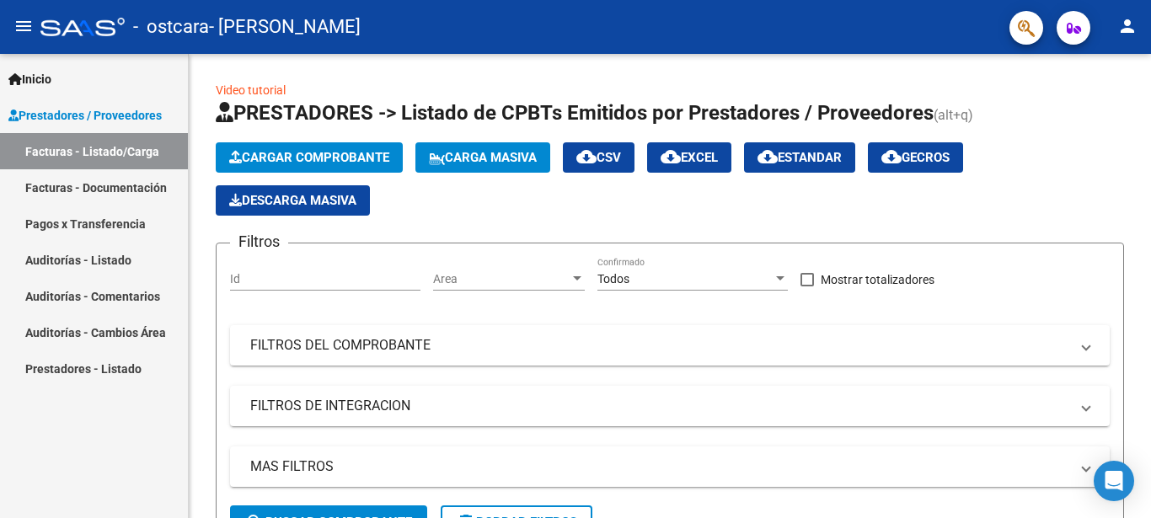
click at [101, 188] on link "Facturas - Documentación" at bounding box center [94, 187] width 188 height 36
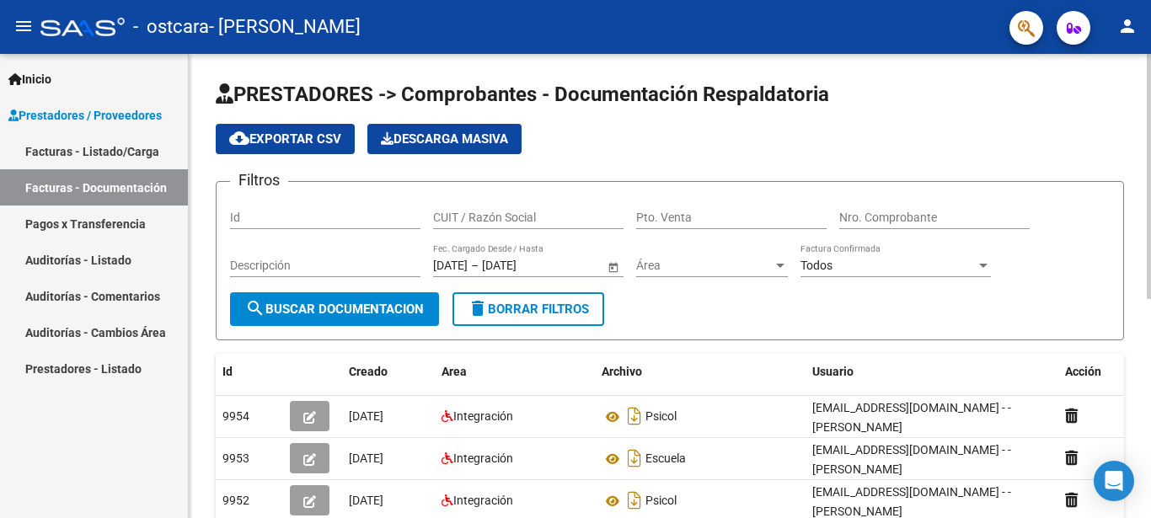
drag, startPoint x: 1148, startPoint y: 152, endPoint x: 1150, endPoint y: 203, distance: 50.6
click at [1150, 203] on div "PRESTADORES -> Comprobantes - Documentación Respaldatoria cloud_download Export…" at bounding box center [672, 486] width 966 height 865
click at [1086, 200] on div "Filtros Id CUIT / Razón Social Pto. Venta Nro. Comprobante Descripción [DATE] […" at bounding box center [669, 243] width 879 height 97
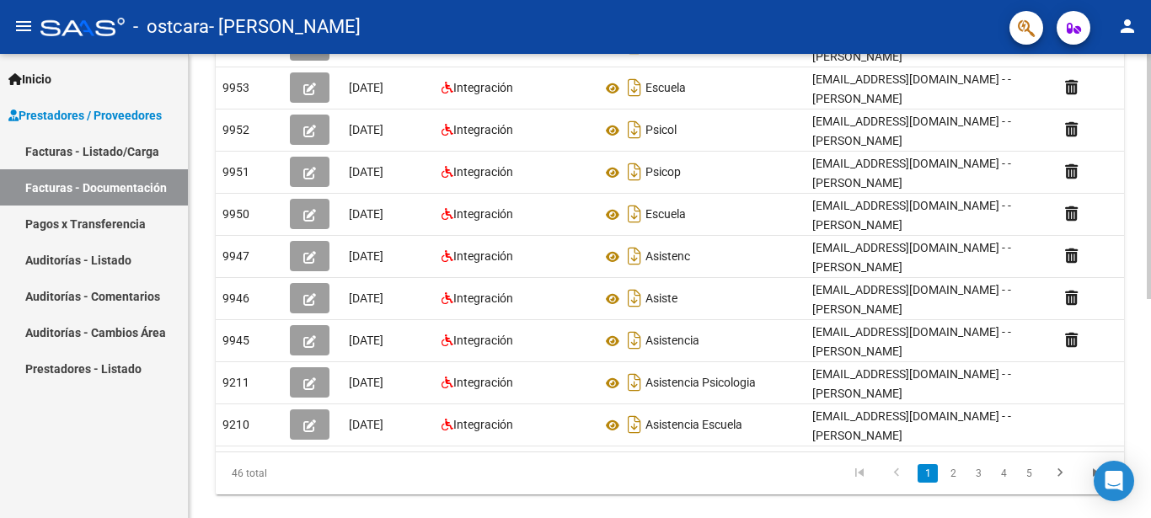
scroll to position [337, 0]
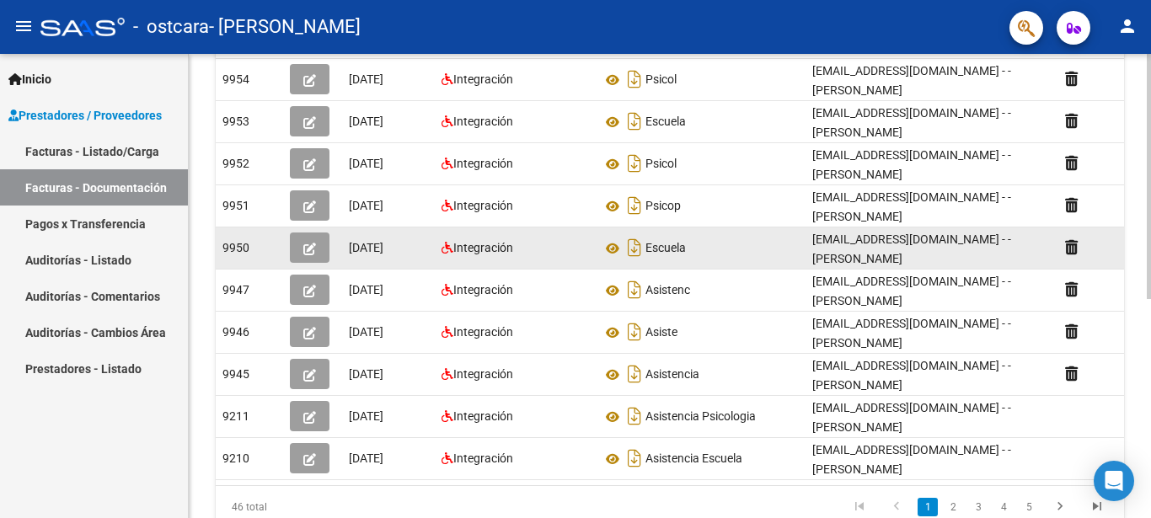
click at [702, 258] on div "Escuela" at bounding box center [699, 247] width 197 height 27
click at [634, 252] on icon "Descargar documento" at bounding box center [634, 247] width 22 height 27
